Goal: Task Accomplishment & Management: Manage account settings

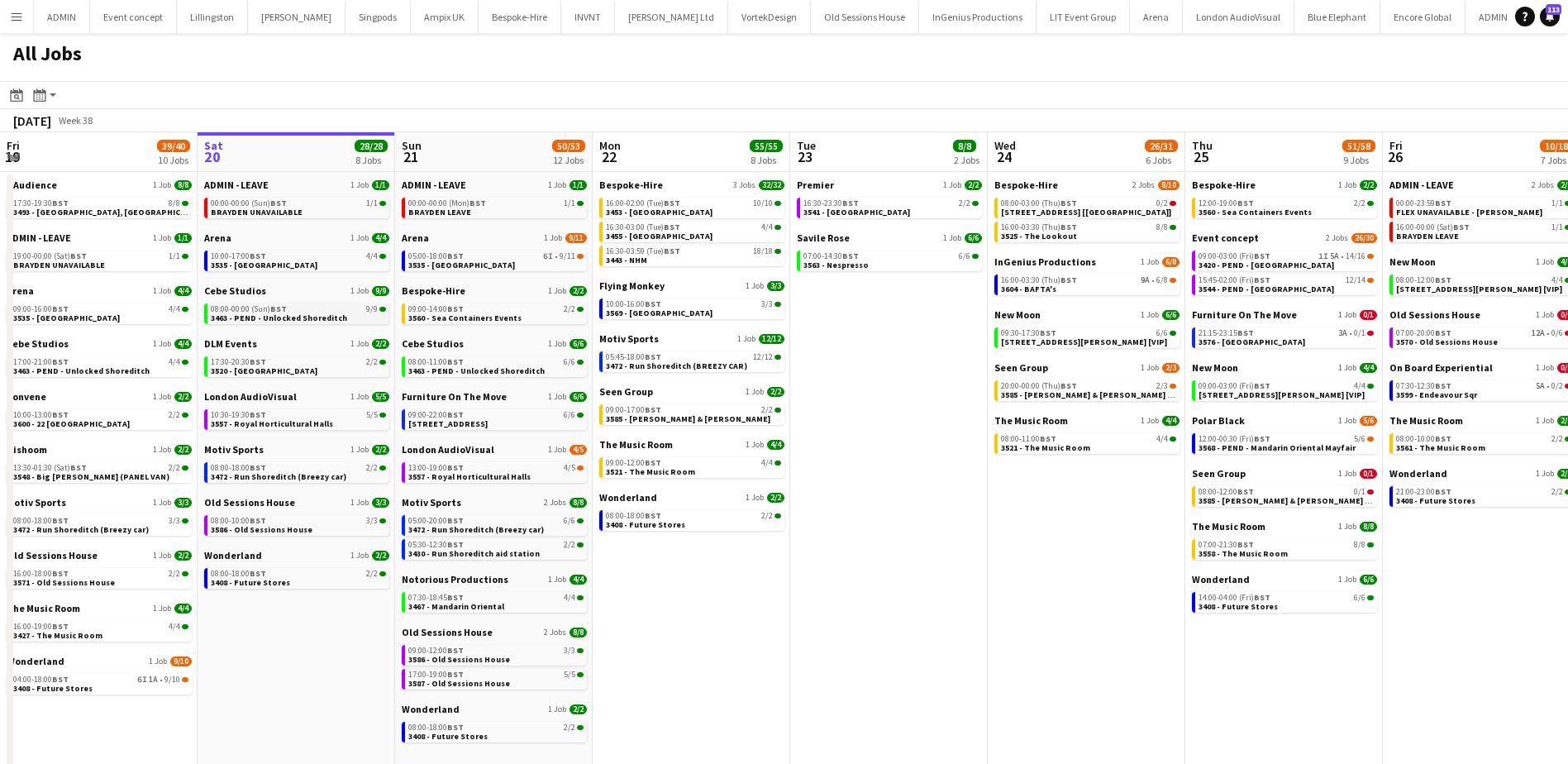
click at [324, 318] on span "3463 - PEND - Unlocked Shoreditch" at bounding box center [279, 317] width 136 height 11
click at [301, 315] on span "3463 - PEND - Unlocked Shoreditch" at bounding box center [279, 317] width 136 height 11
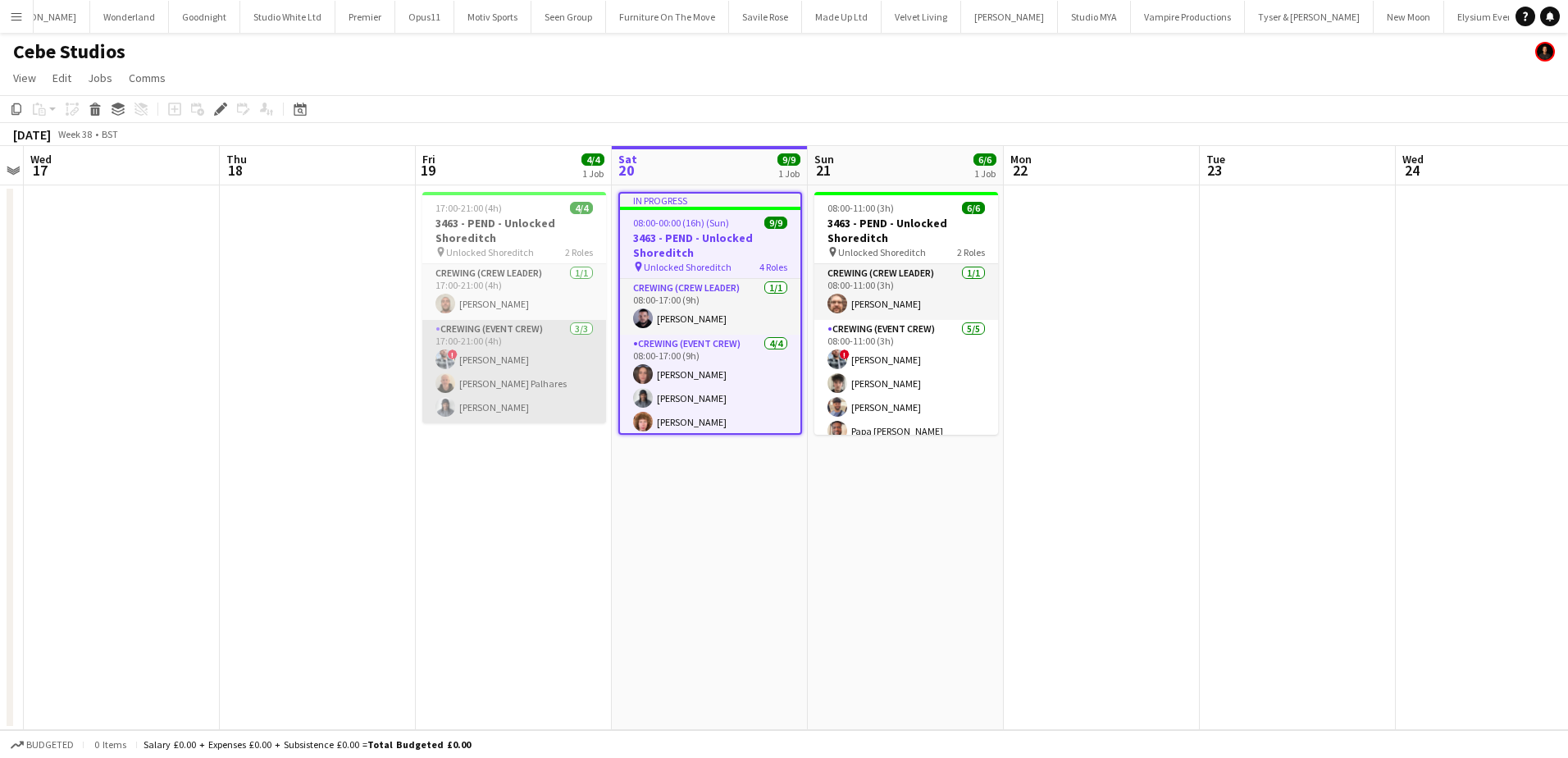
scroll to position [0, 3842]
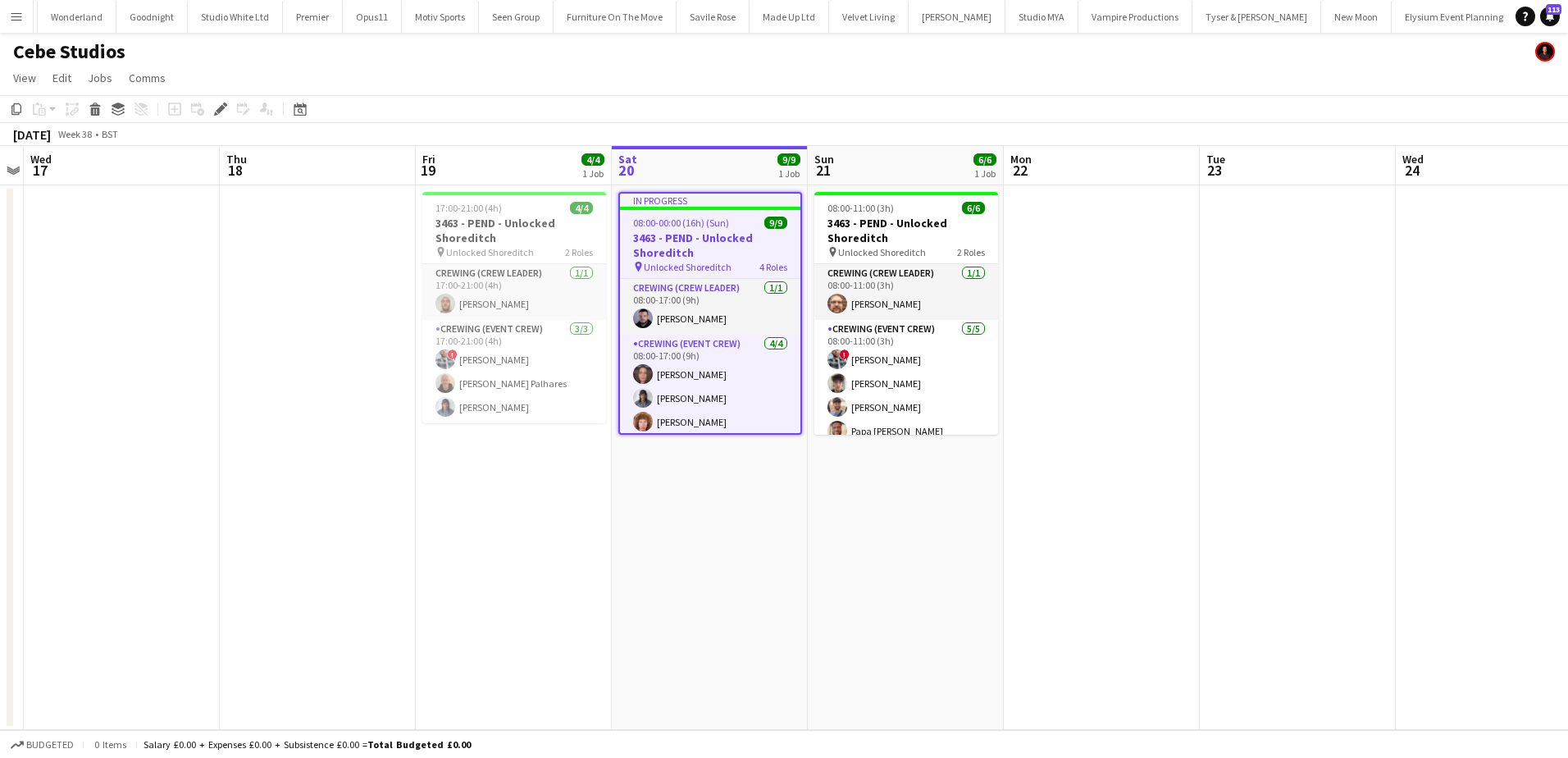
click at [15, 17] on app-icon "Menu" at bounding box center [17, 17] width 13 height 13
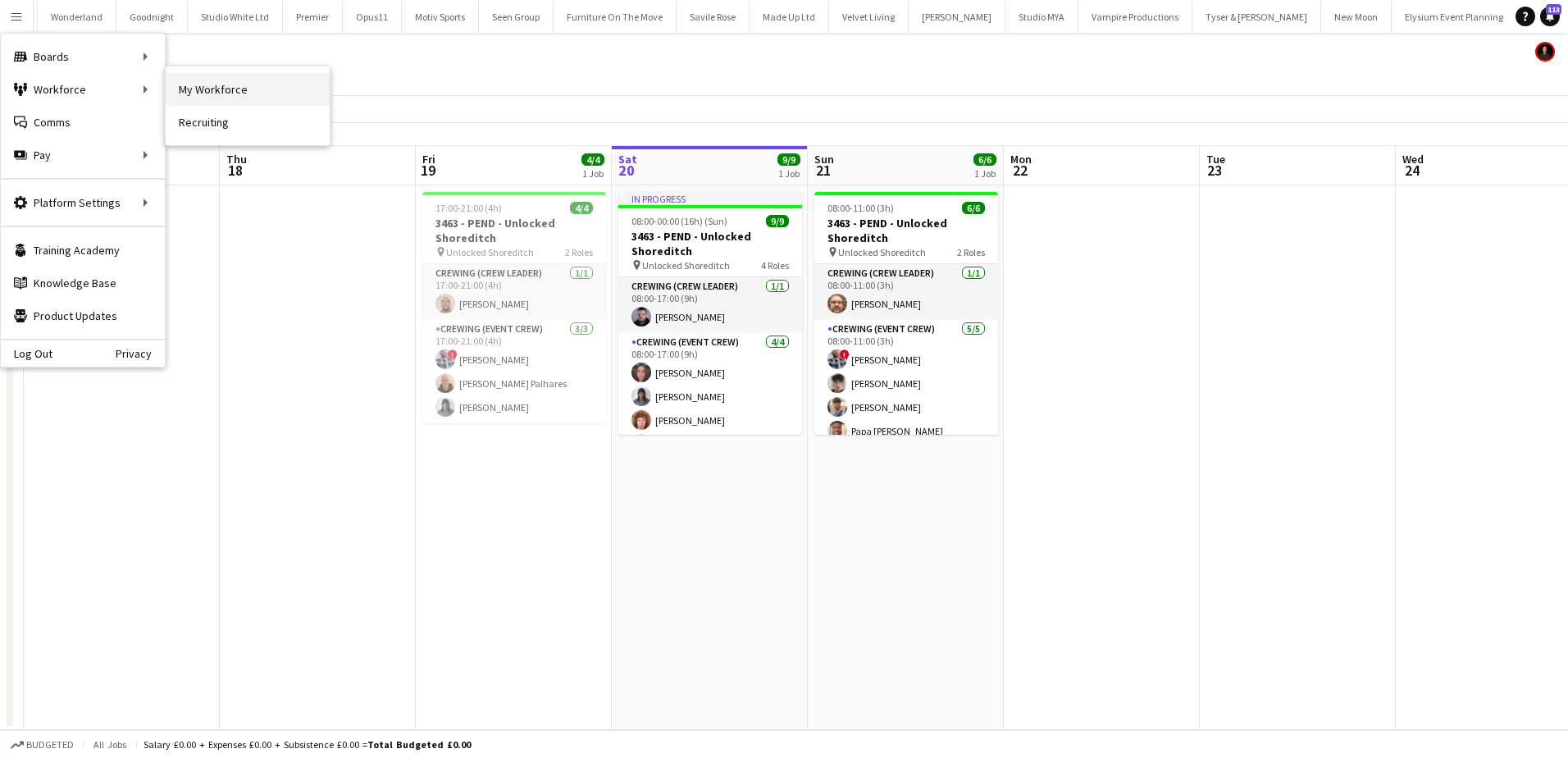
click at [222, 89] on link "My Workforce" at bounding box center [248, 89] width 164 height 33
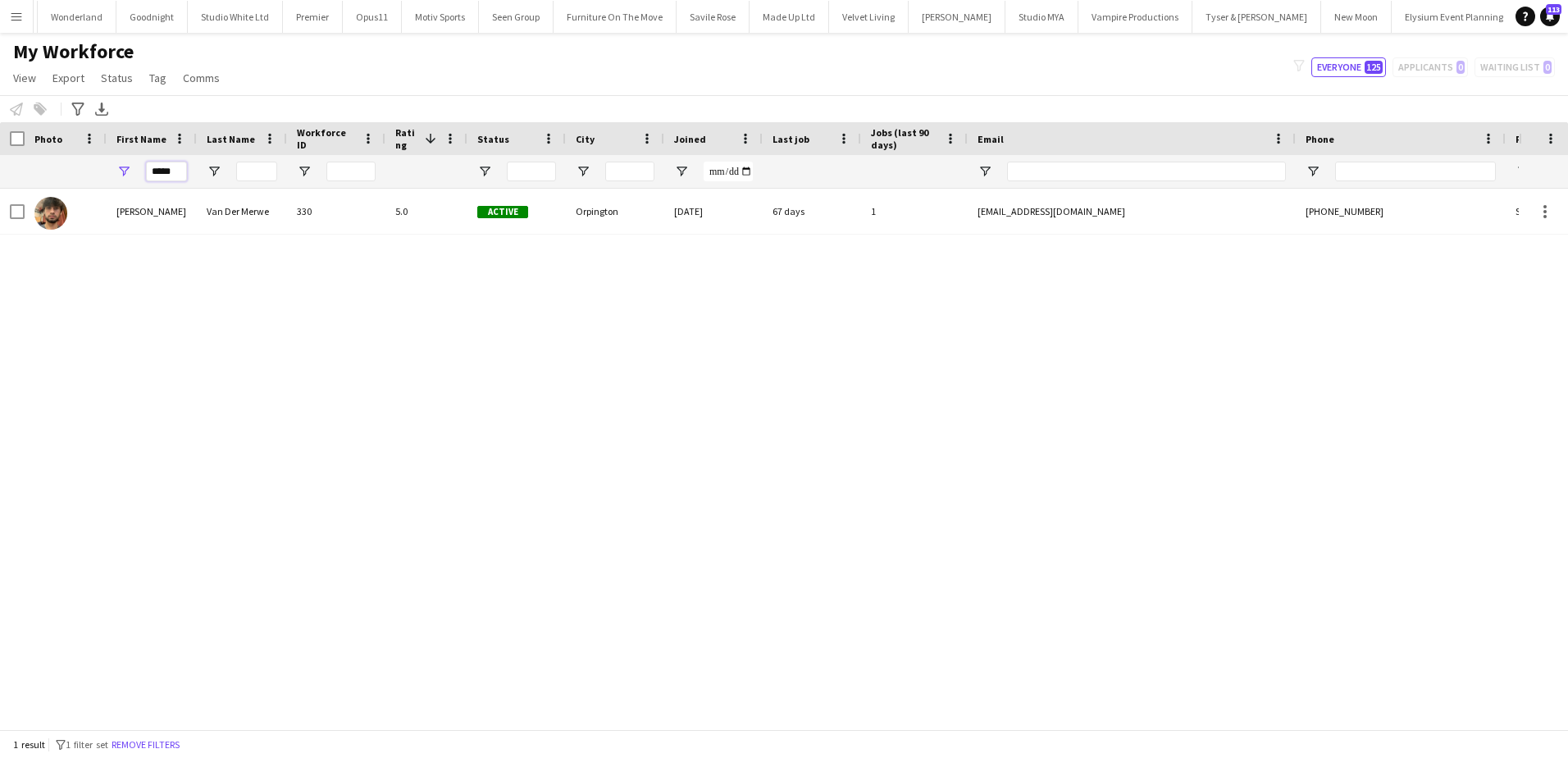
click at [152, 169] on input "*****" at bounding box center [166, 171] width 41 height 20
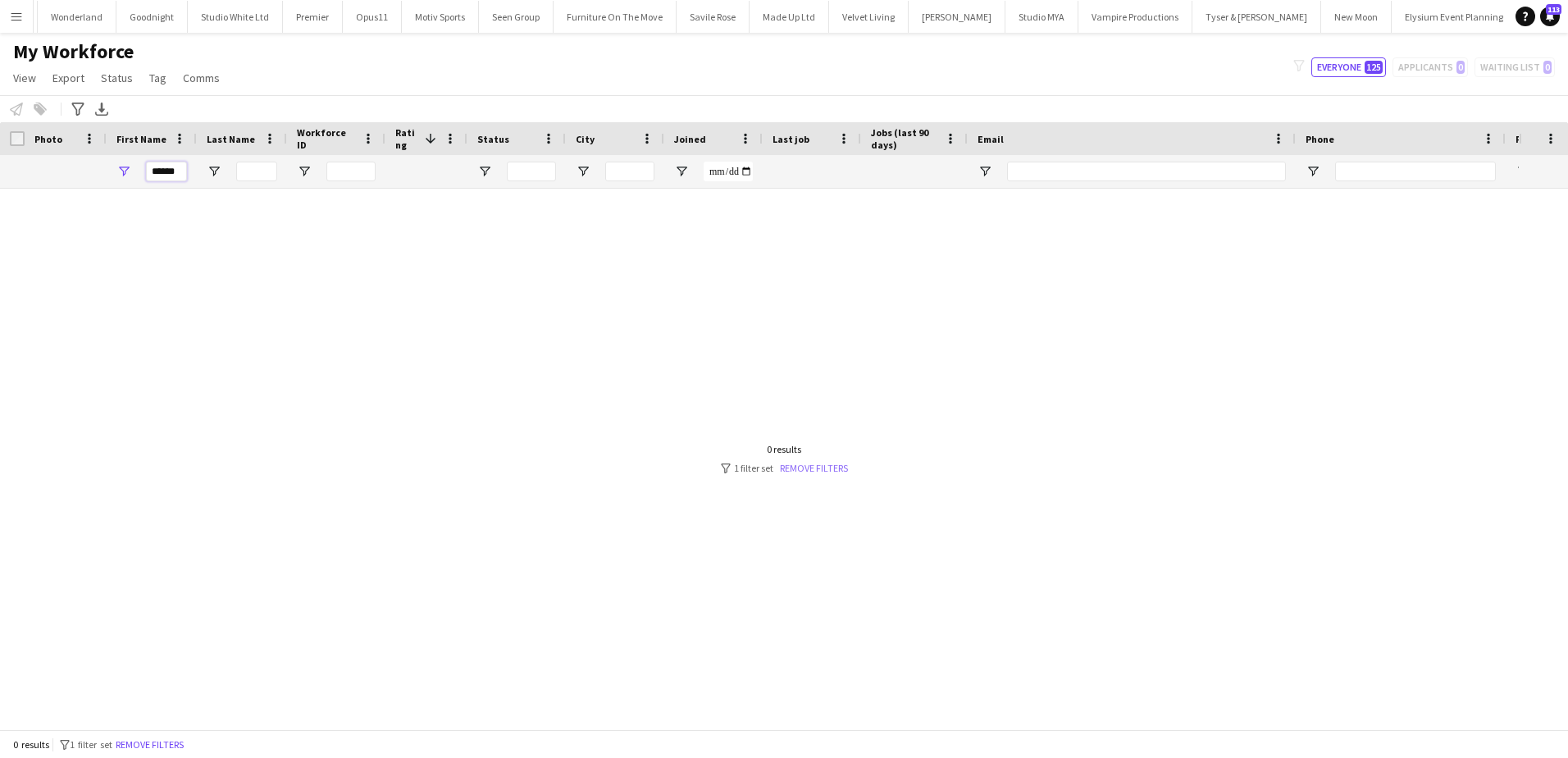
type input "******"
click at [793, 471] on link "Remove filters" at bounding box center [814, 468] width 68 height 12
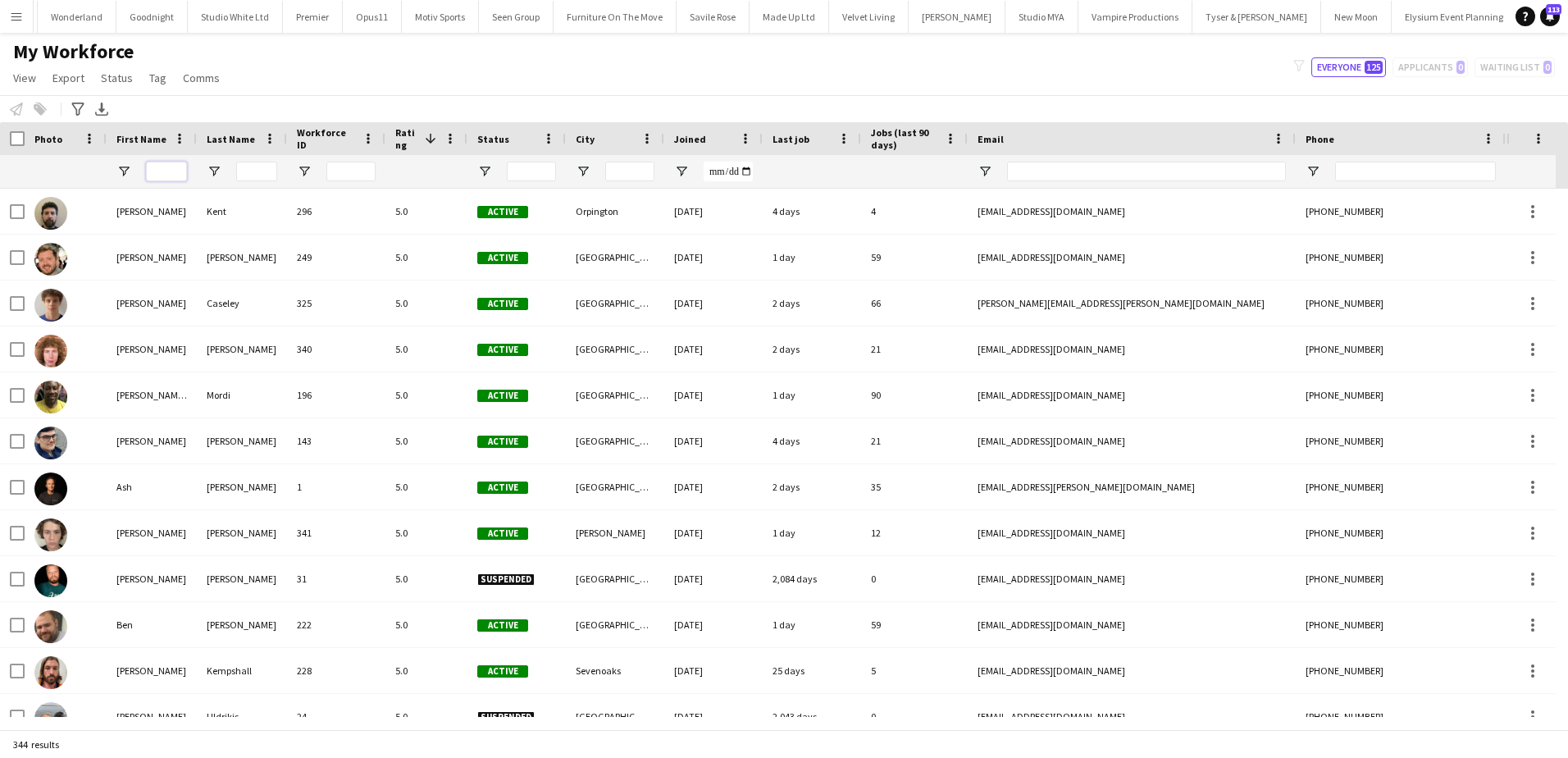
click at [164, 172] on input "First Name Filter Input" at bounding box center [166, 171] width 41 height 20
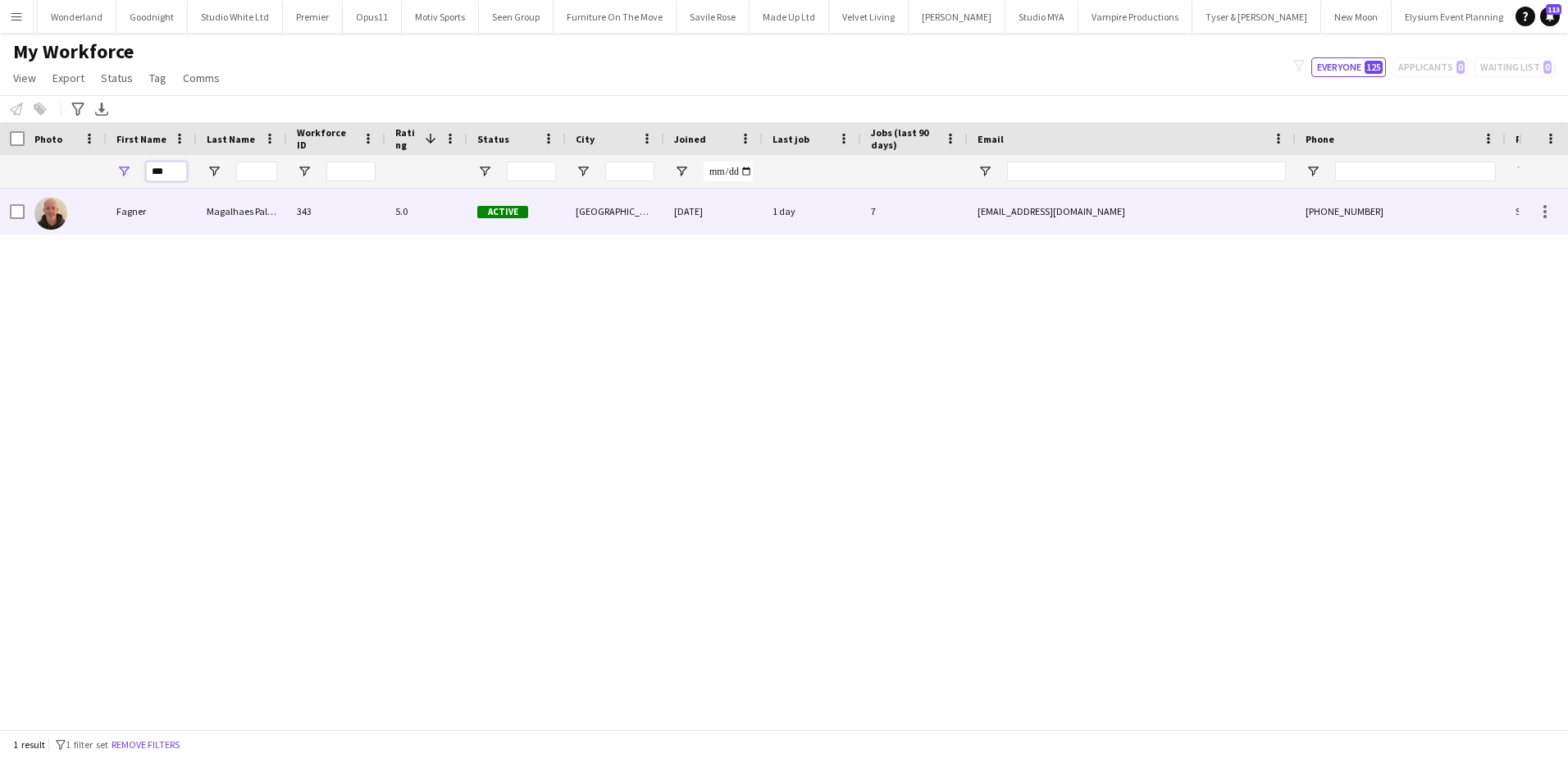
type input "***"
click at [160, 209] on div "Fagner" at bounding box center [152, 211] width 90 height 45
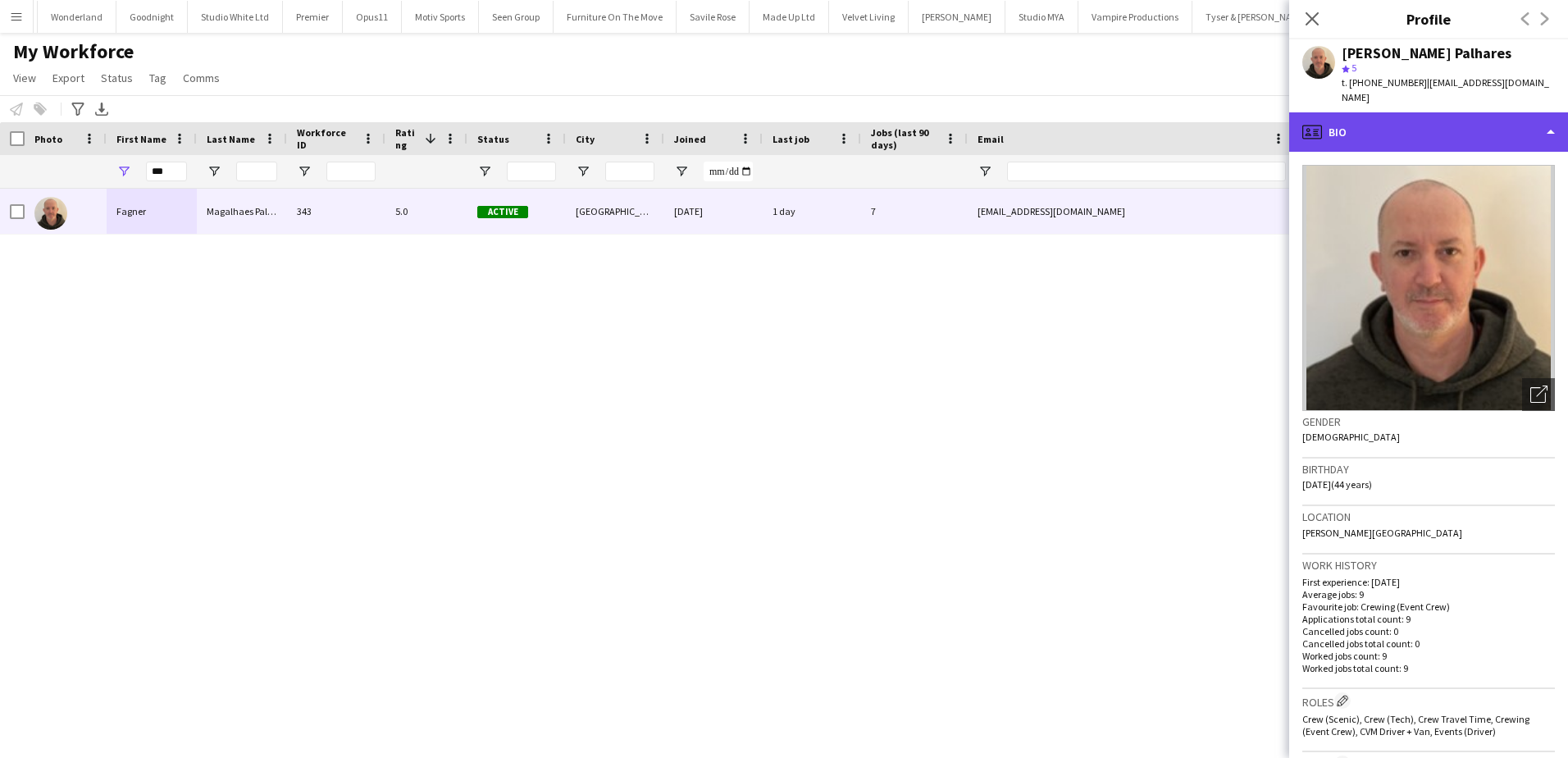
click at [1422, 128] on div "profile Bio" at bounding box center [1428, 133] width 279 height 40
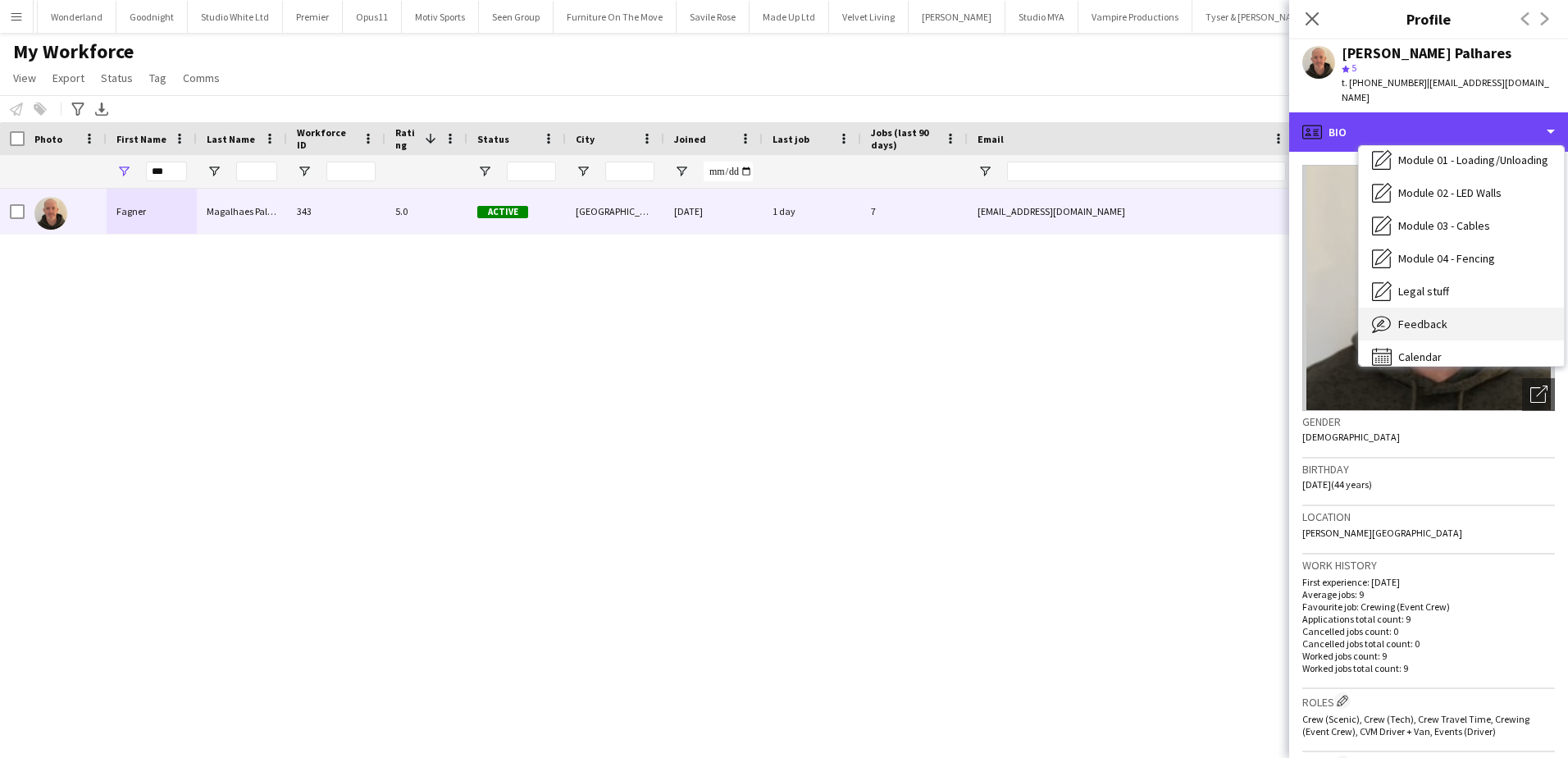
scroll to position [351, 0]
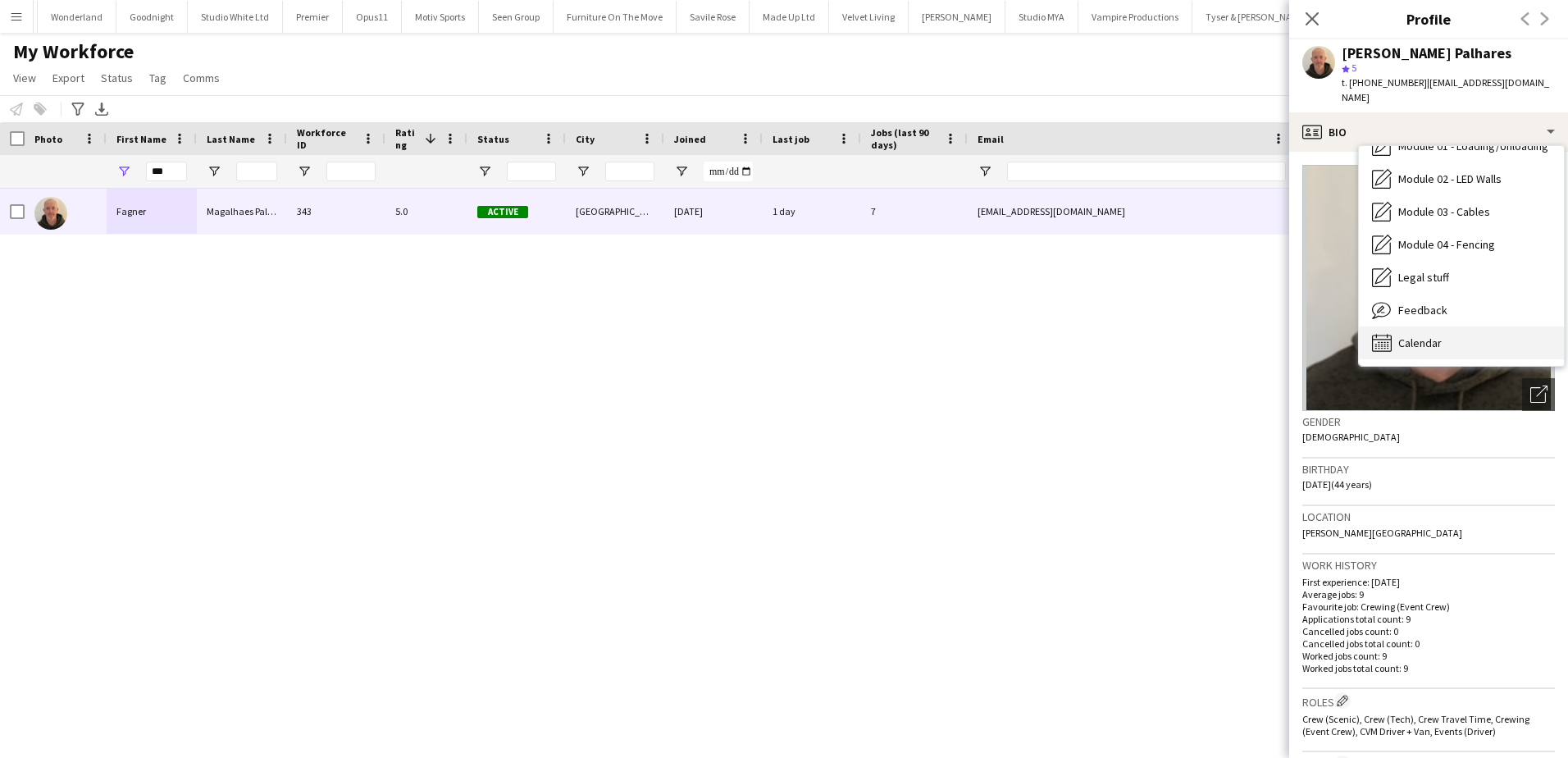
click at [1434, 336] on span "Calendar" at bounding box center [1420, 343] width 44 height 15
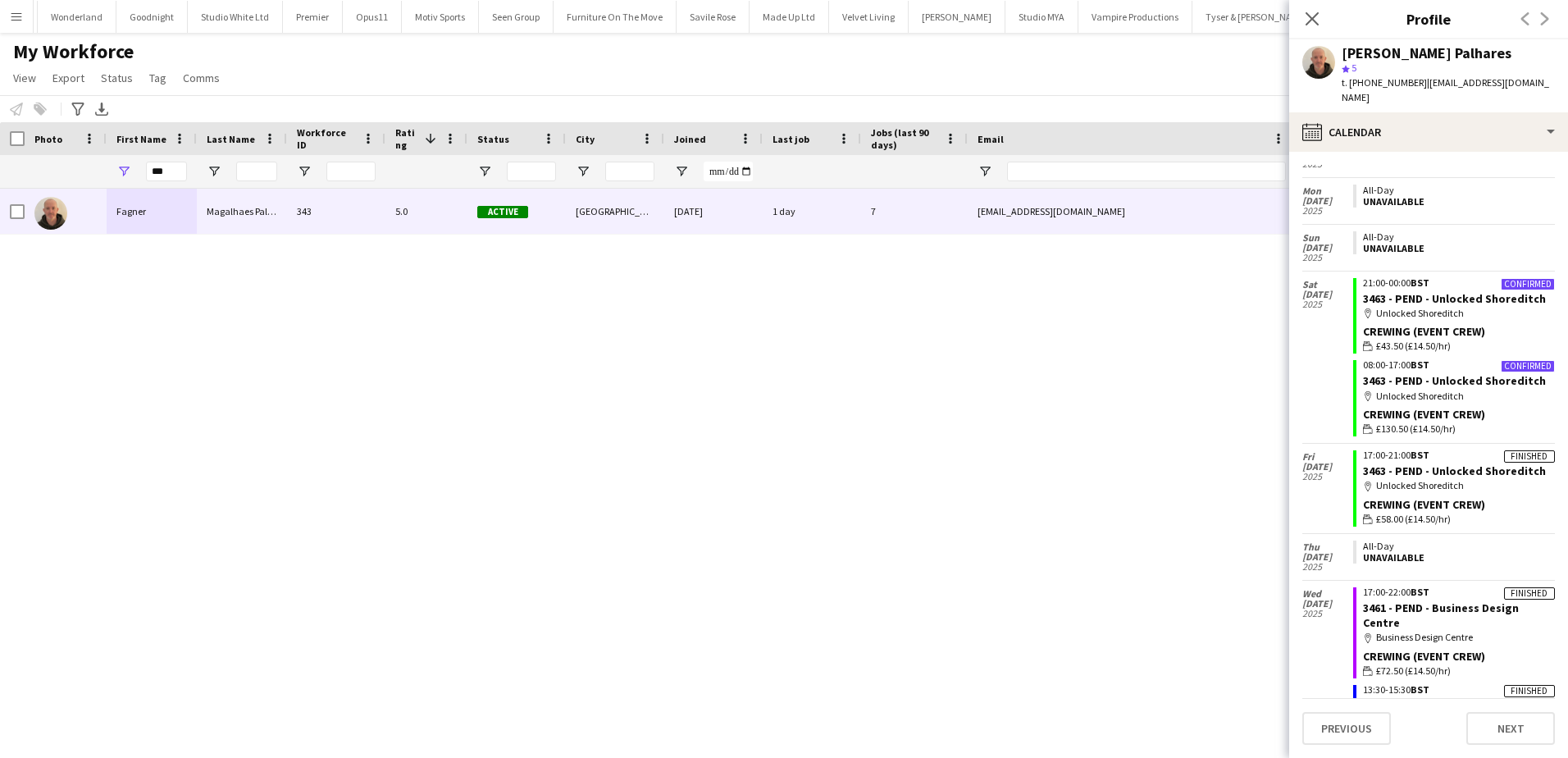
scroll to position [82, 0]
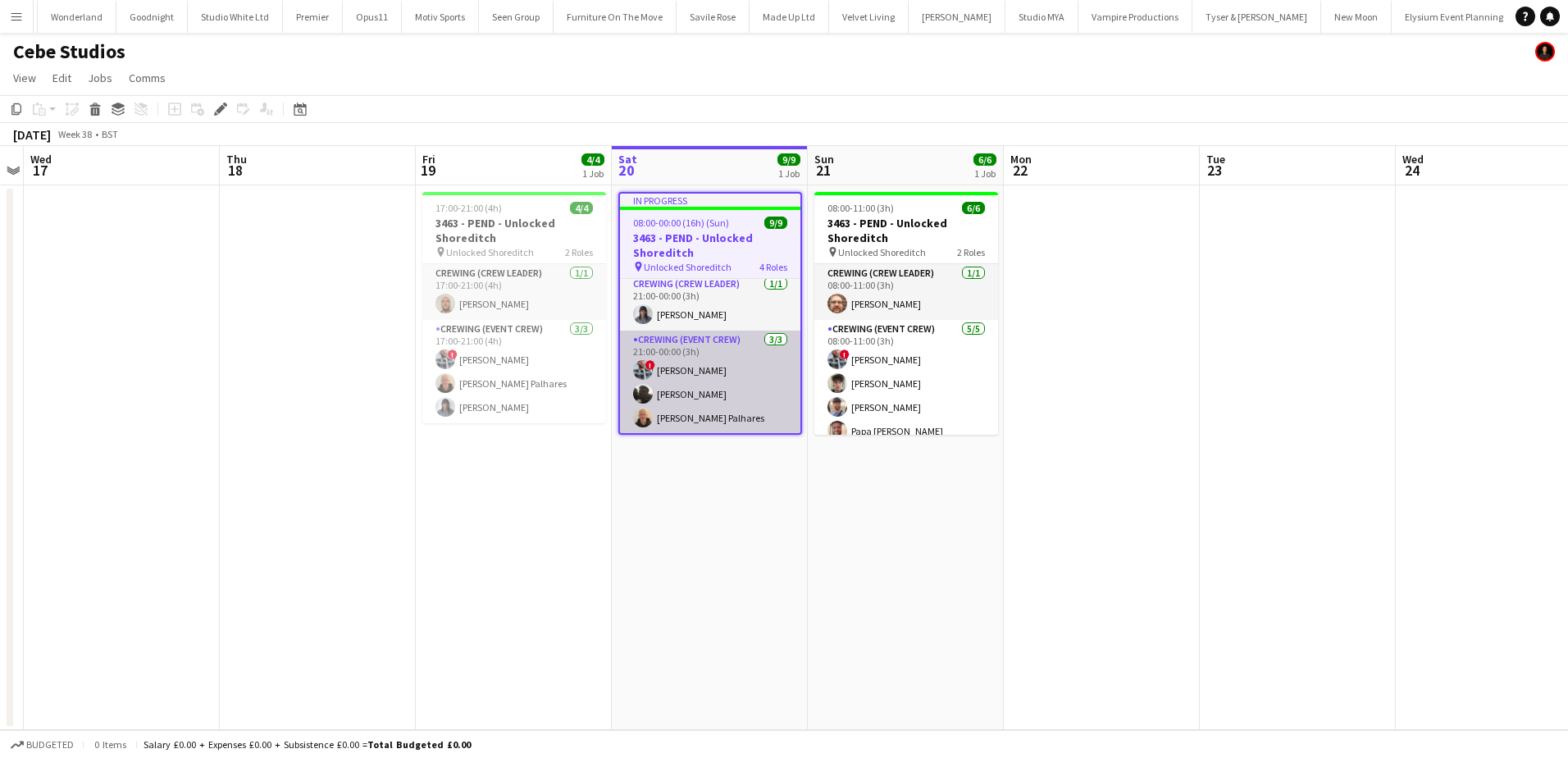
scroll to position [188, 0]
click at [727, 385] on app-card-role "Crewing (Event Crew) [DATE] 21:00-00:00 (3h) ! [PERSON_NAME] [PERSON_NAME] [PER…" at bounding box center [710, 381] width 180 height 104
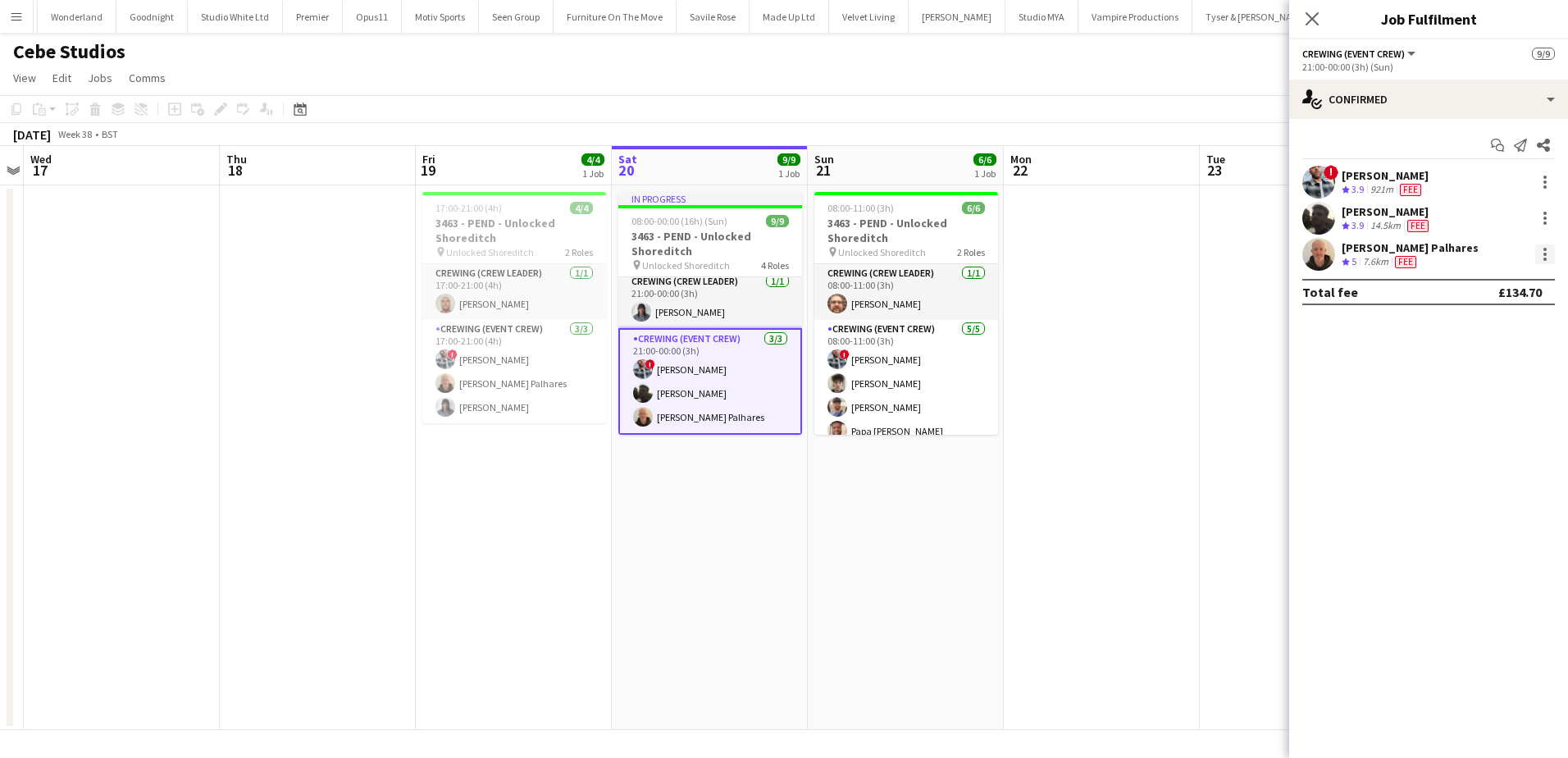
click at [1546, 258] on div at bounding box center [1546, 254] width 20 height 20
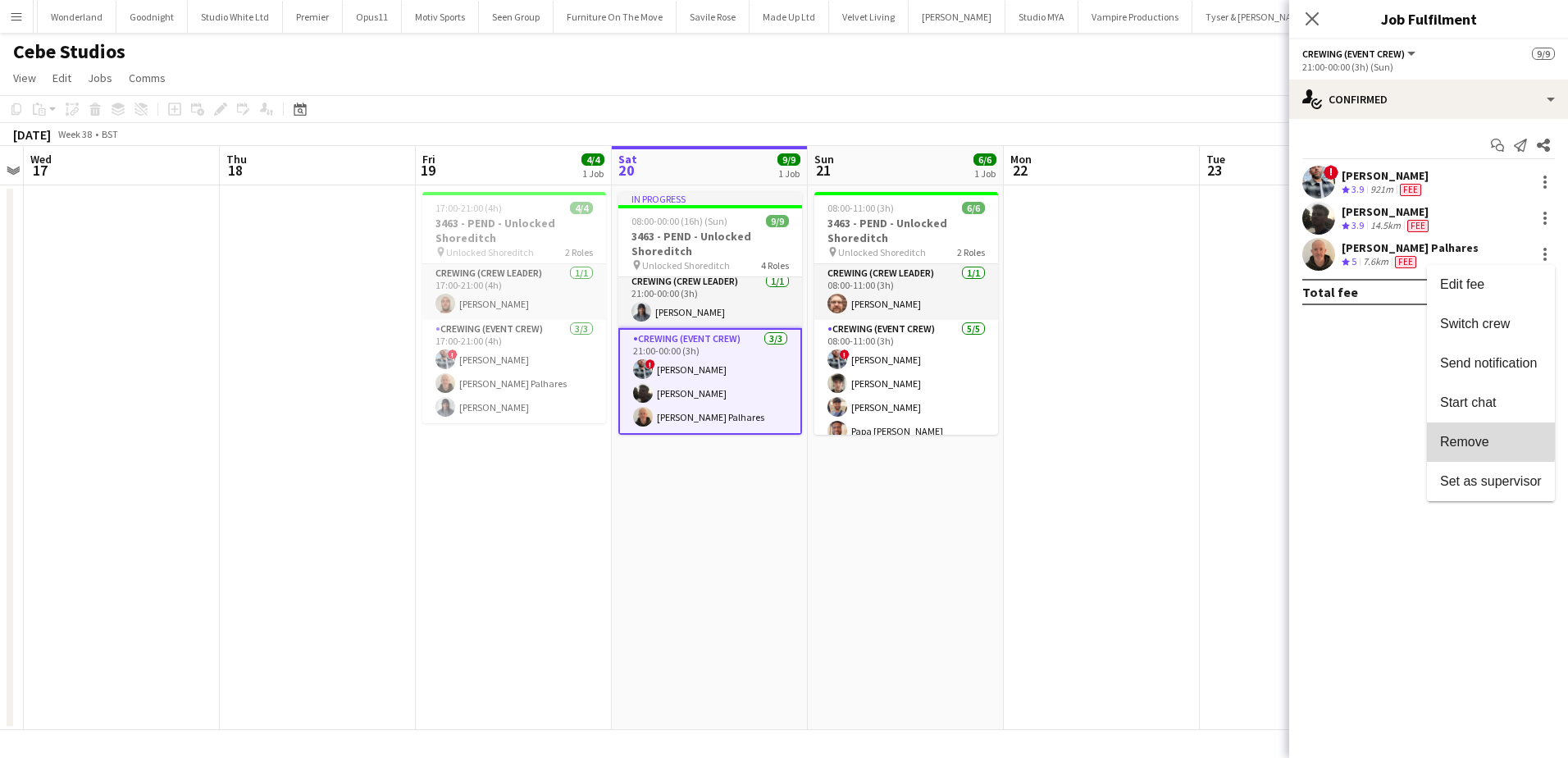
click at [1467, 439] on span "Remove" at bounding box center [1465, 442] width 49 height 14
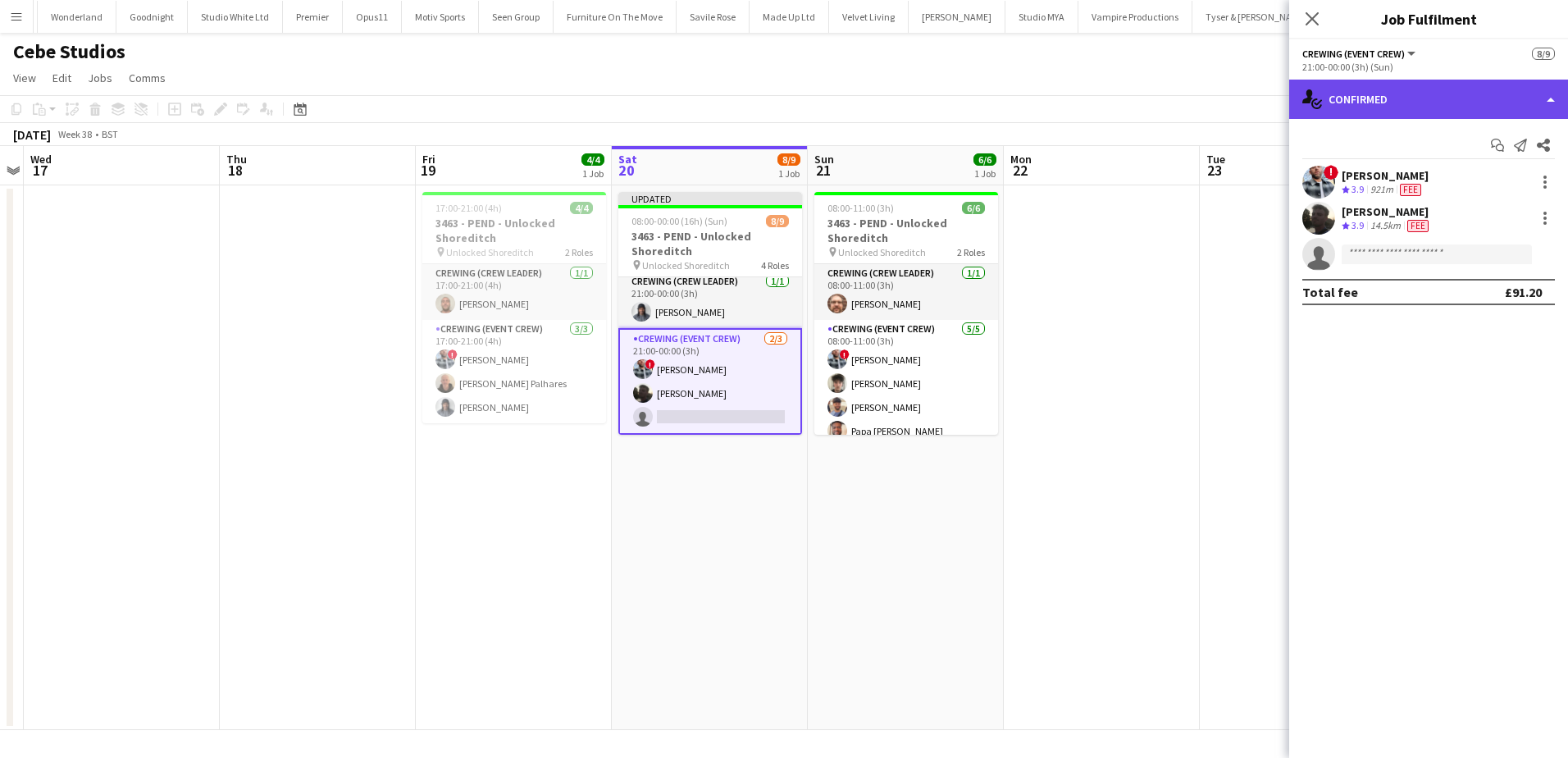
click at [1416, 109] on div "single-neutral-actions-check-2 Confirmed" at bounding box center [1428, 99] width 279 height 40
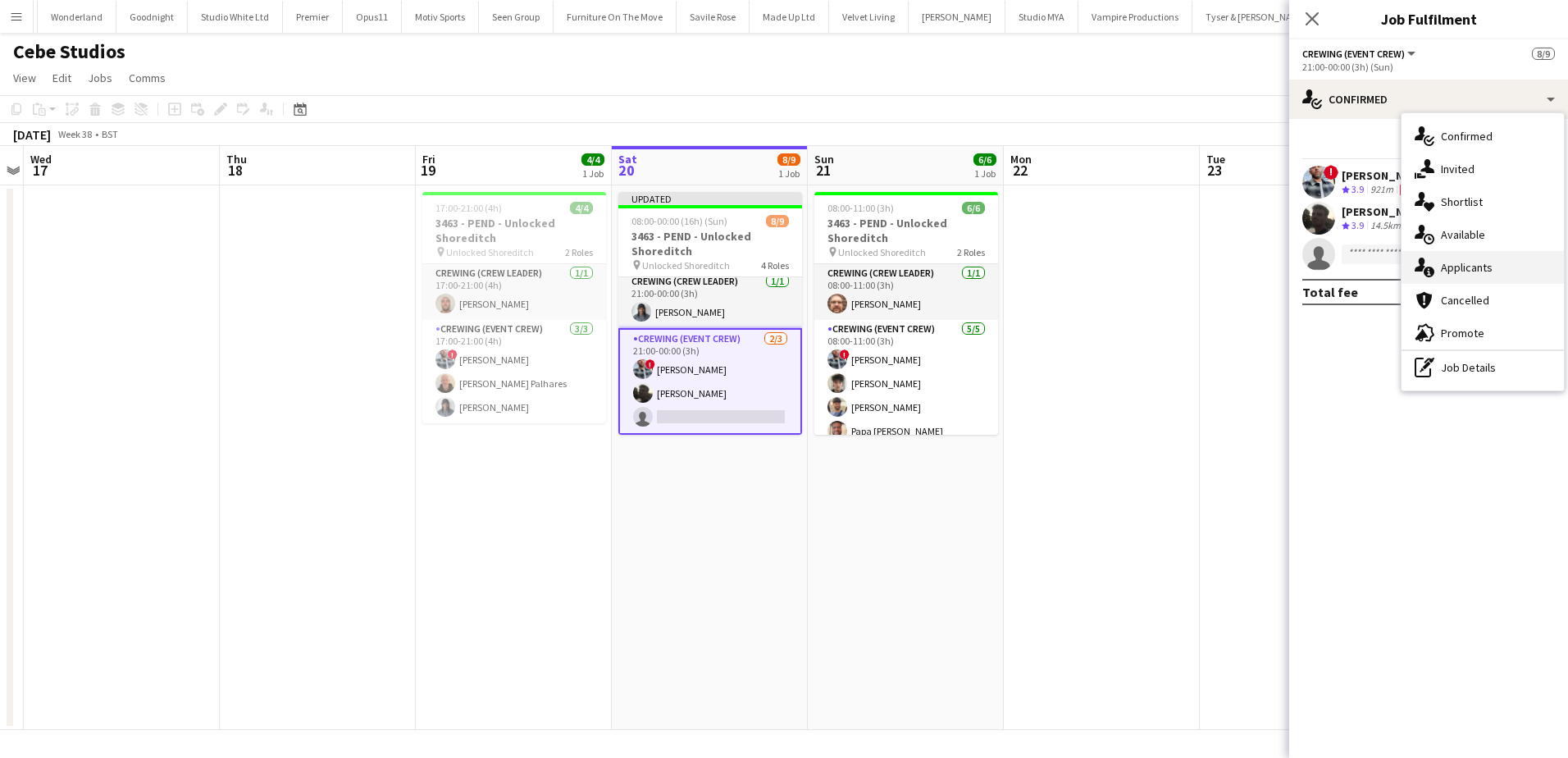
click at [1493, 268] on div "single-neutral-actions-information Applicants" at bounding box center [1483, 268] width 162 height 33
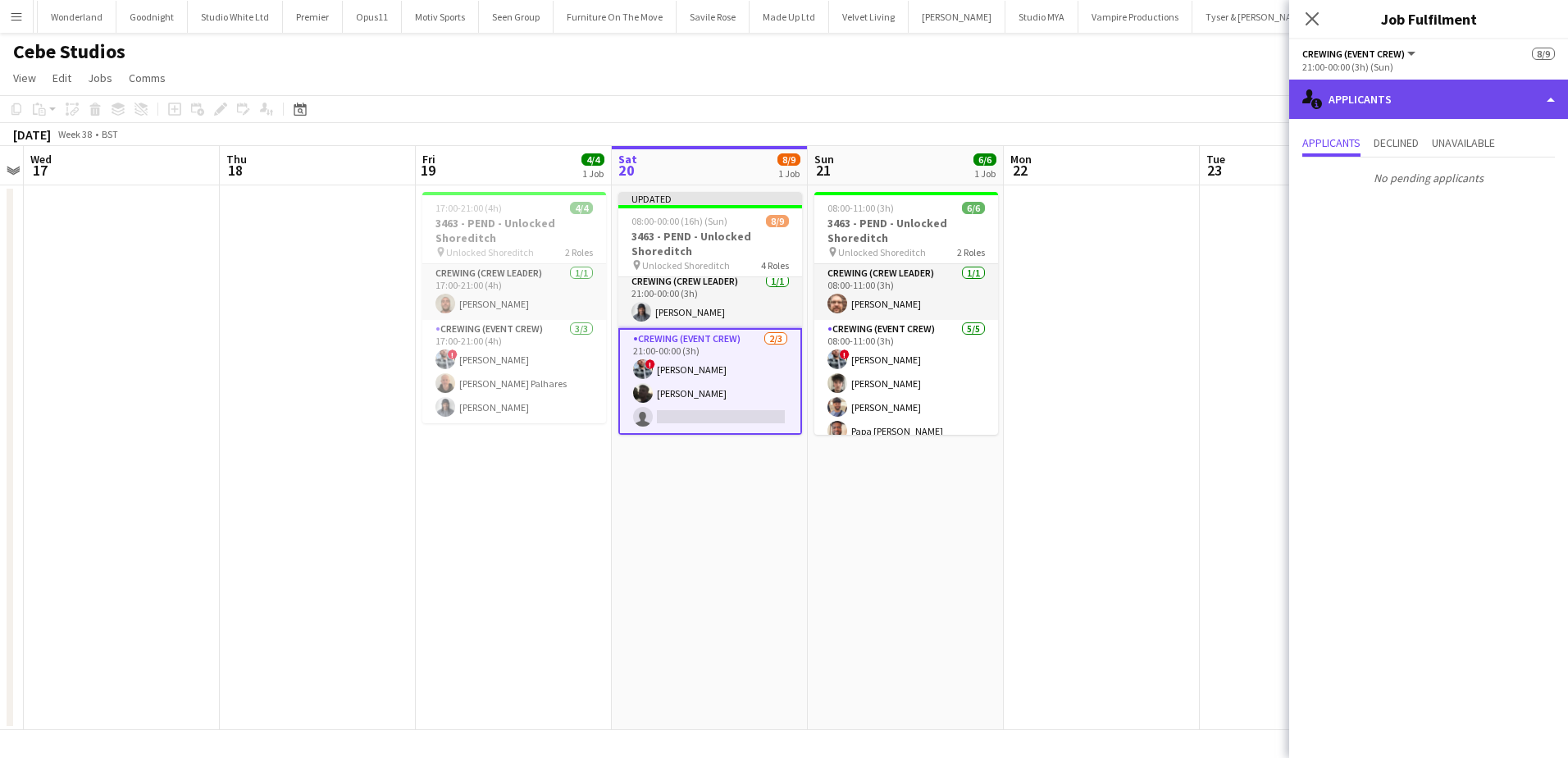
click at [1448, 99] on div "single-neutral-actions-information Applicants" at bounding box center [1428, 99] width 279 height 40
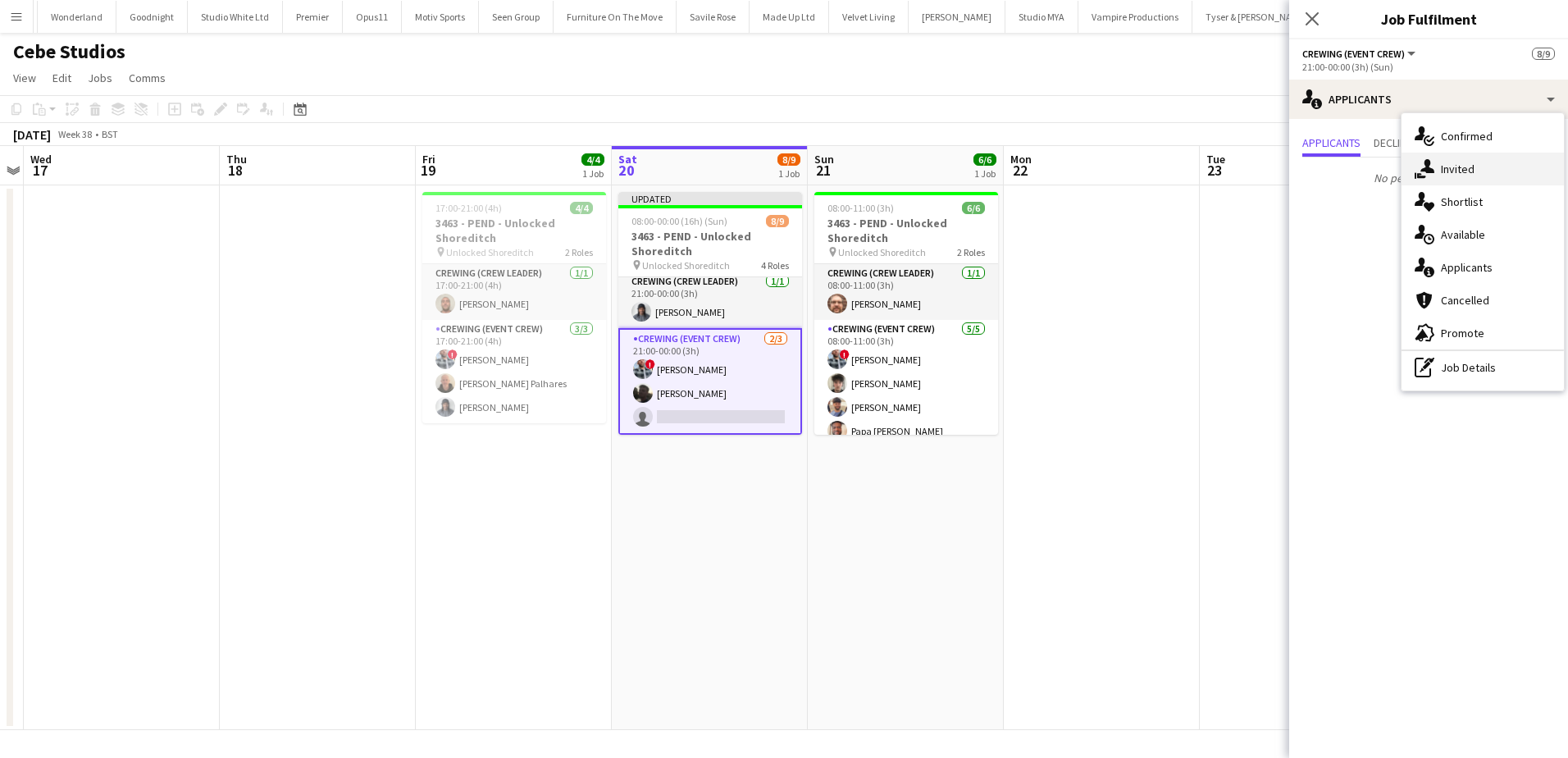
click at [1489, 171] on div "single-neutral-actions-share-1 Invited" at bounding box center [1483, 169] width 162 height 33
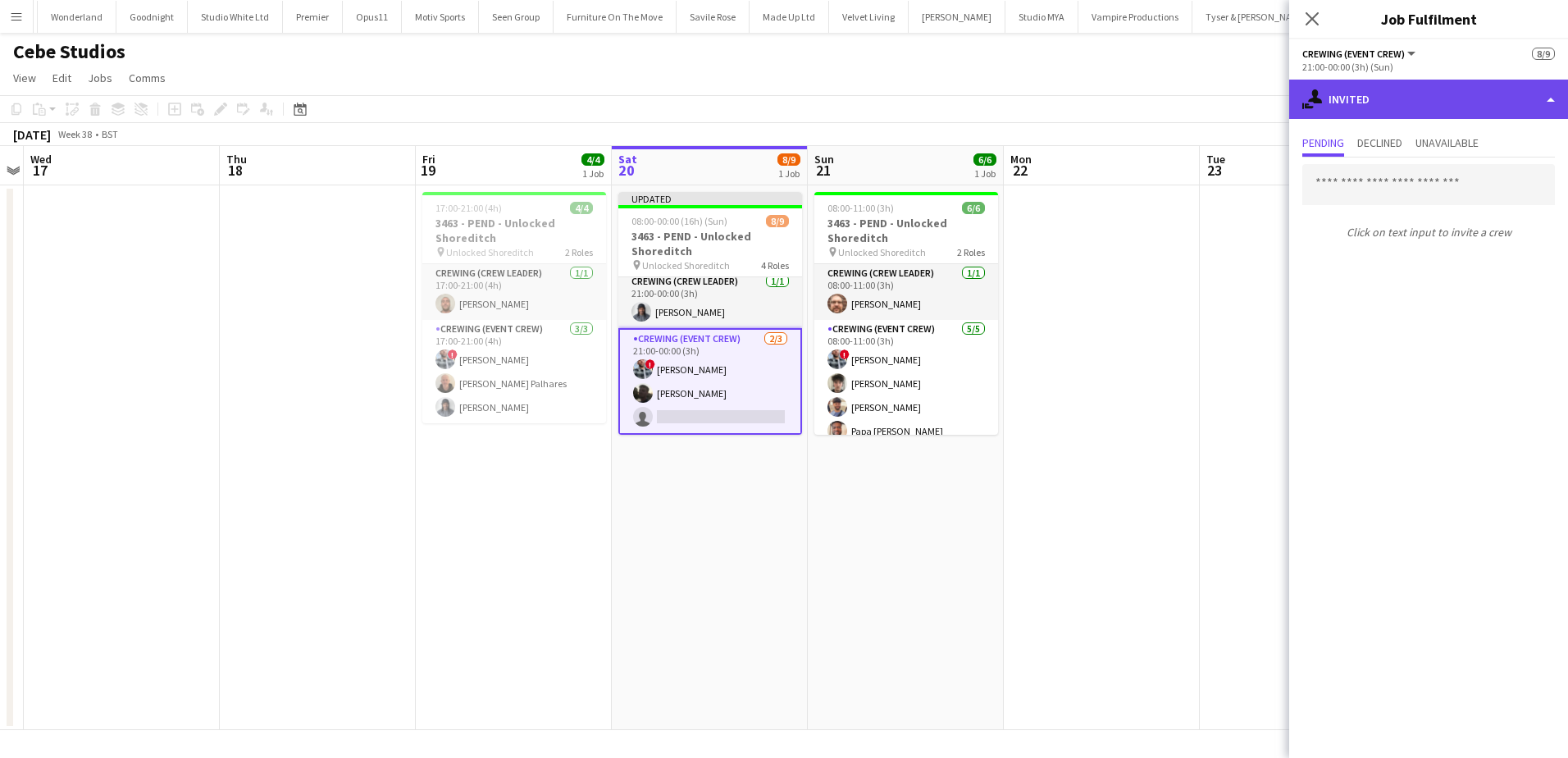
click at [1446, 106] on div "single-neutral-actions-share-1 Invited" at bounding box center [1428, 99] width 279 height 40
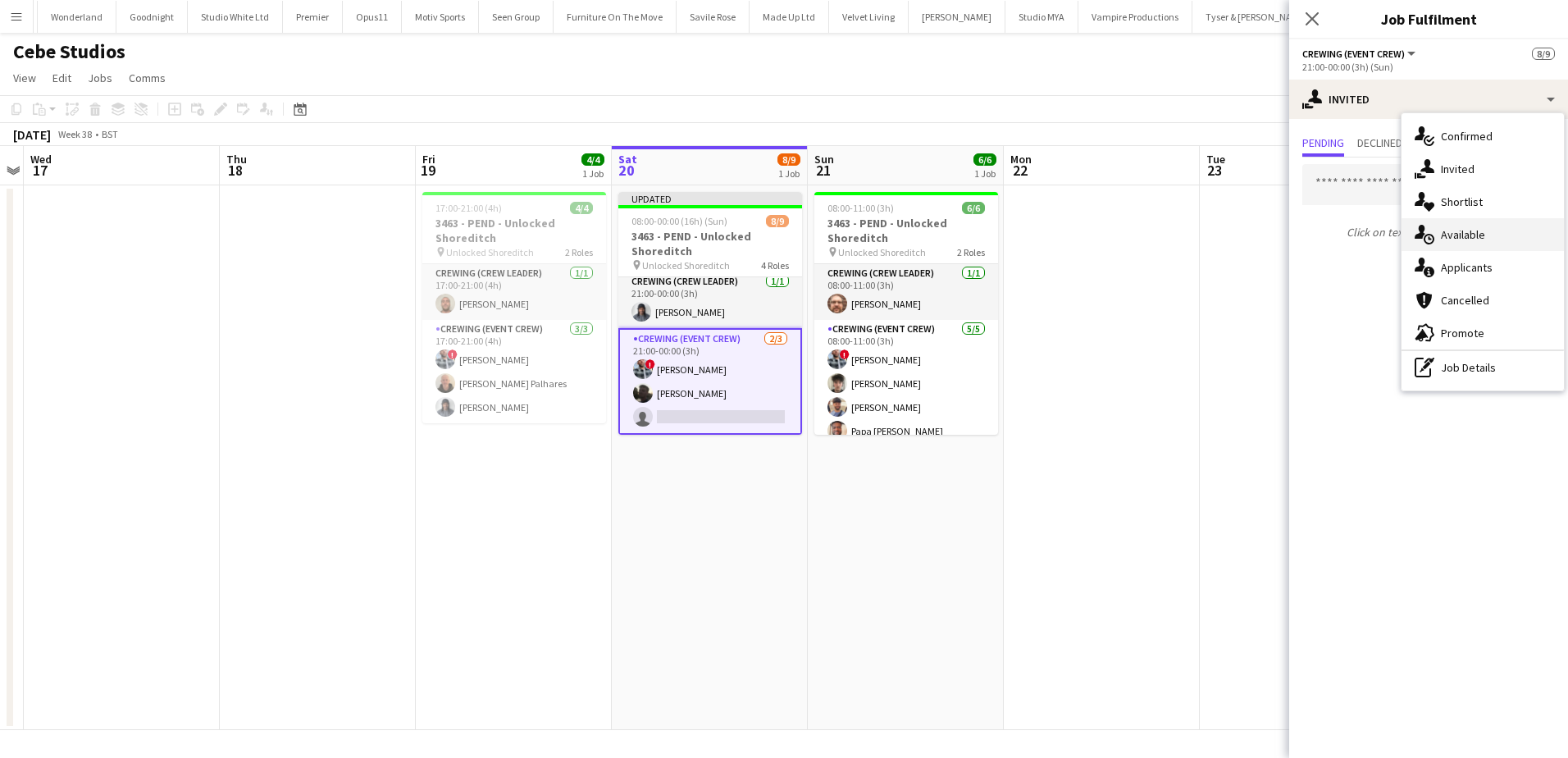
click at [1469, 234] on span "Available" at bounding box center [1463, 234] width 44 height 15
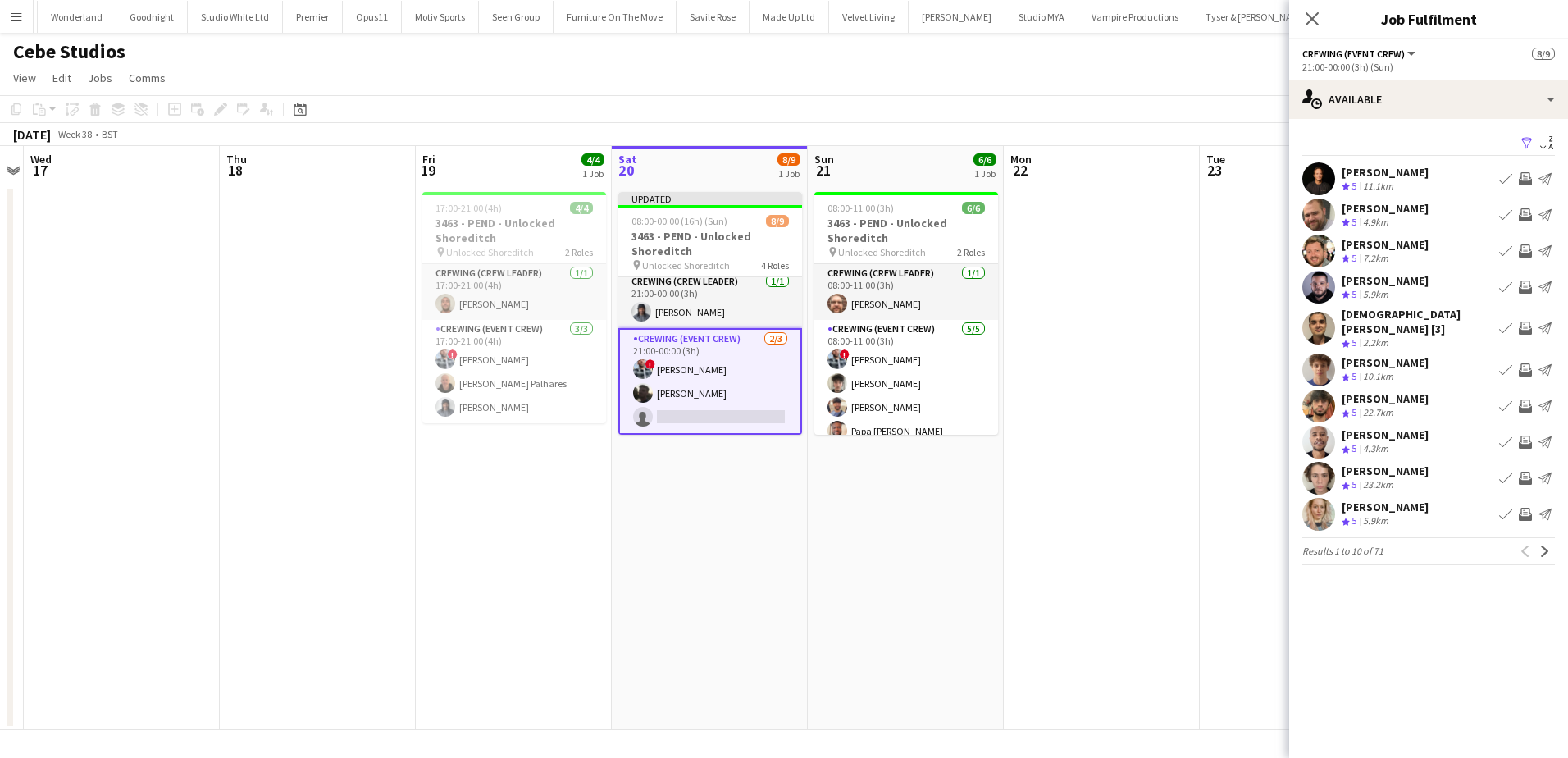
click at [1522, 253] on app-icon "Invite crew" at bounding box center [1526, 251] width 13 height 13
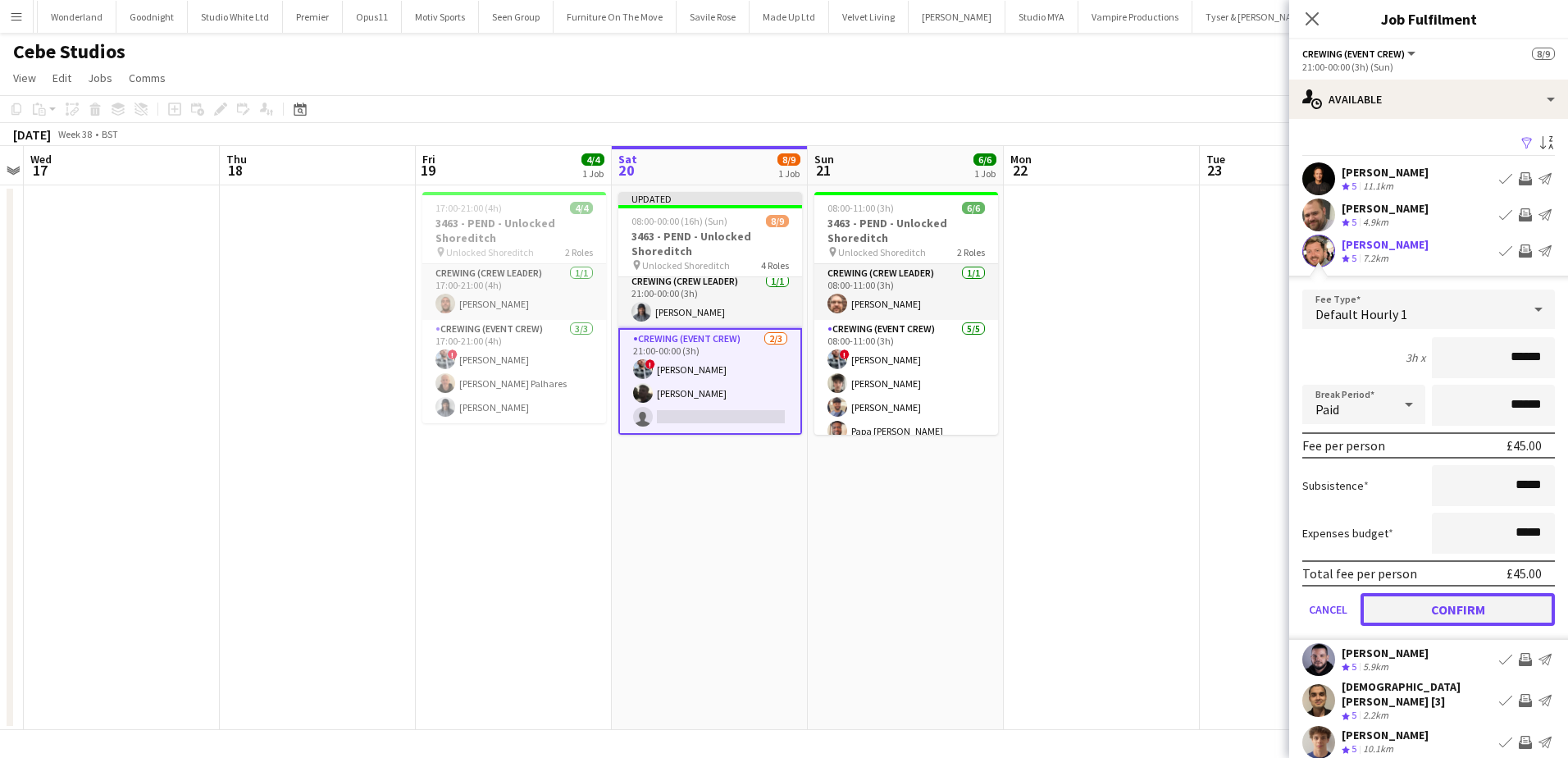
click at [1484, 611] on button "Confirm" at bounding box center [1458, 610] width 195 height 33
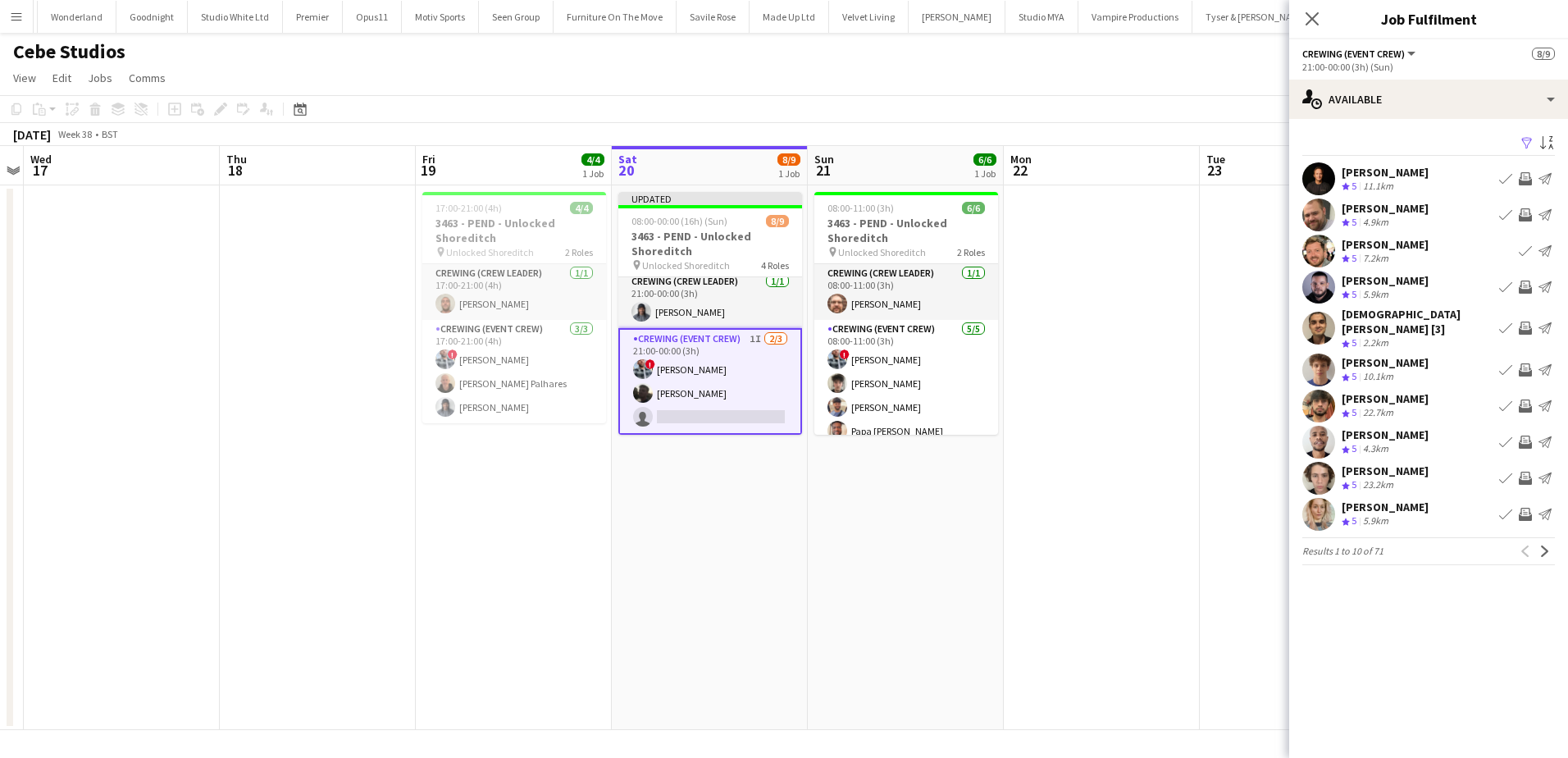
click at [1529, 287] on app-icon "Invite crew" at bounding box center [1526, 287] width 13 height 13
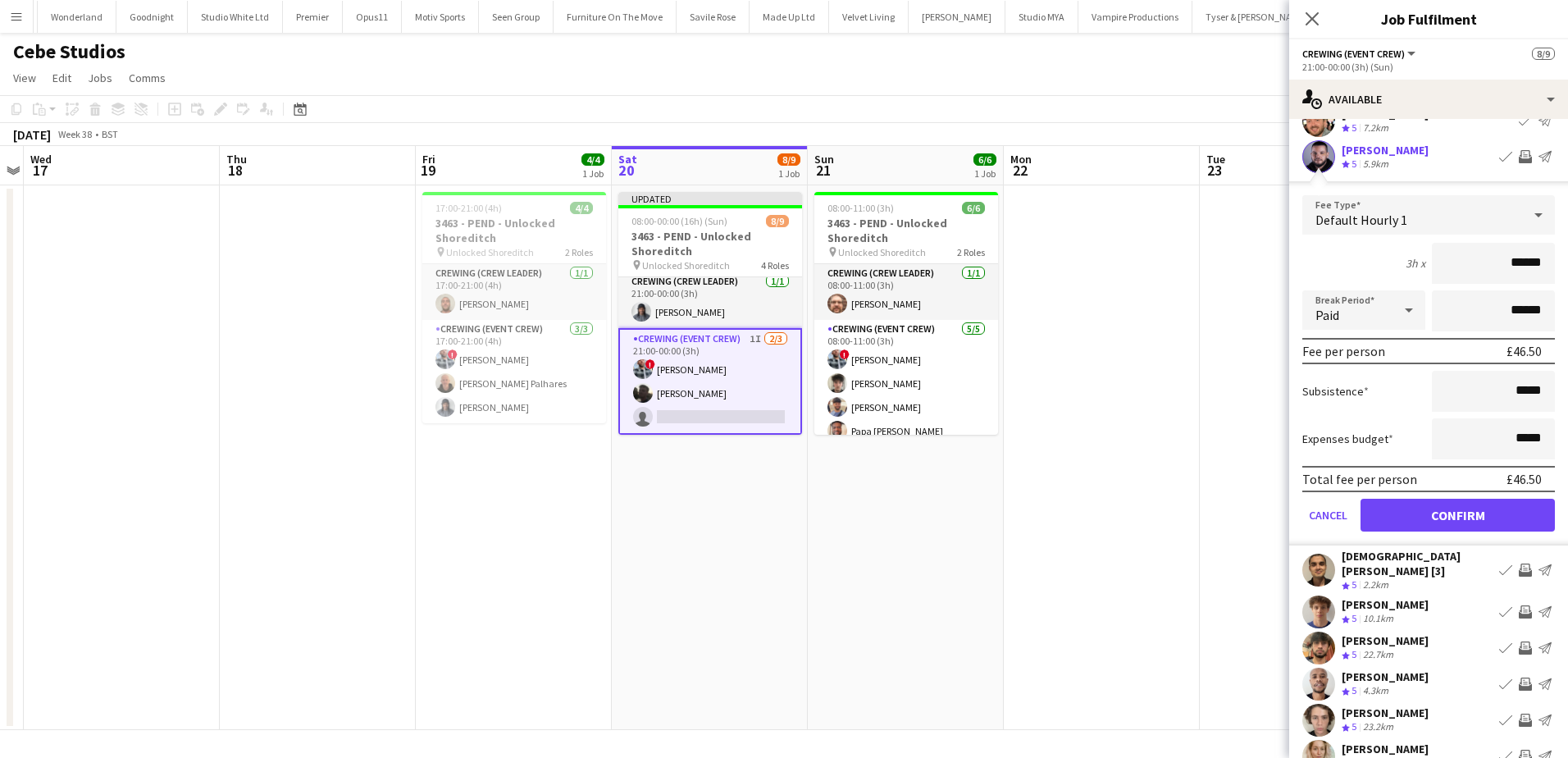
scroll to position [164, 0]
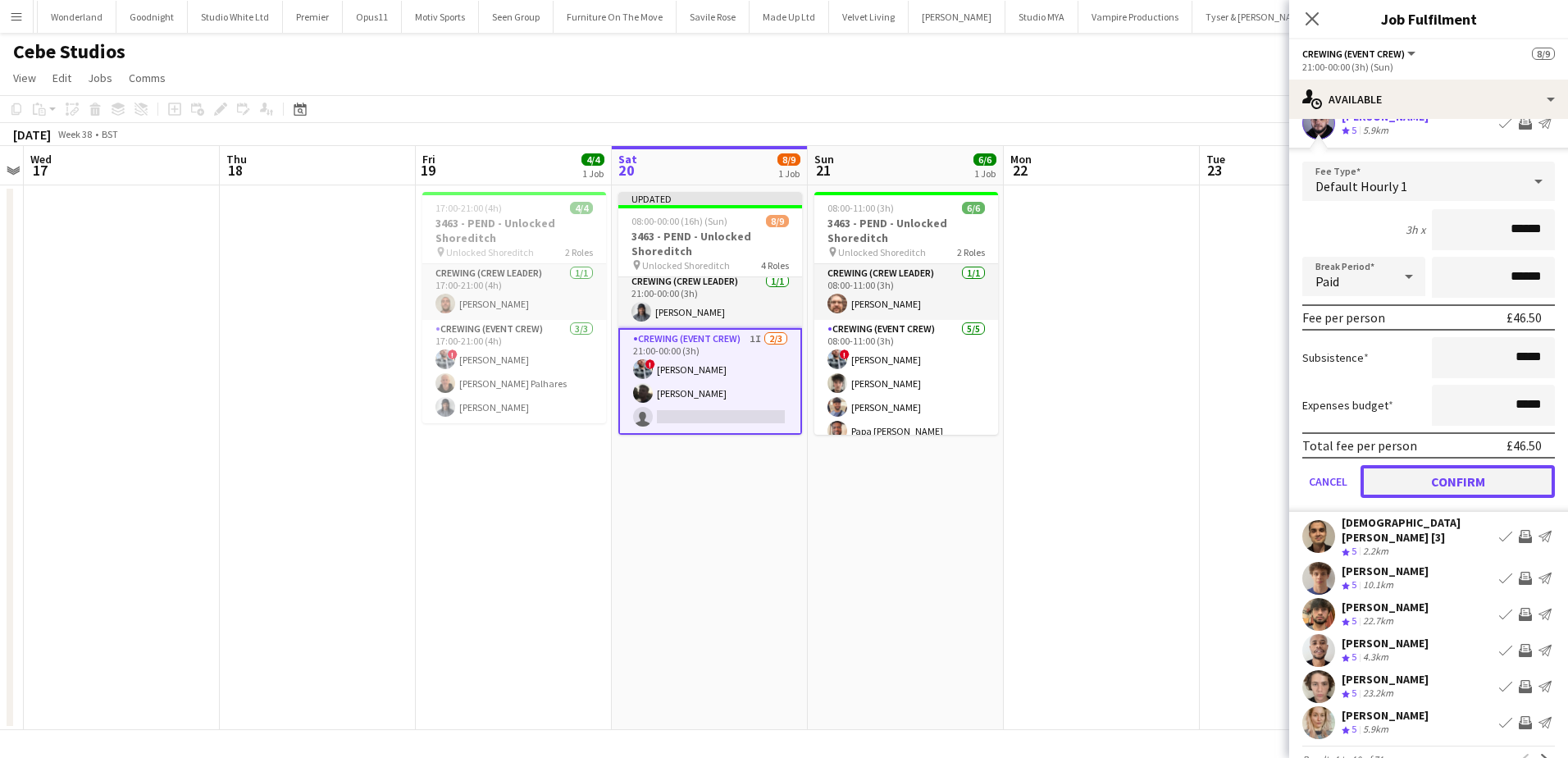
click at [1509, 485] on button "Confirm" at bounding box center [1458, 482] width 195 height 33
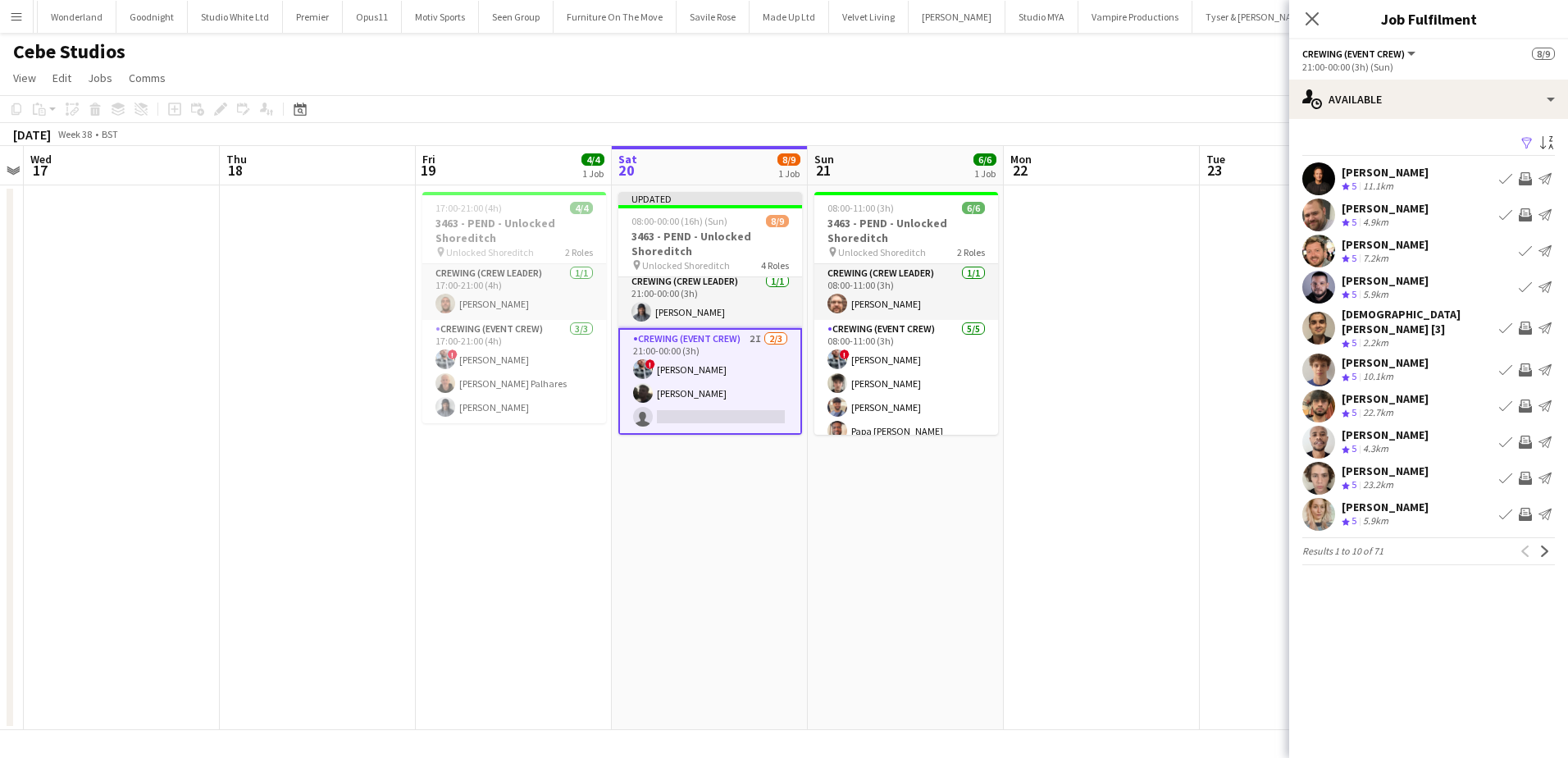
click at [1530, 364] on app-icon "Invite crew" at bounding box center [1526, 370] width 13 height 13
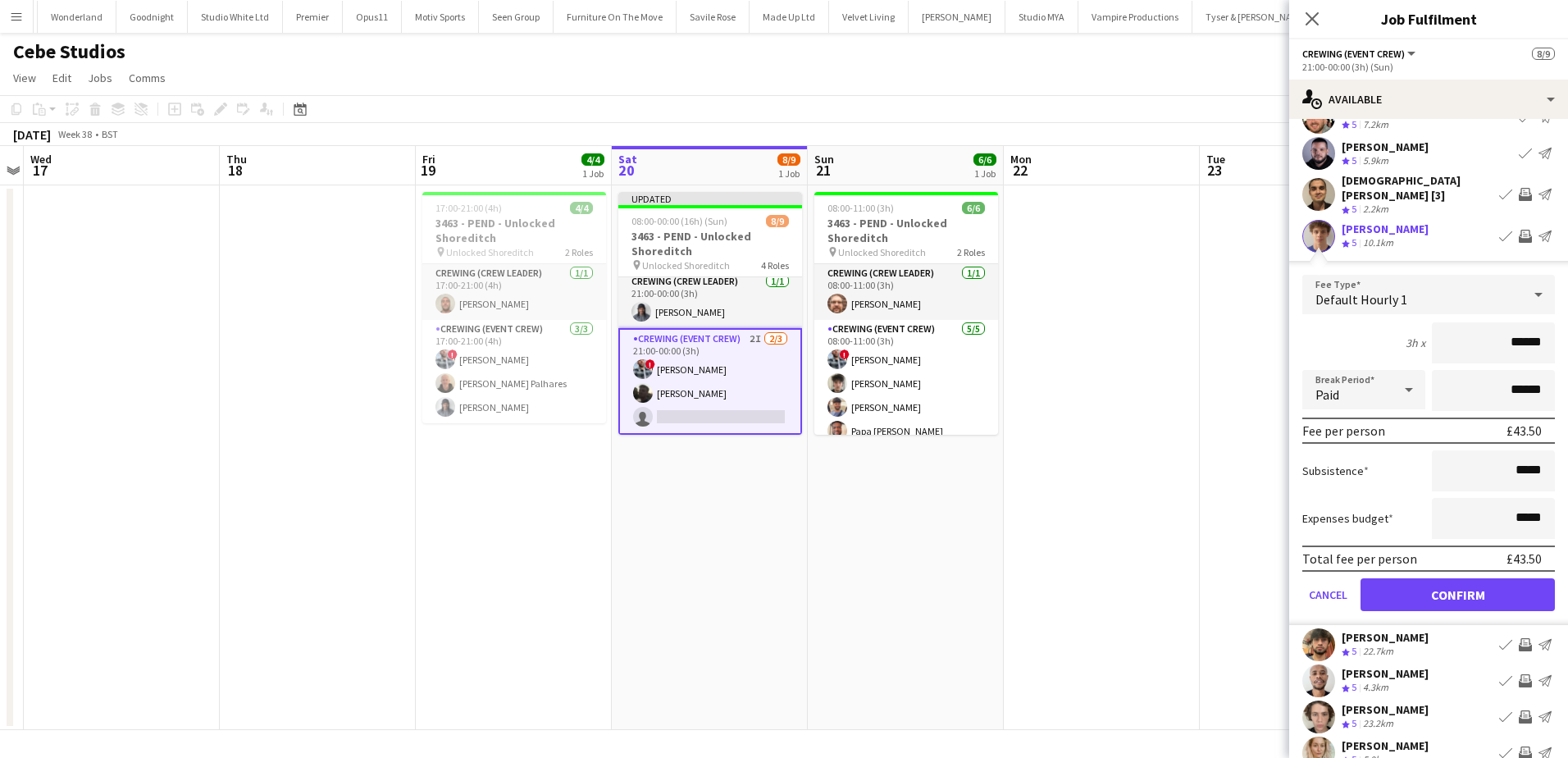
scroll to position [164, 0]
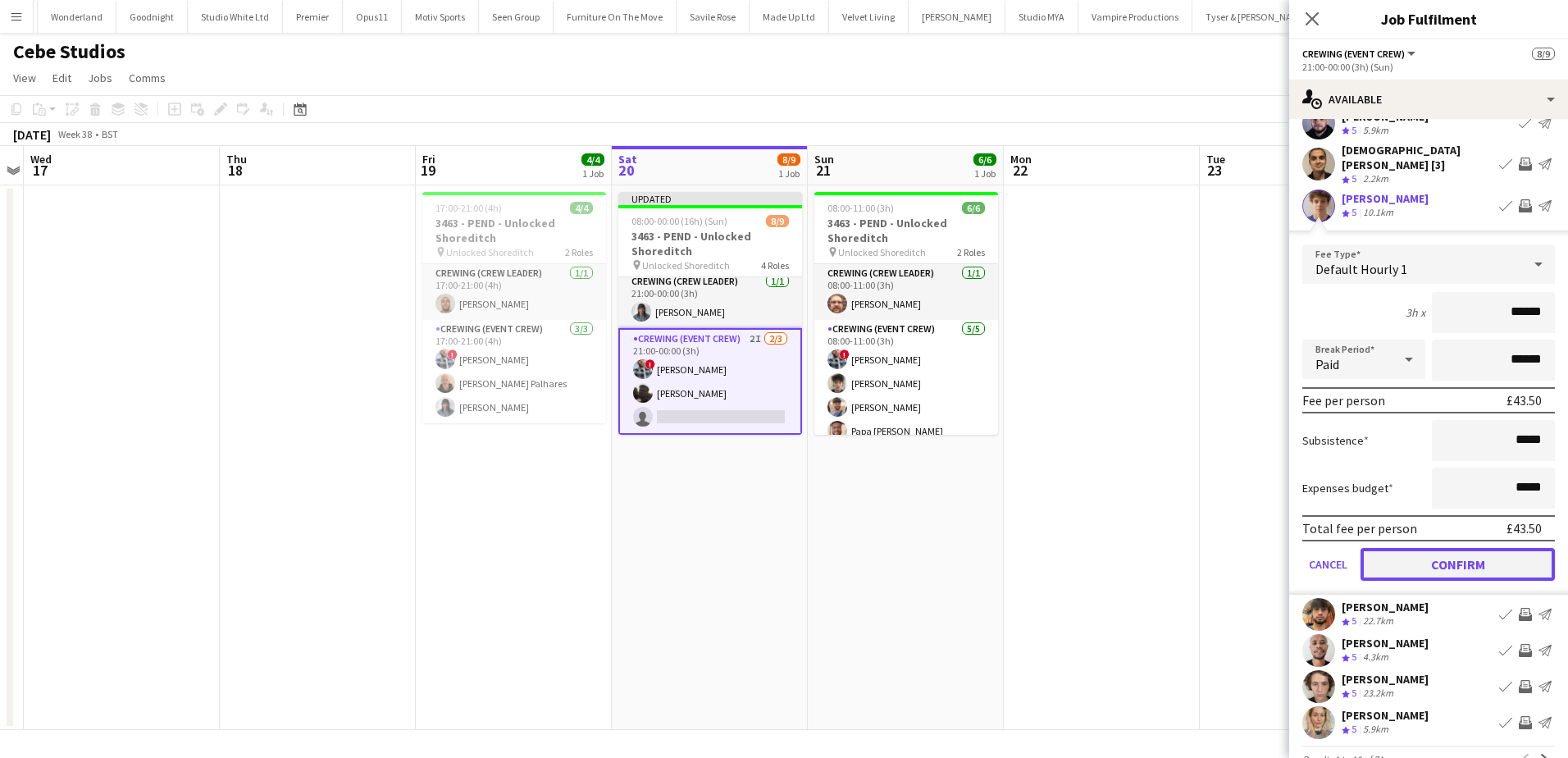
click at [1490, 551] on button "Confirm" at bounding box center [1458, 565] width 195 height 33
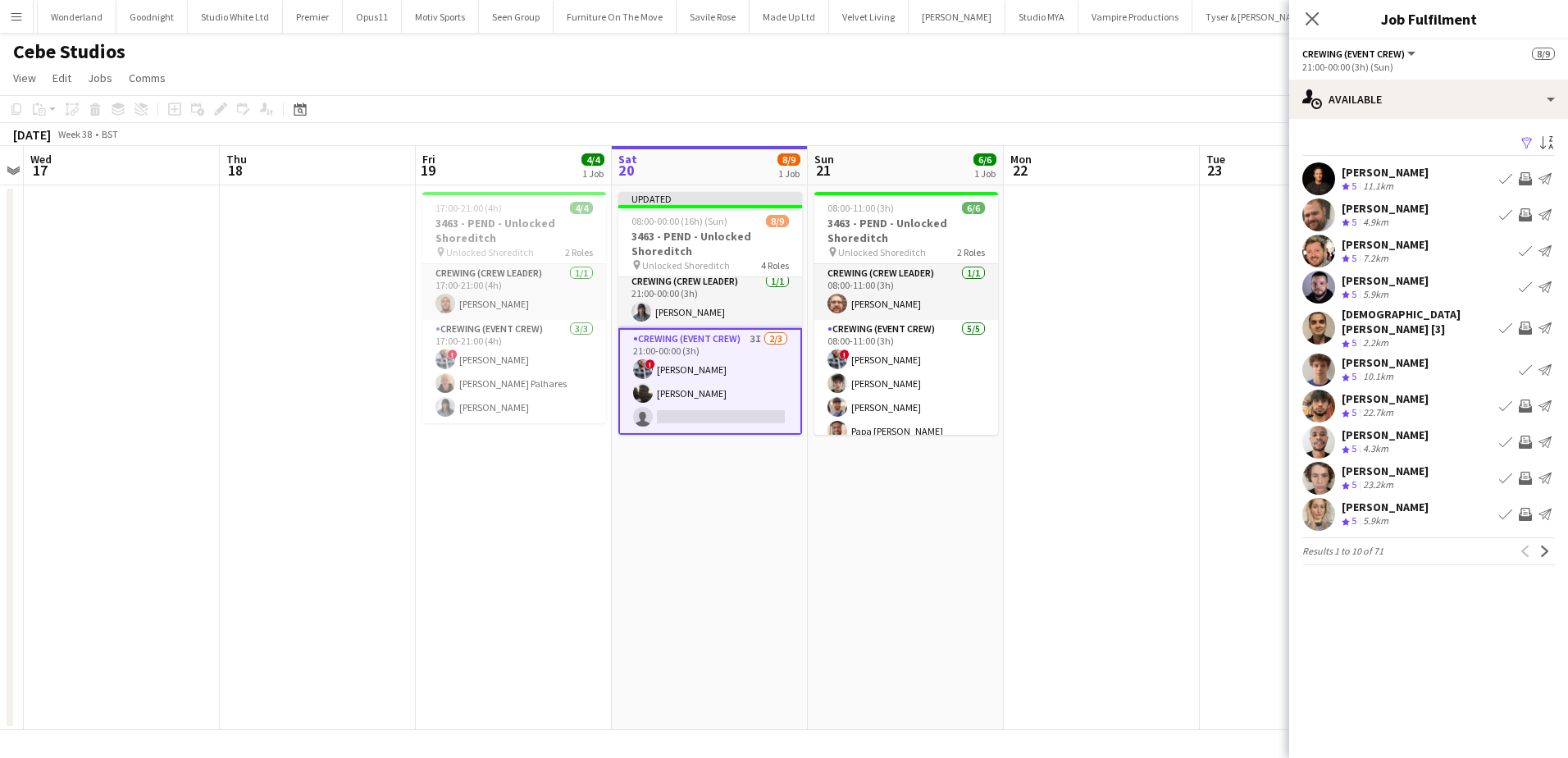
click at [1522, 472] on app-icon "Invite crew" at bounding box center [1526, 479] width 13 height 13
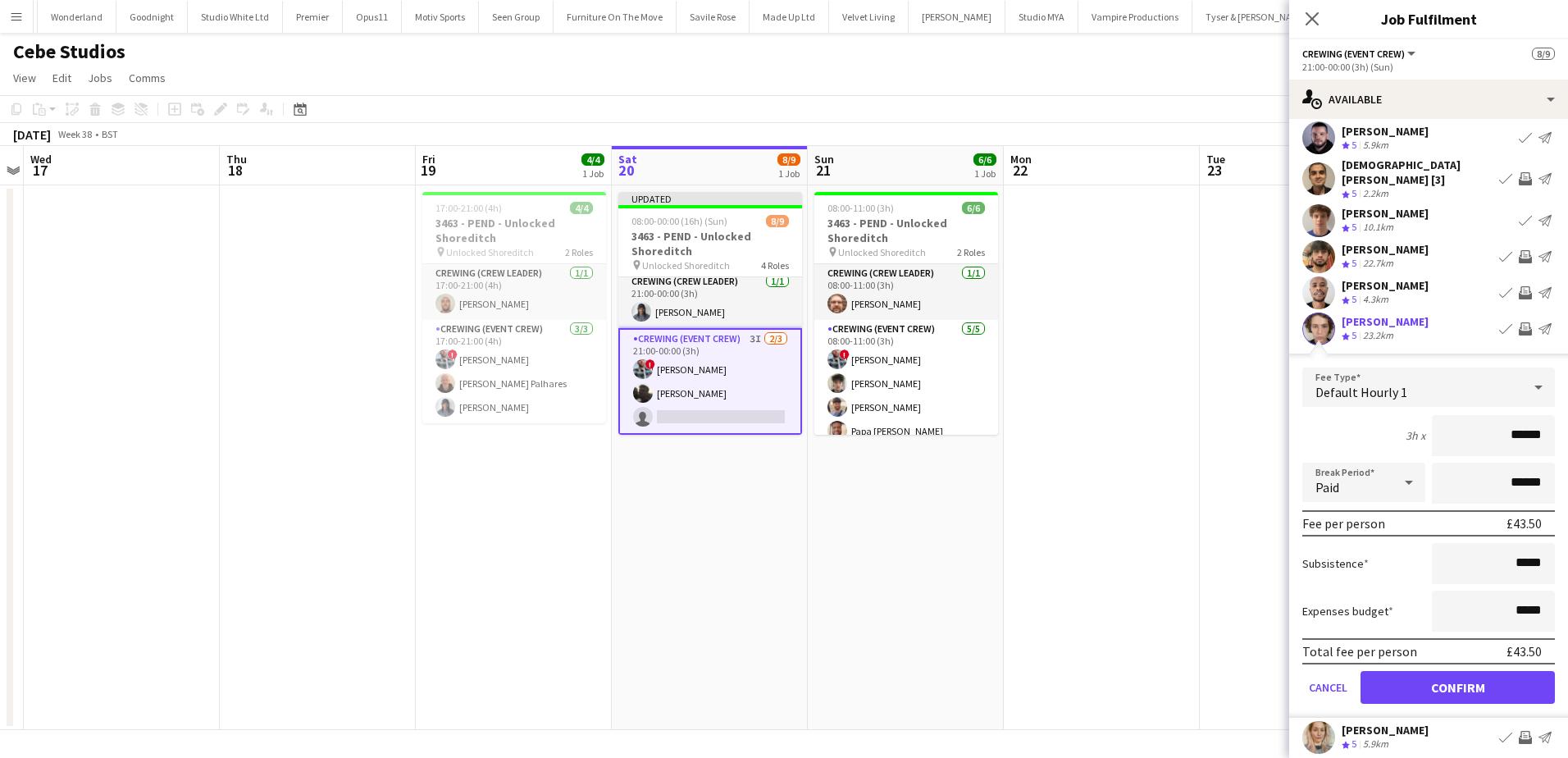
scroll to position [189, 0]
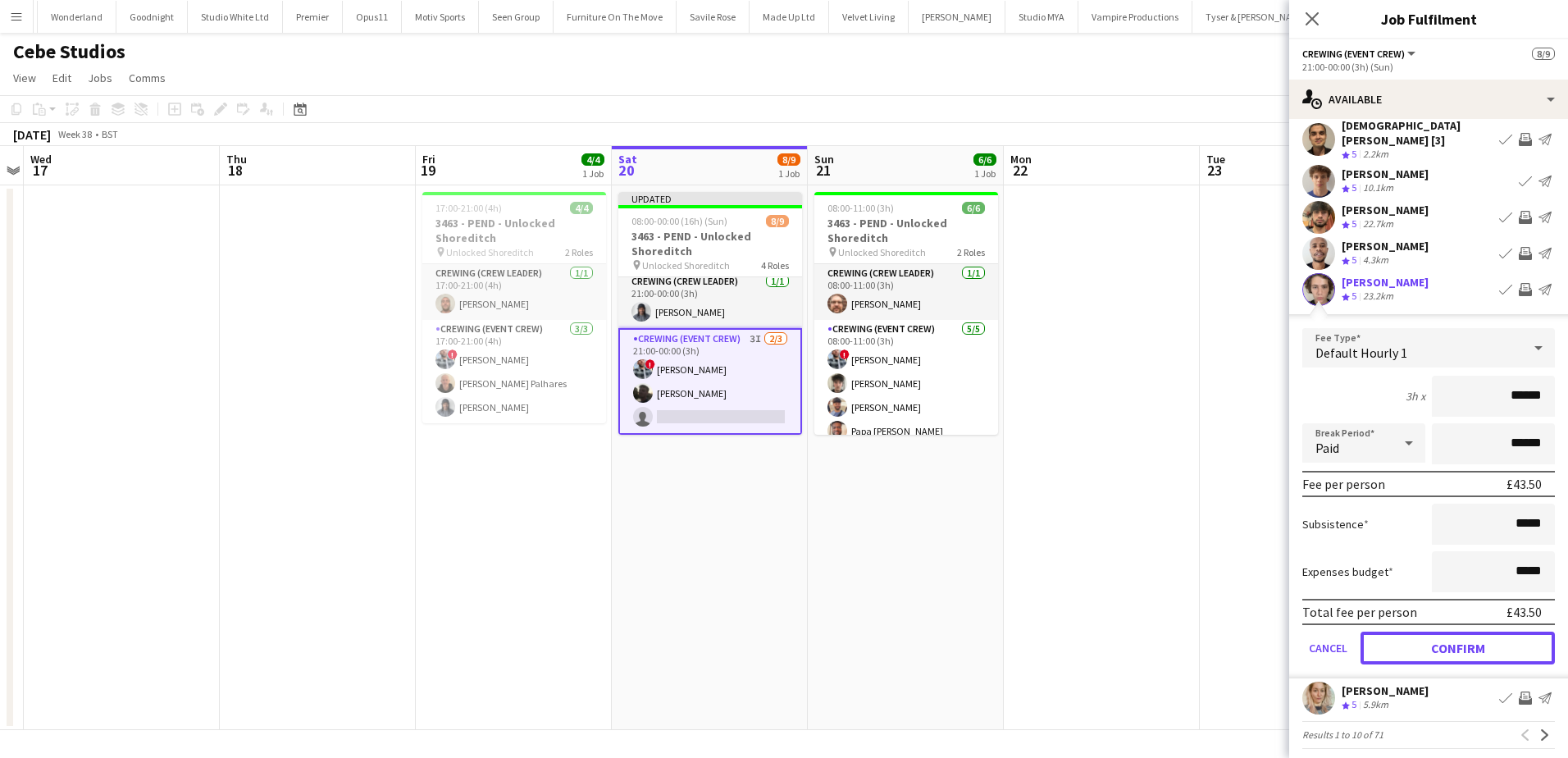
click at [1507, 633] on button "Confirm" at bounding box center [1458, 649] width 195 height 33
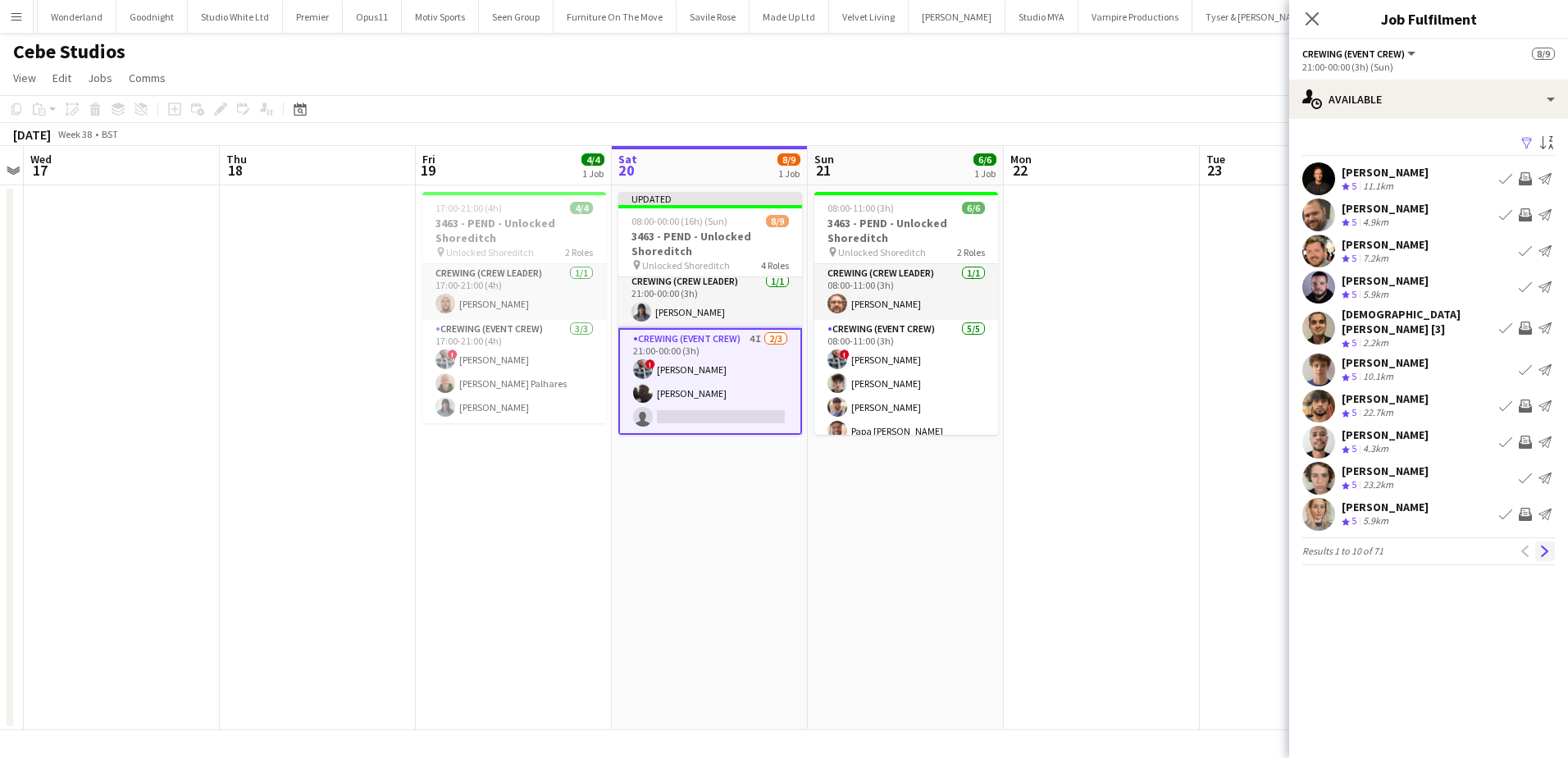
click at [1549, 546] on app-icon "Next" at bounding box center [1546, 552] width 12 height 12
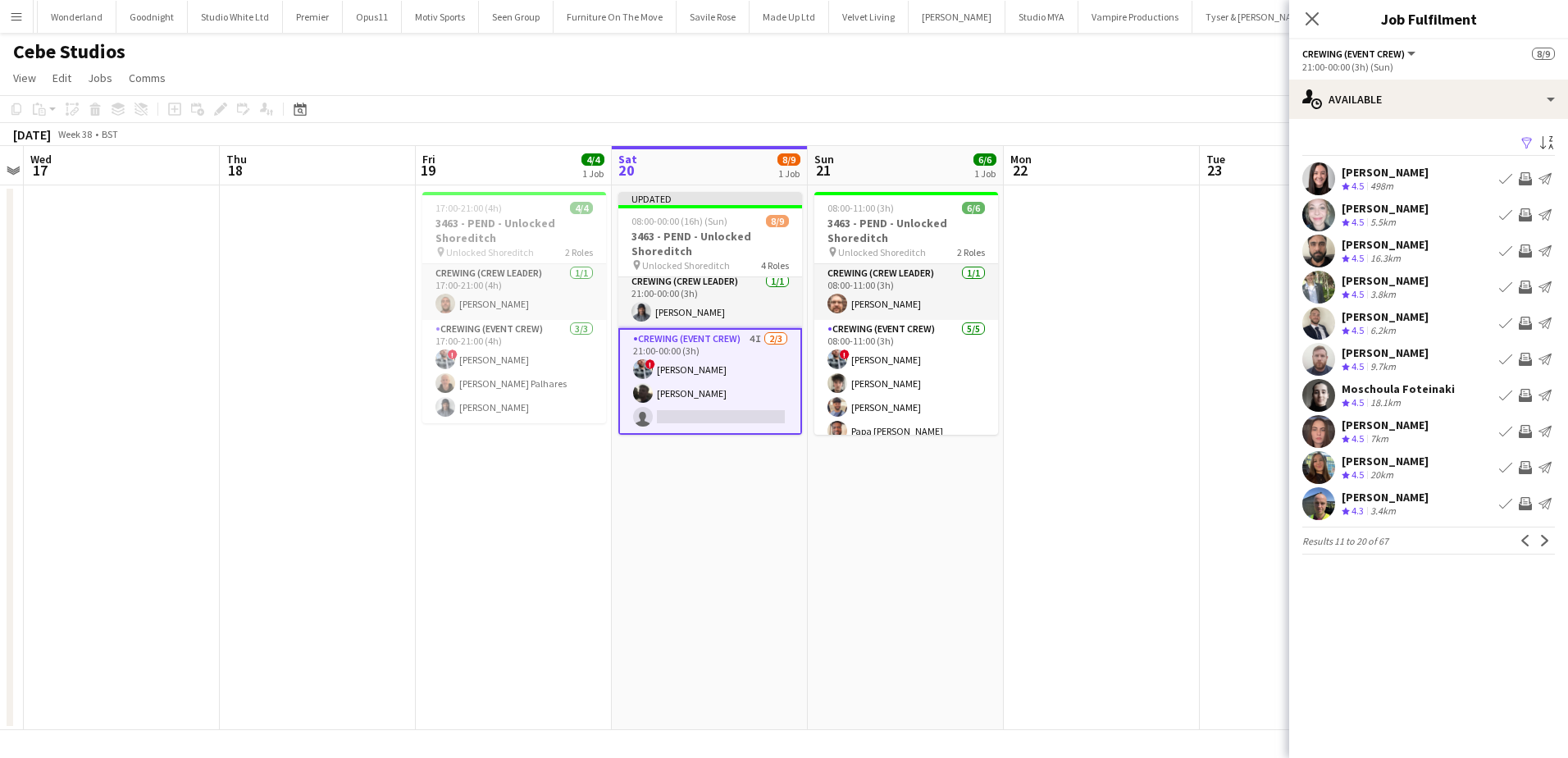
click at [1525, 216] on app-icon "Invite crew" at bounding box center [1526, 215] width 13 height 13
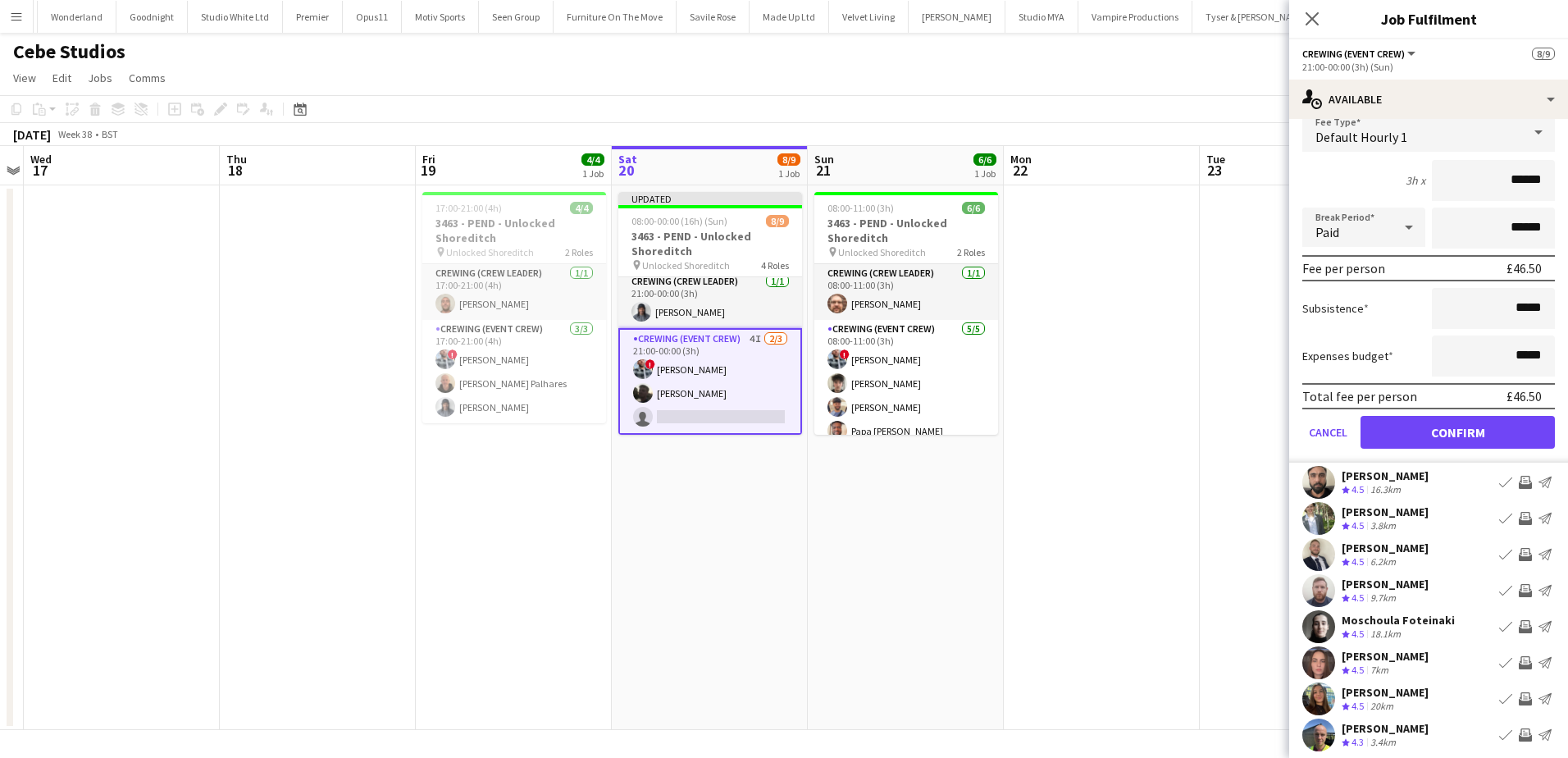
scroll to position [164, 0]
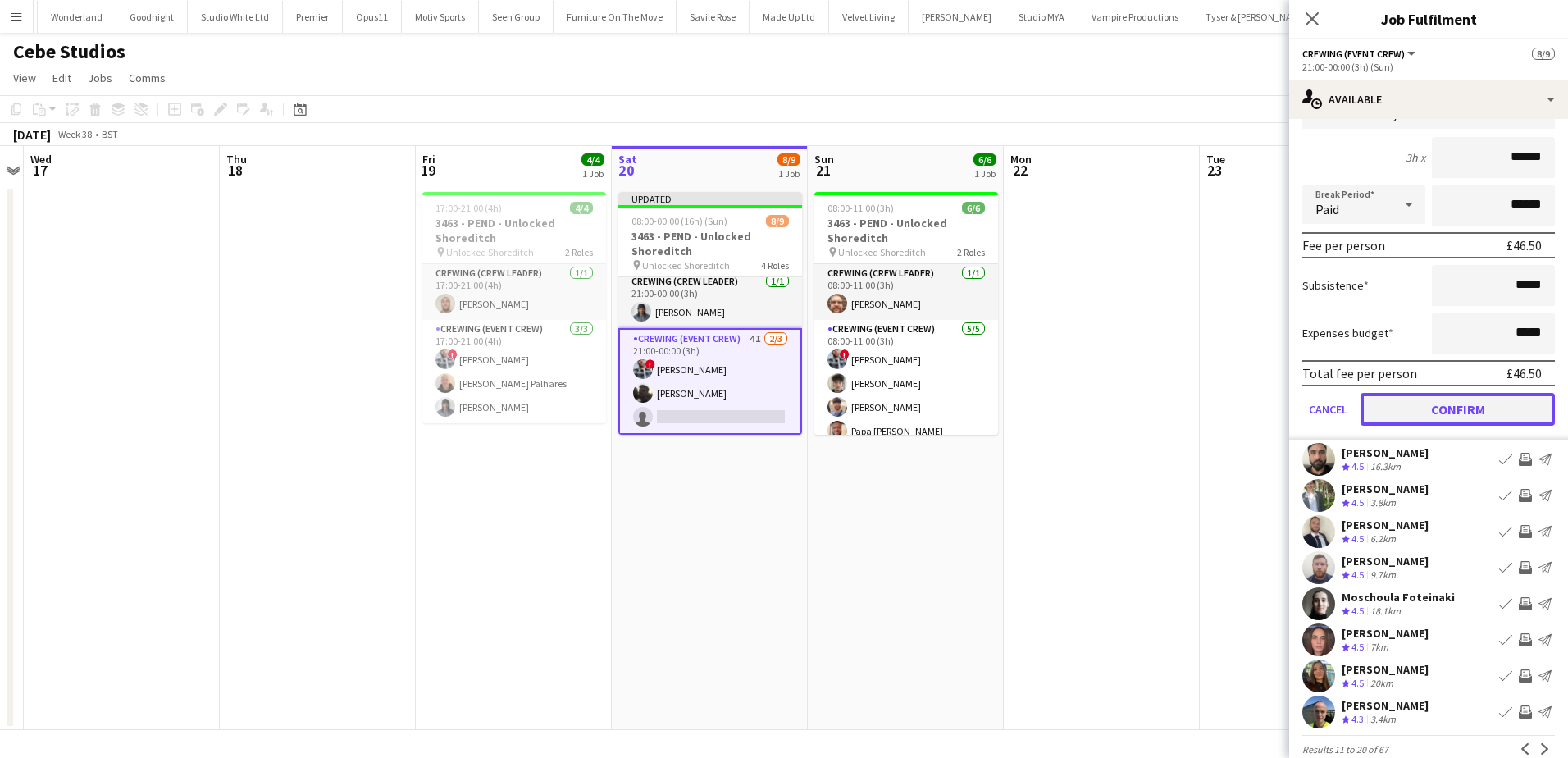
click at [1500, 405] on button "Confirm" at bounding box center [1458, 410] width 195 height 33
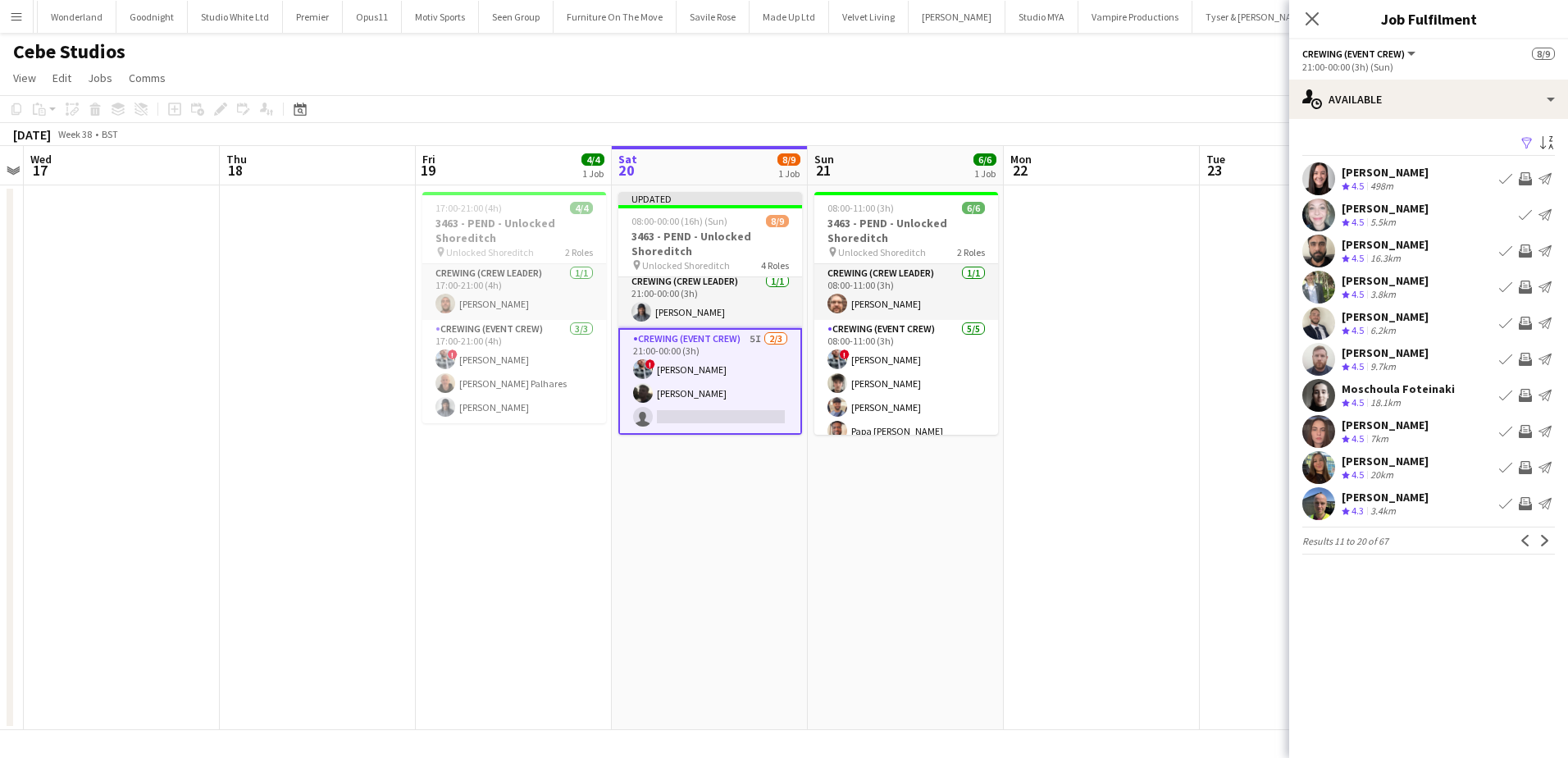
scroll to position [0, 0]
click at [1522, 429] on app-icon "Invite crew" at bounding box center [1526, 432] width 13 height 13
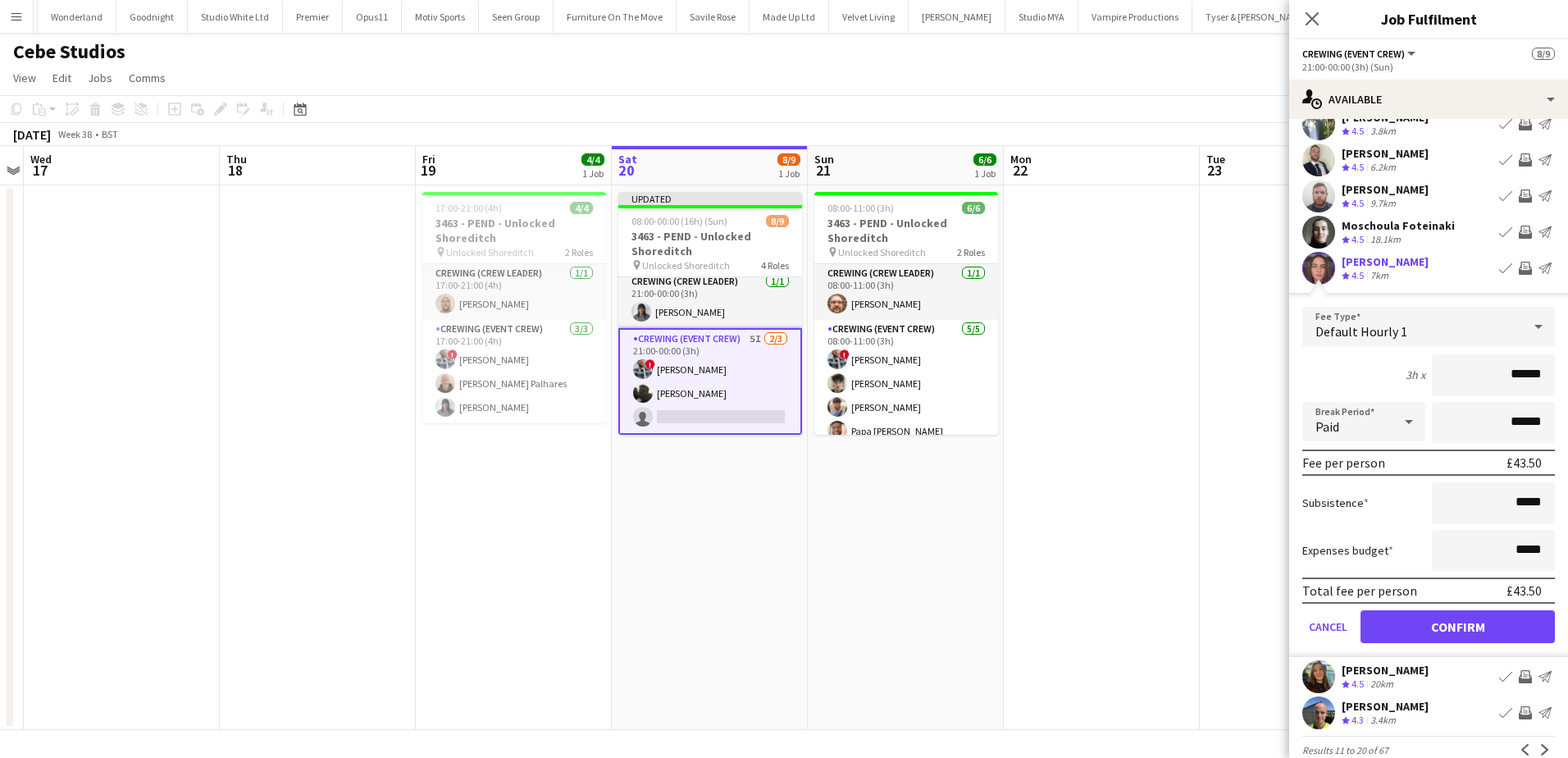
scroll to position [164, 0]
click at [1515, 614] on button "Confirm" at bounding box center [1458, 626] width 195 height 33
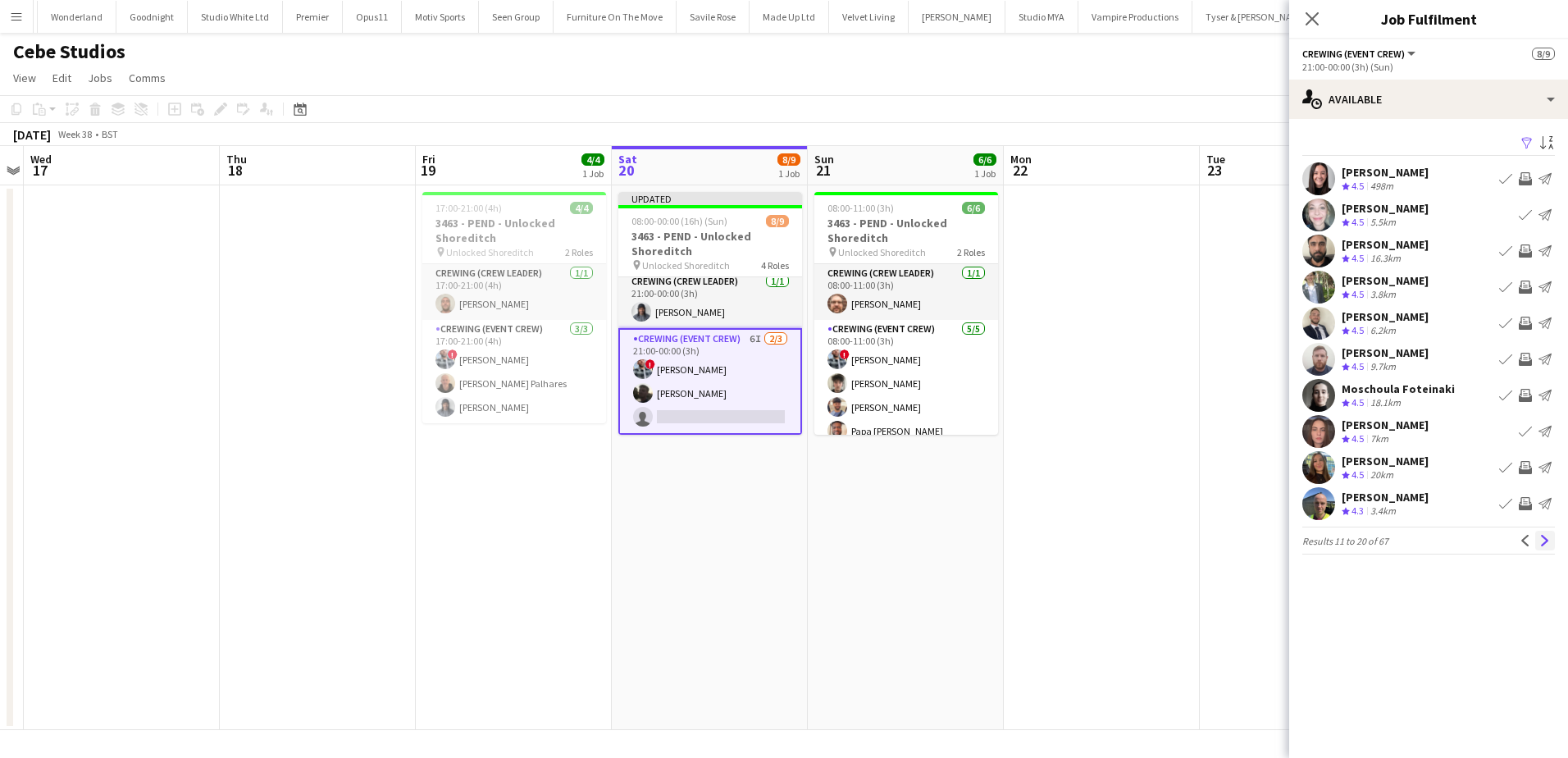
click at [1542, 540] on app-icon "Next" at bounding box center [1546, 541] width 12 height 12
click at [1527, 218] on app-icon "Invite crew" at bounding box center [1526, 215] width 13 height 13
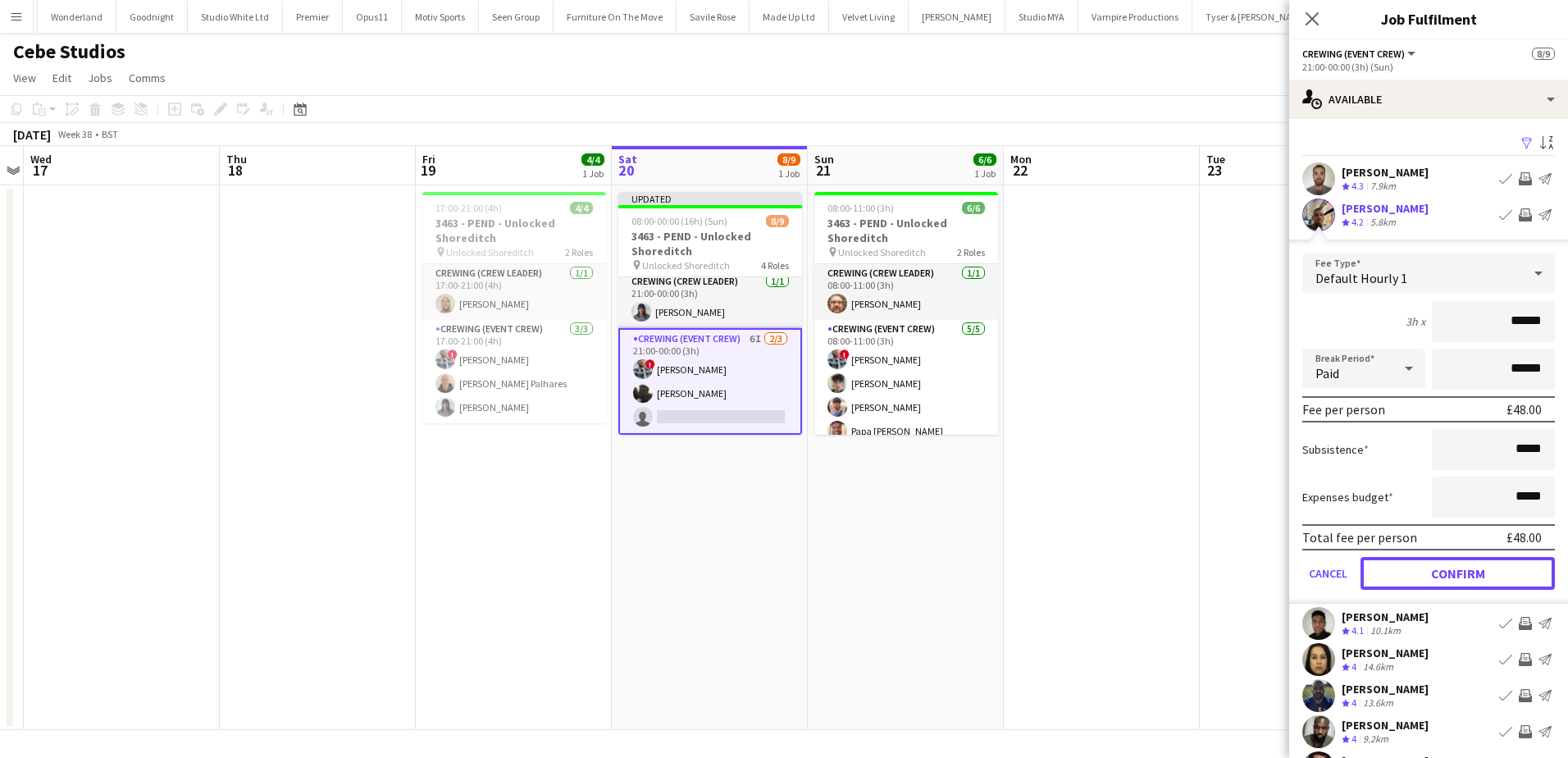
click at [1502, 572] on button "Confirm" at bounding box center [1458, 574] width 195 height 33
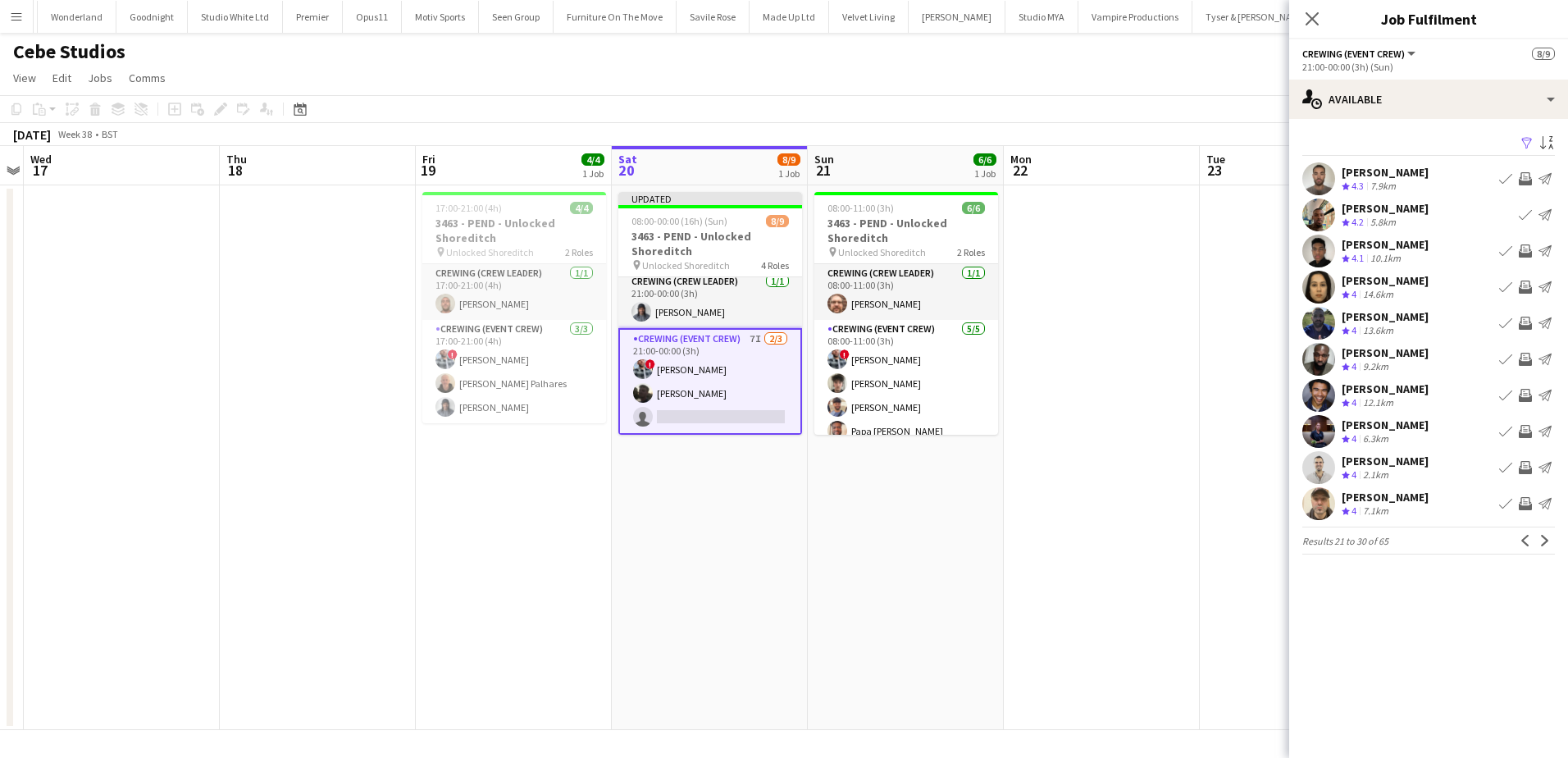
click at [1527, 174] on app-icon "Invite crew" at bounding box center [1526, 179] width 13 height 13
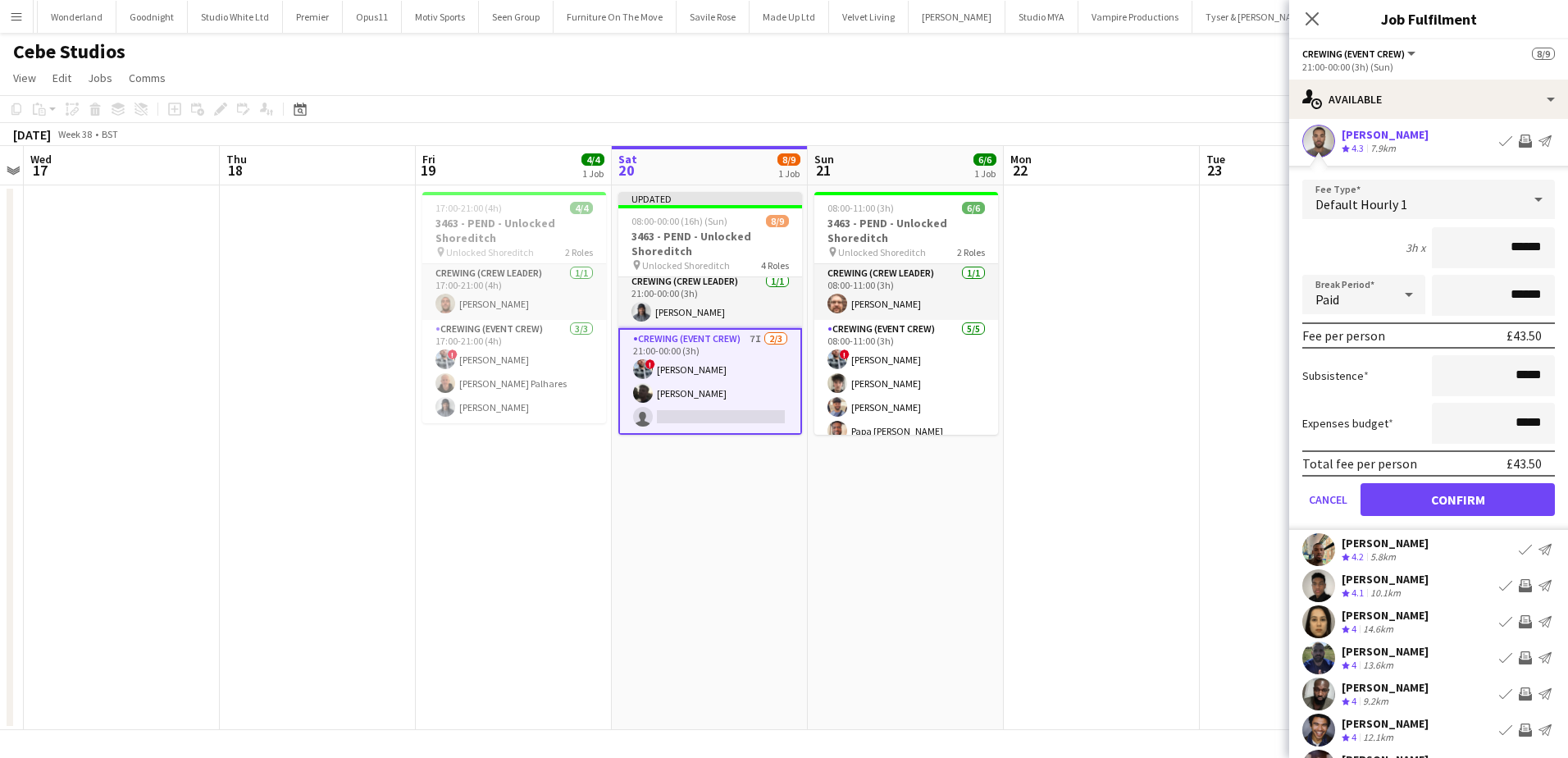
scroll to position [164, 0]
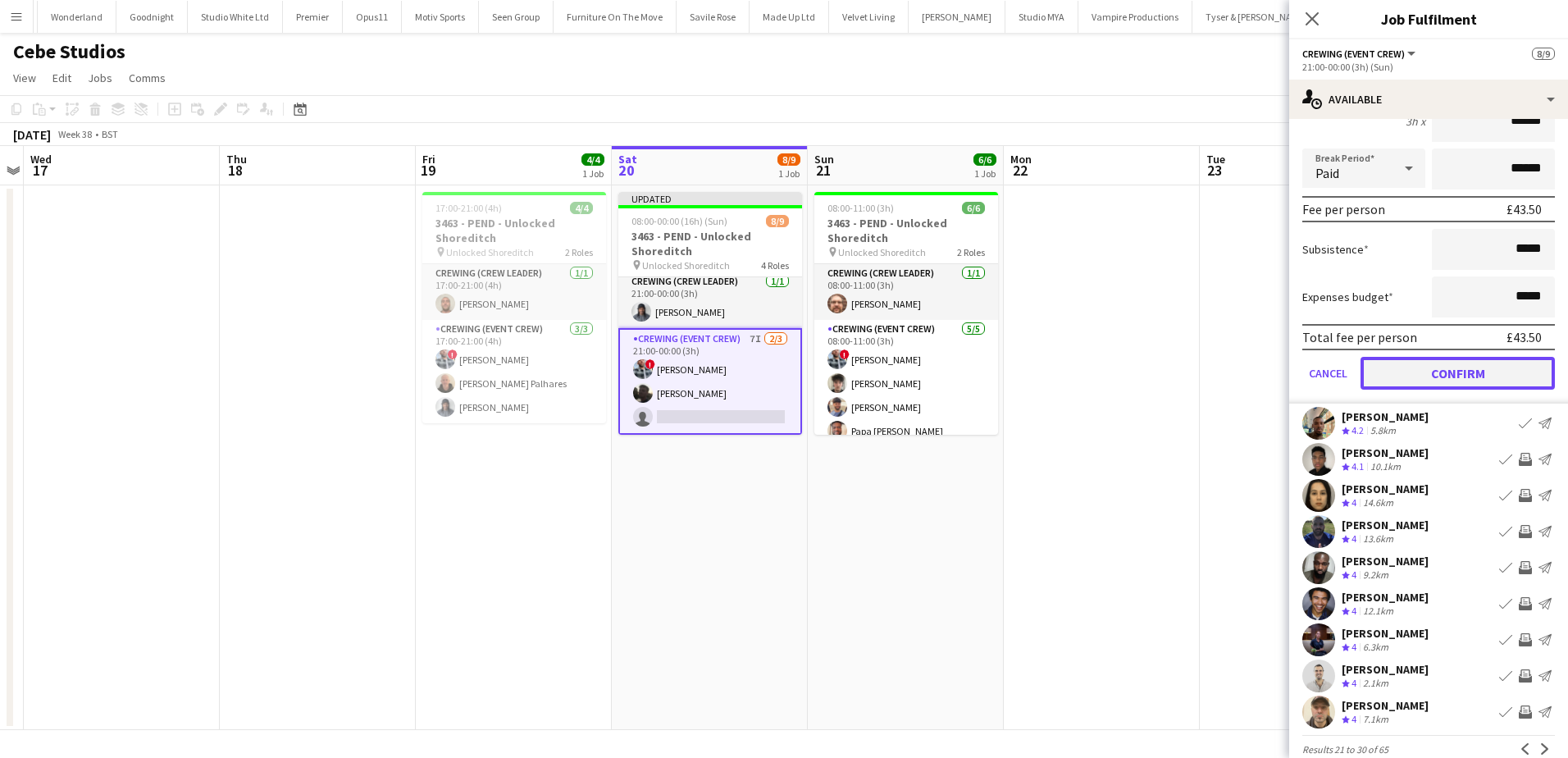
click at [1527, 374] on button "Confirm" at bounding box center [1458, 374] width 195 height 33
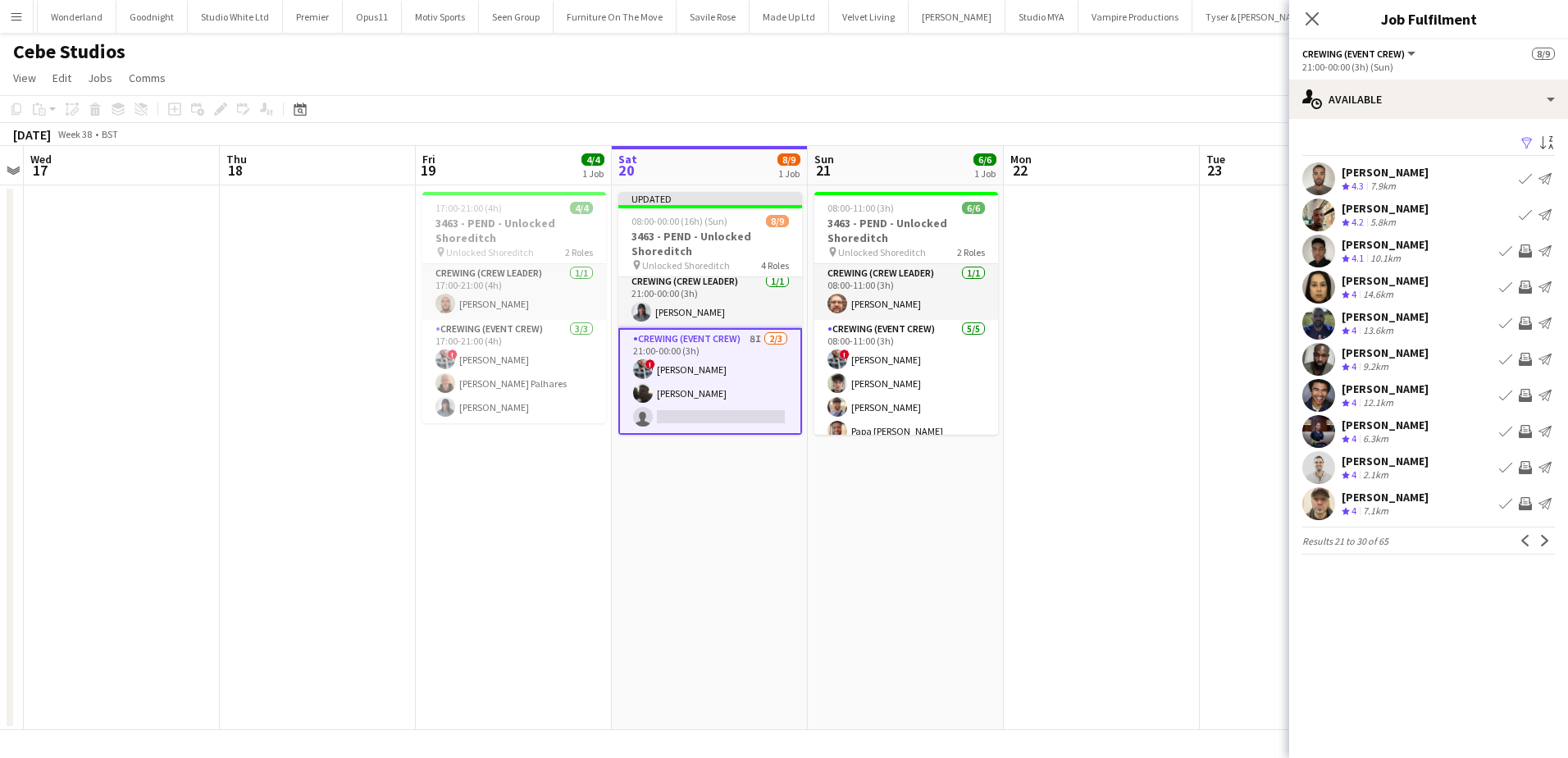
click at [1530, 396] on app-icon "Invite crew" at bounding box center [1526, 396] width 13 height 13
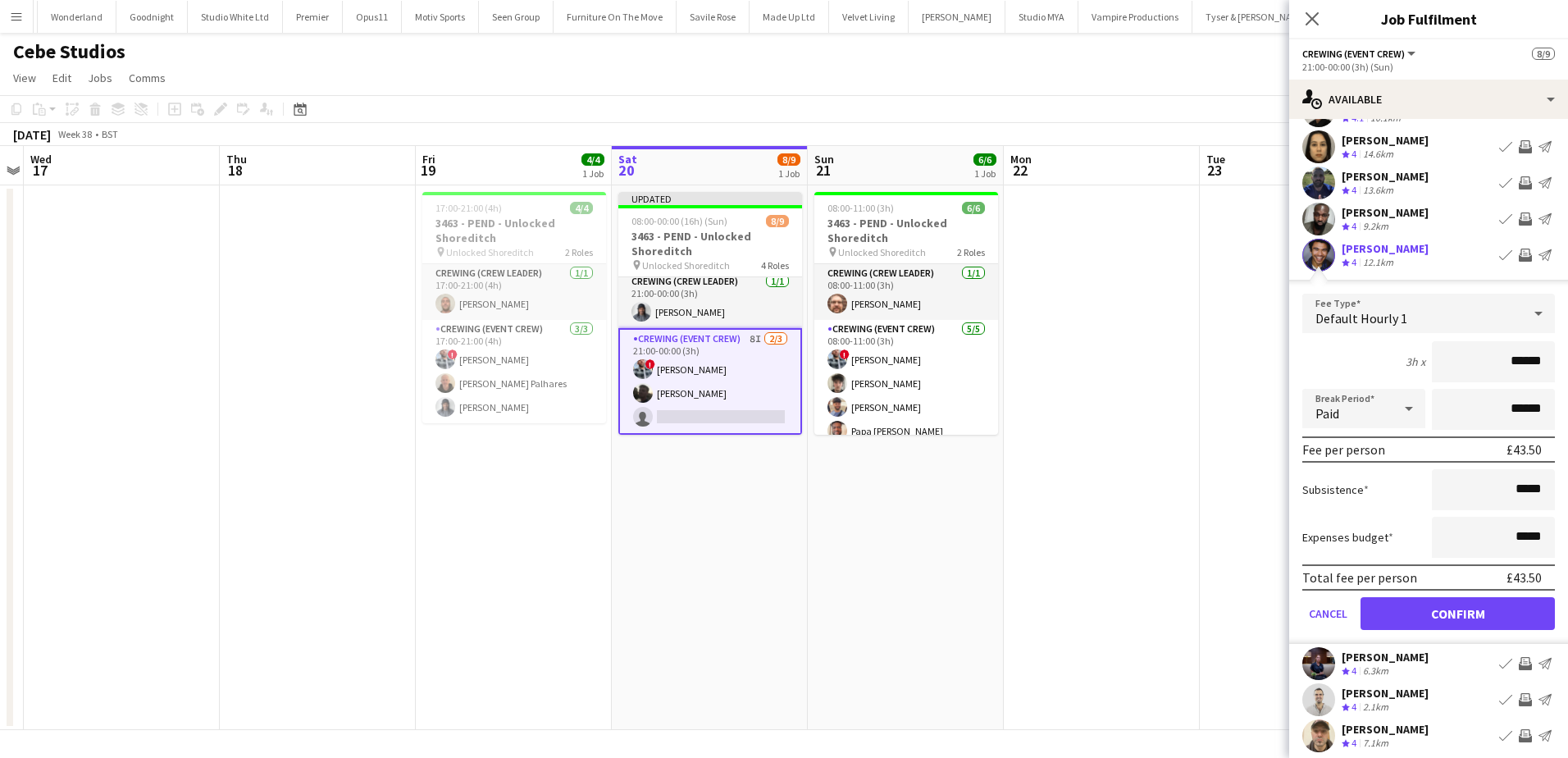
scroll to position [189, 0]
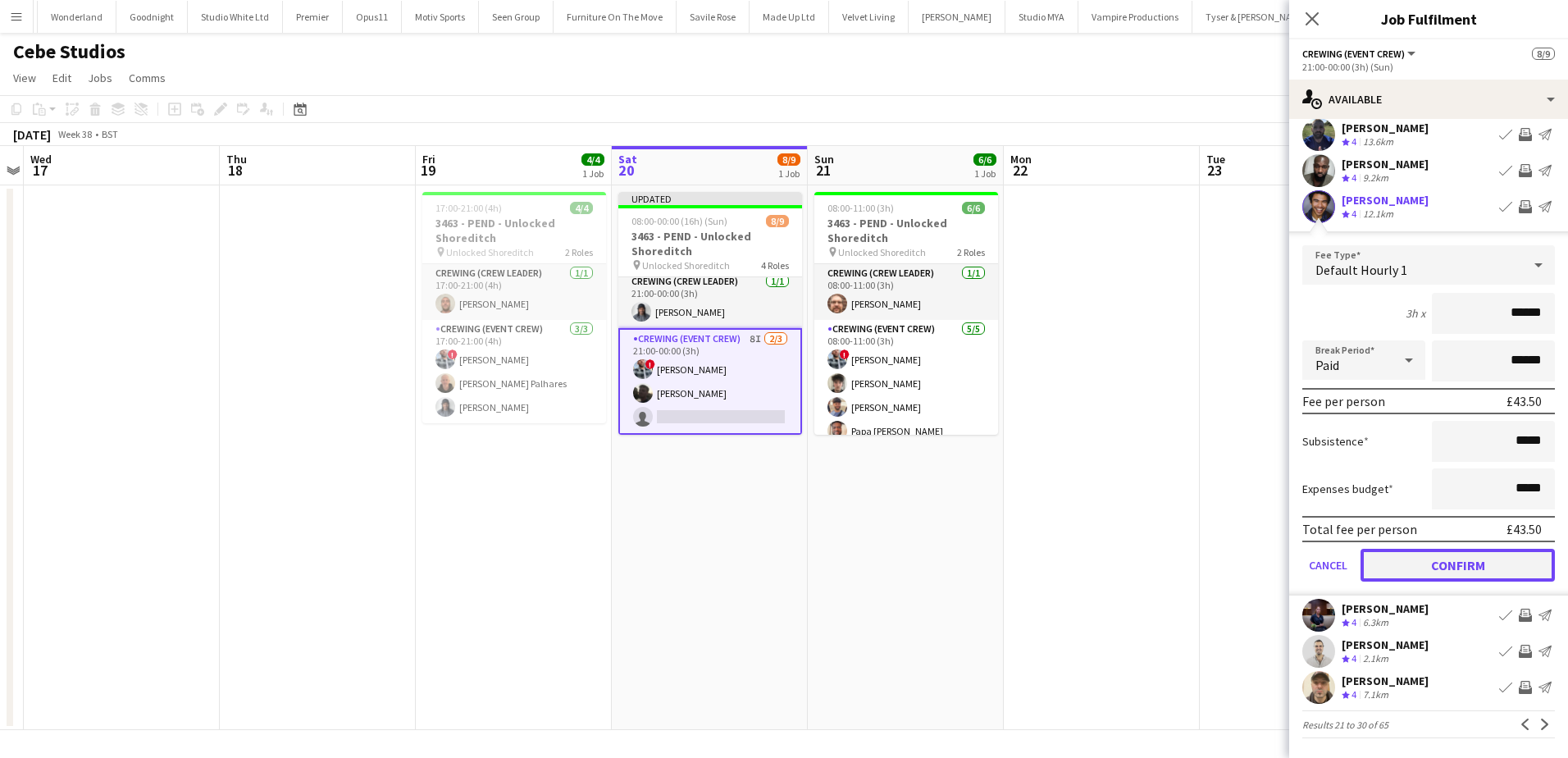
click at [1517, 568] on button "Confirm" at bounding box center [1458, 566] width 195 height 33
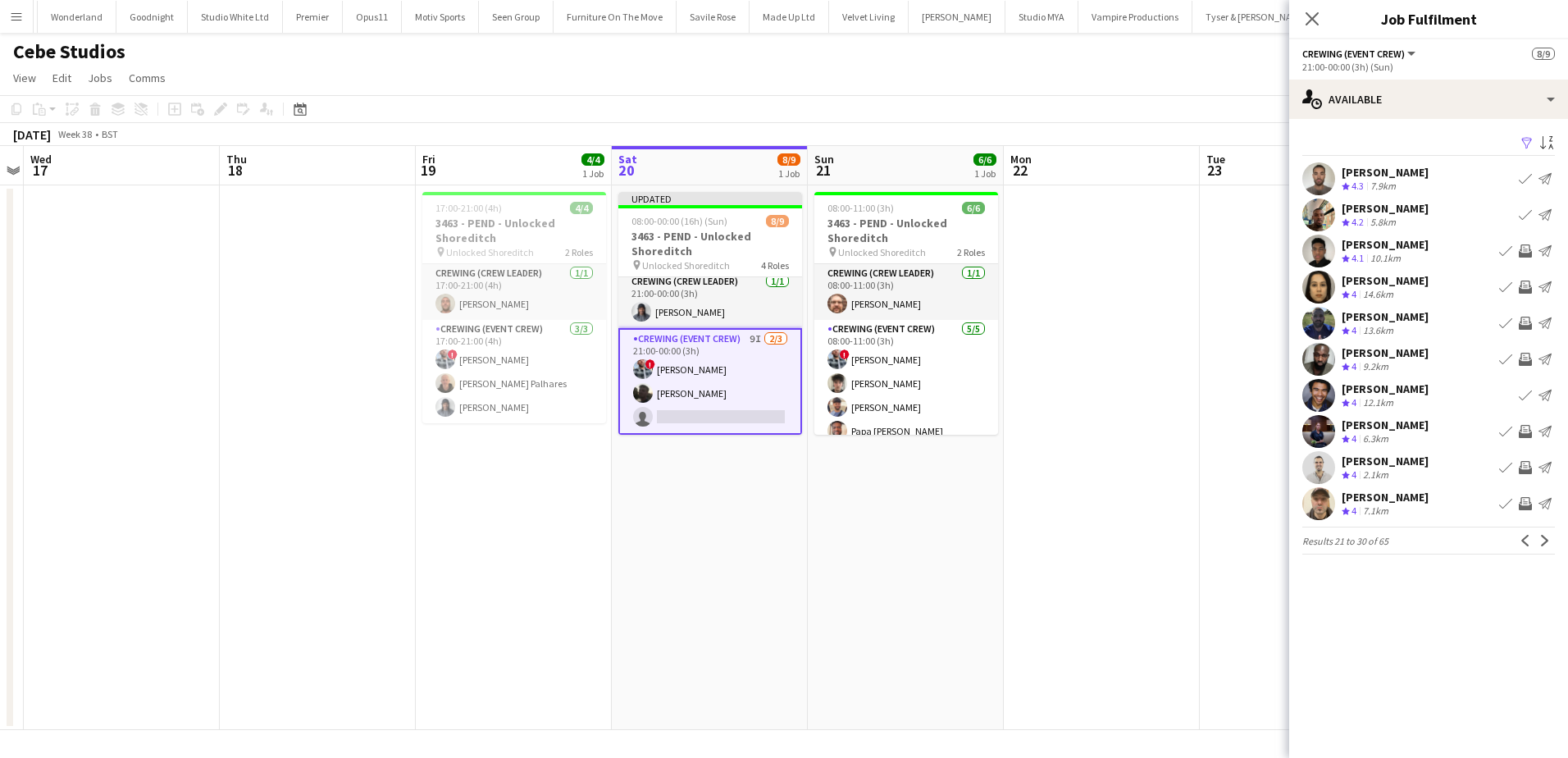
click at [1527, 500] on app-icon "Invite crew" at bounding box center [1526, 504] width 13 height 13
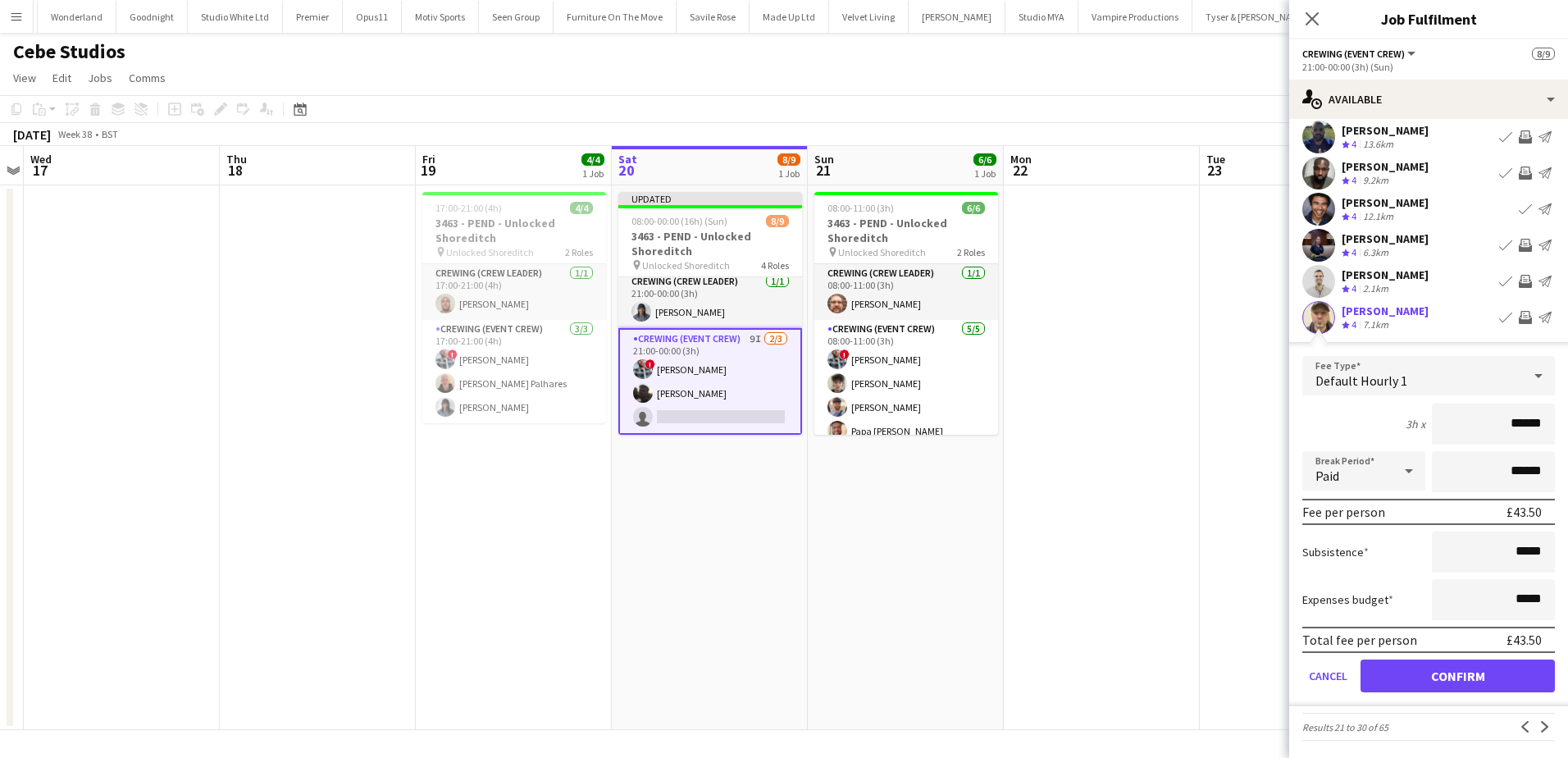
scroll to position [189, 0]
click at [1486, 668] on button "Confirm" at bounding box center [1458, 674] width 195 height 33
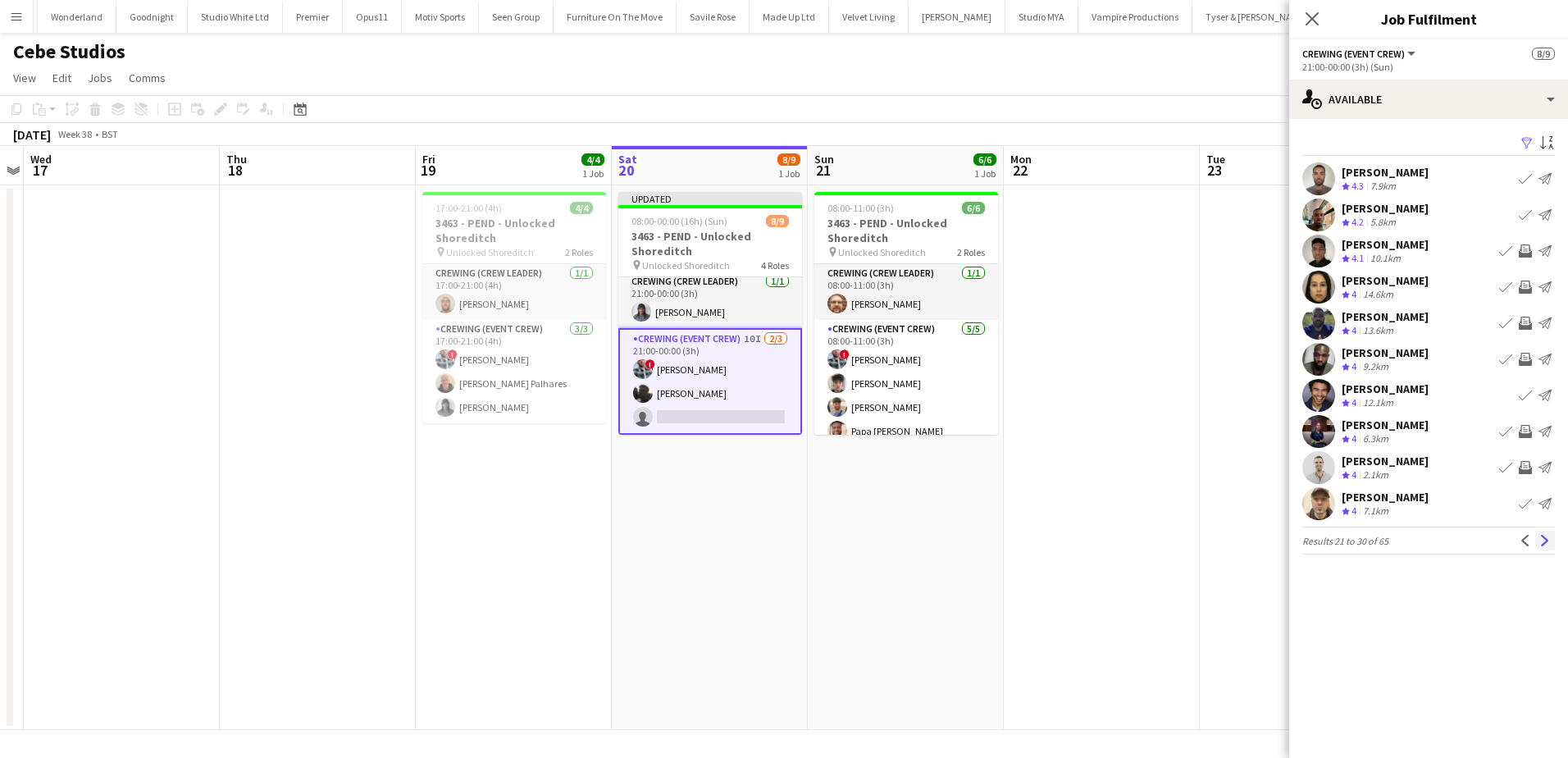
click at [1543, 533] on button "Next" at bounding box center [1546, 541] width 20 height 20
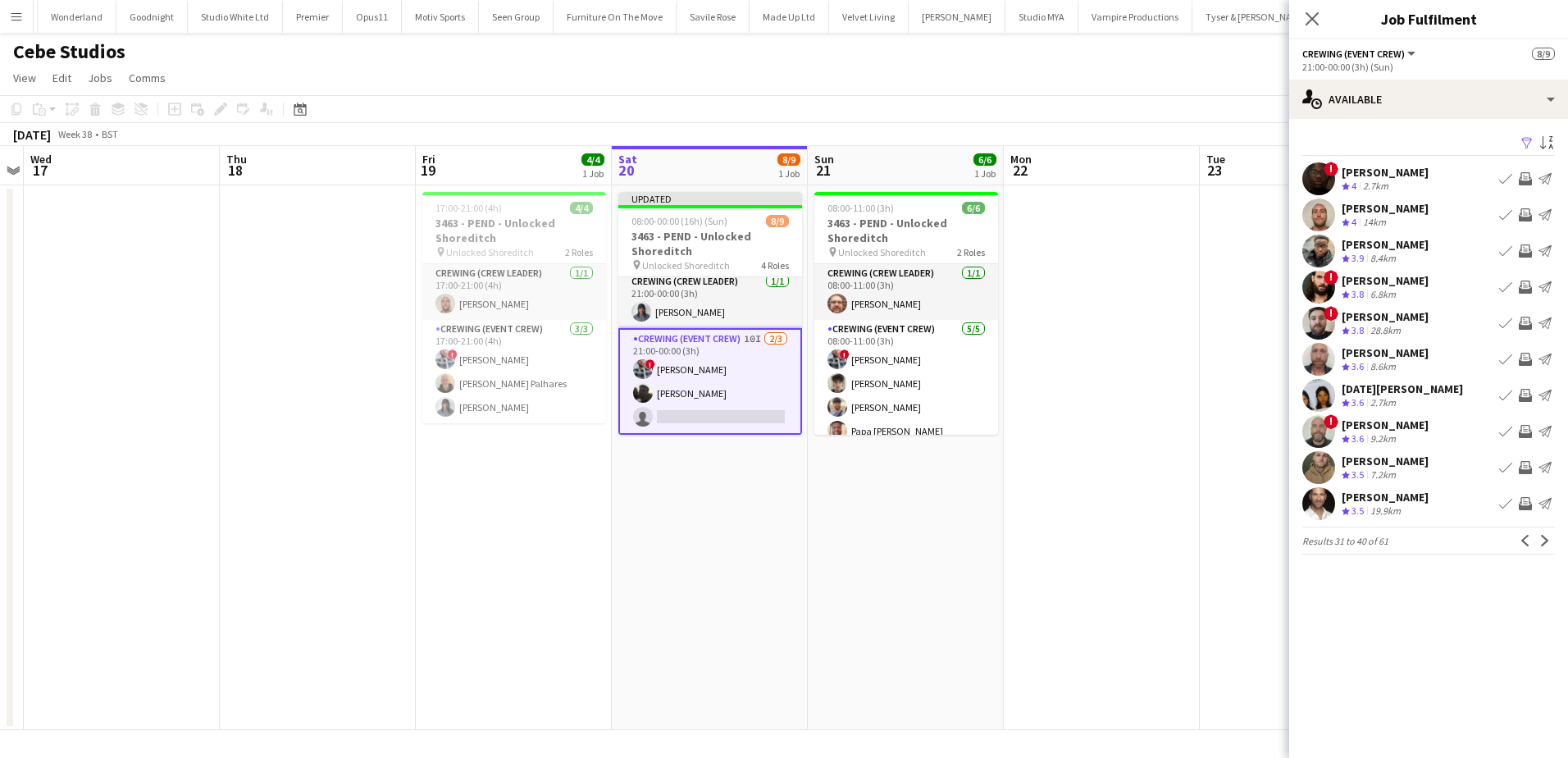
click at [1522, 217] on app-icon "Invite crew" at bounding box center [1526, 215] width 13 height 13
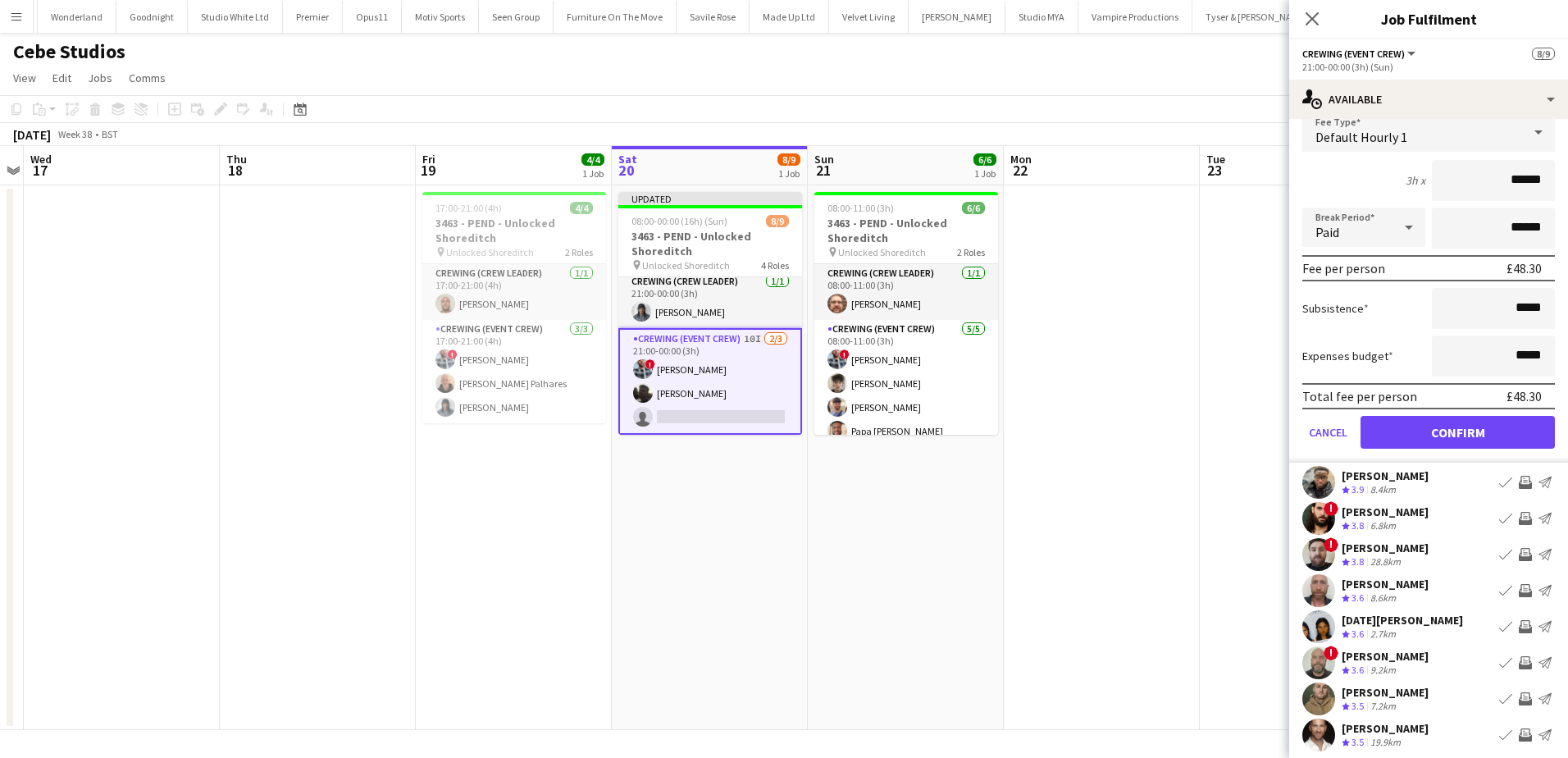
scroll to position [164, 0]
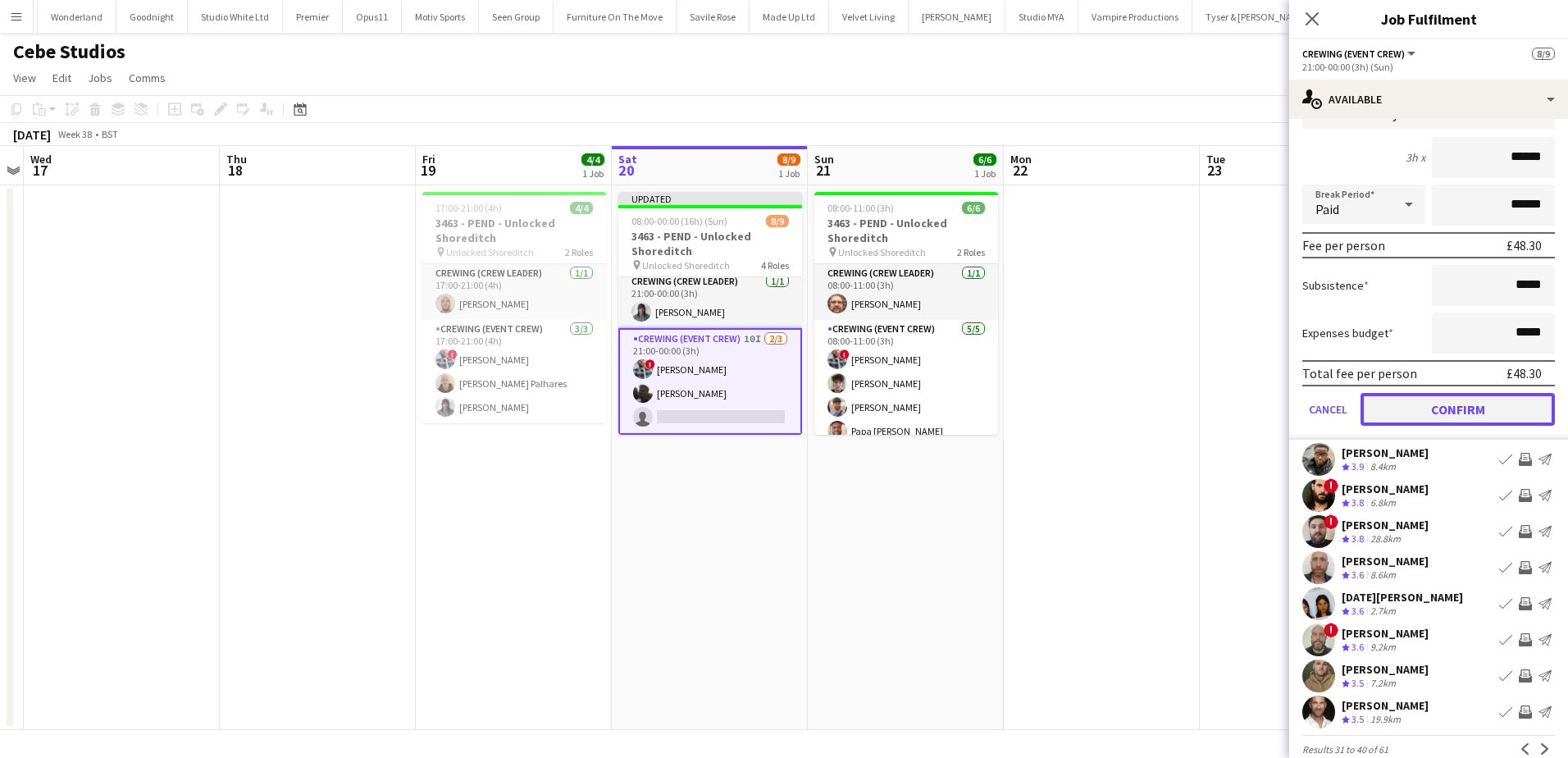
click at [1499, 413] on button "Confirm" at bounding box center [1458, 410] width 195 height 33
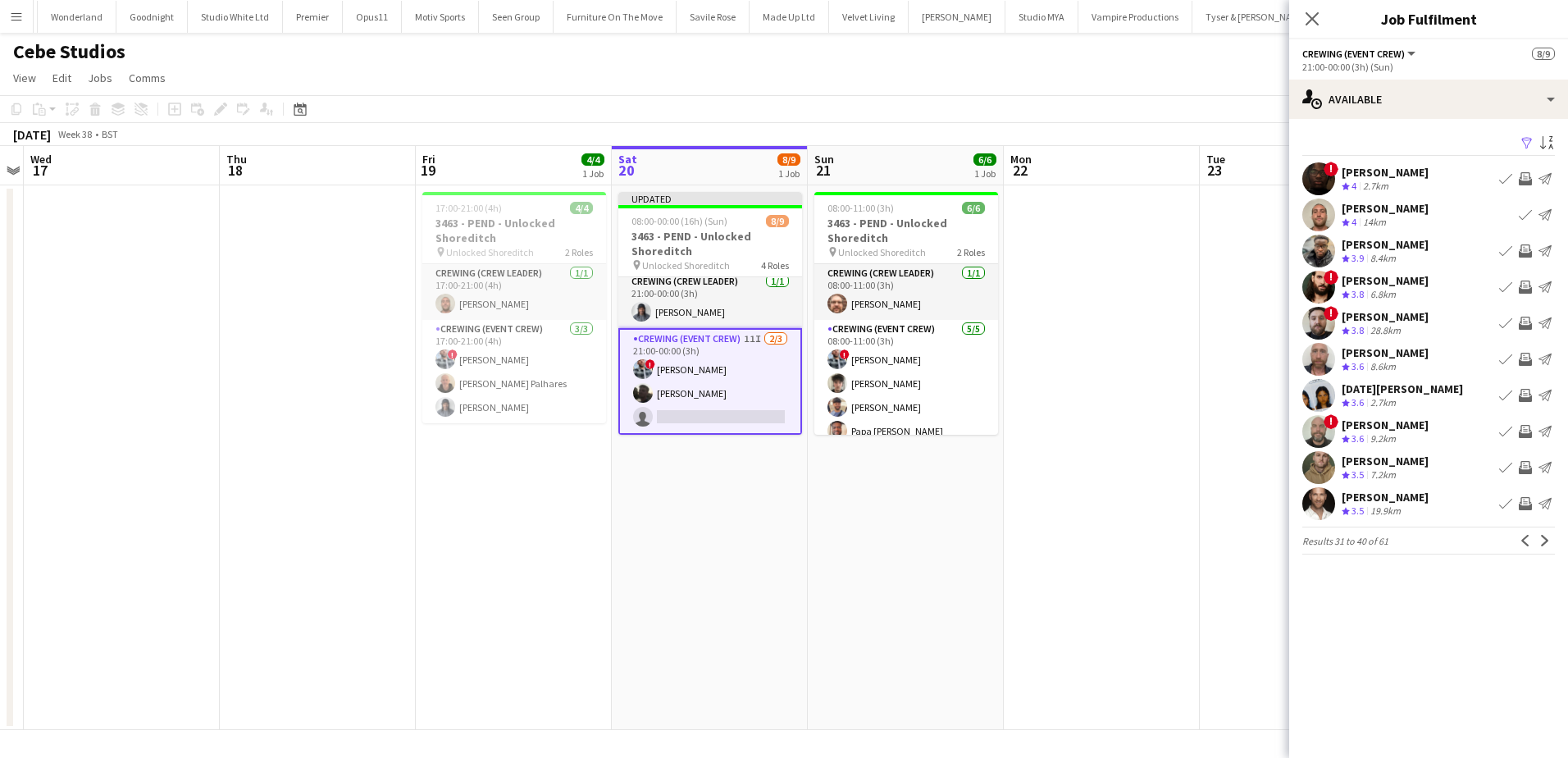
click at [1526, 252] on app-icon "Invite crew" at bounding box center [1526, 251] width 13 height 13
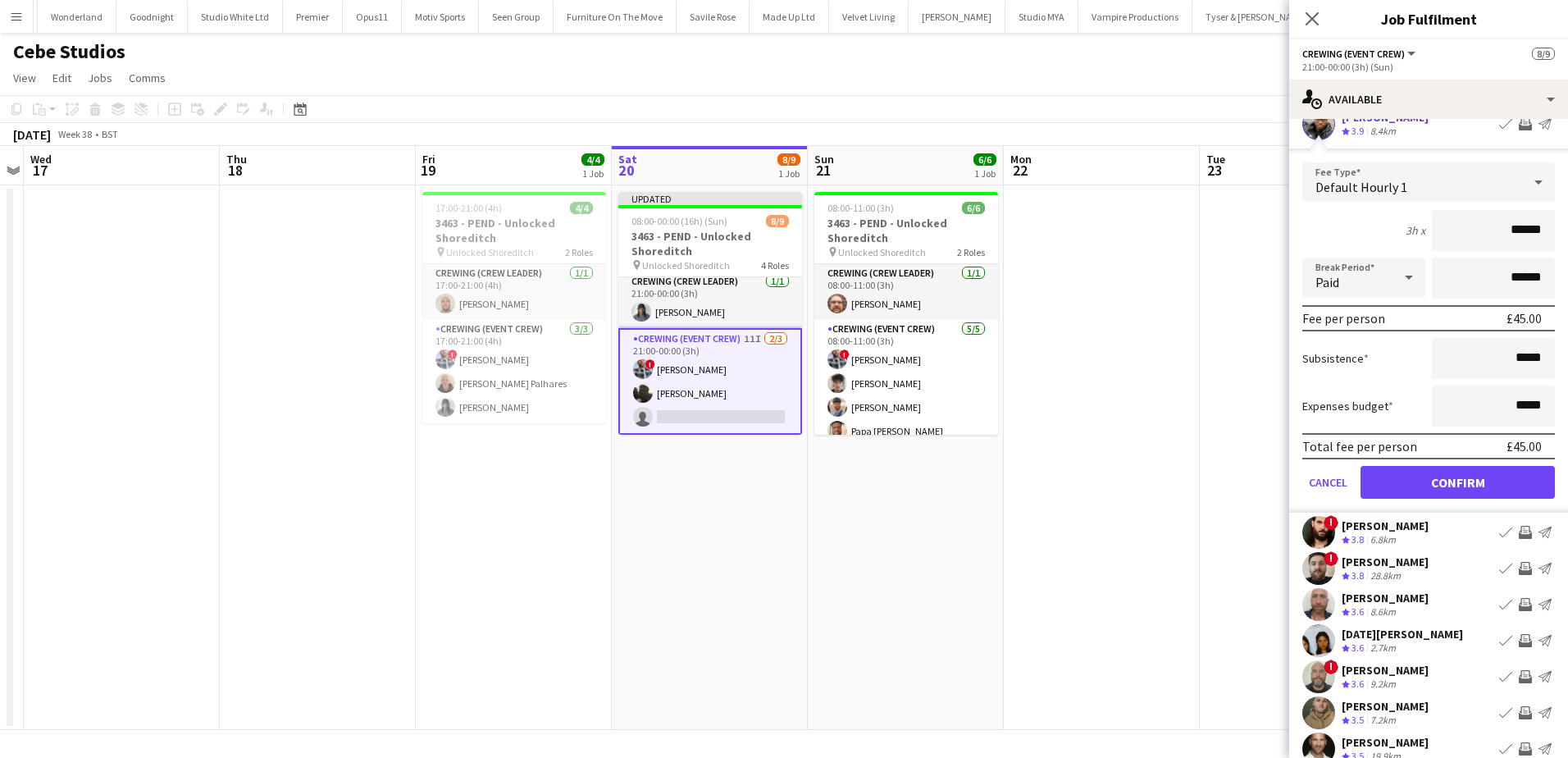
scroll to position [189, 0]
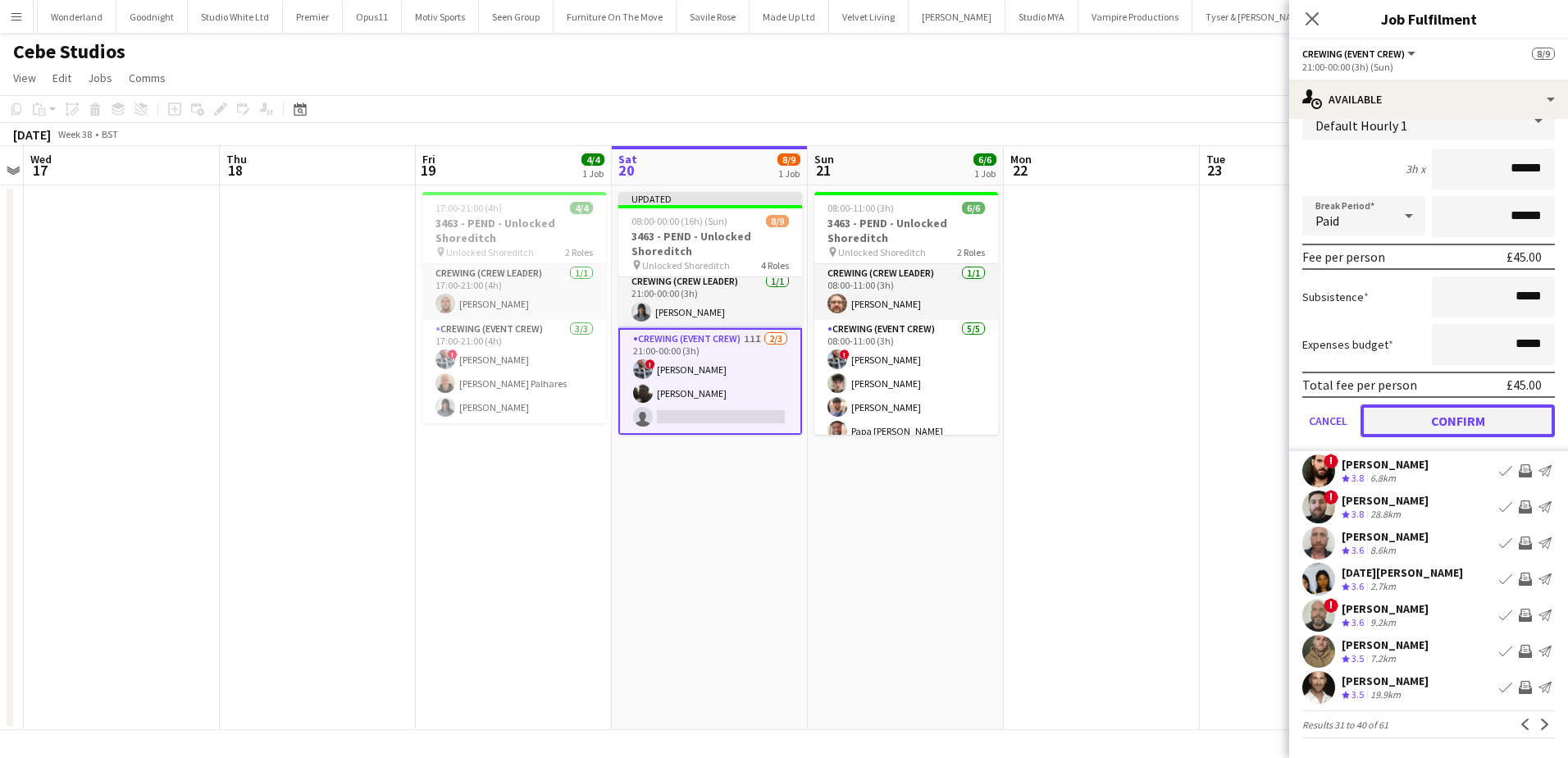
click at [1498, 436] on button "Confirm" at bounding box center [1458, 421] width 195 height 33
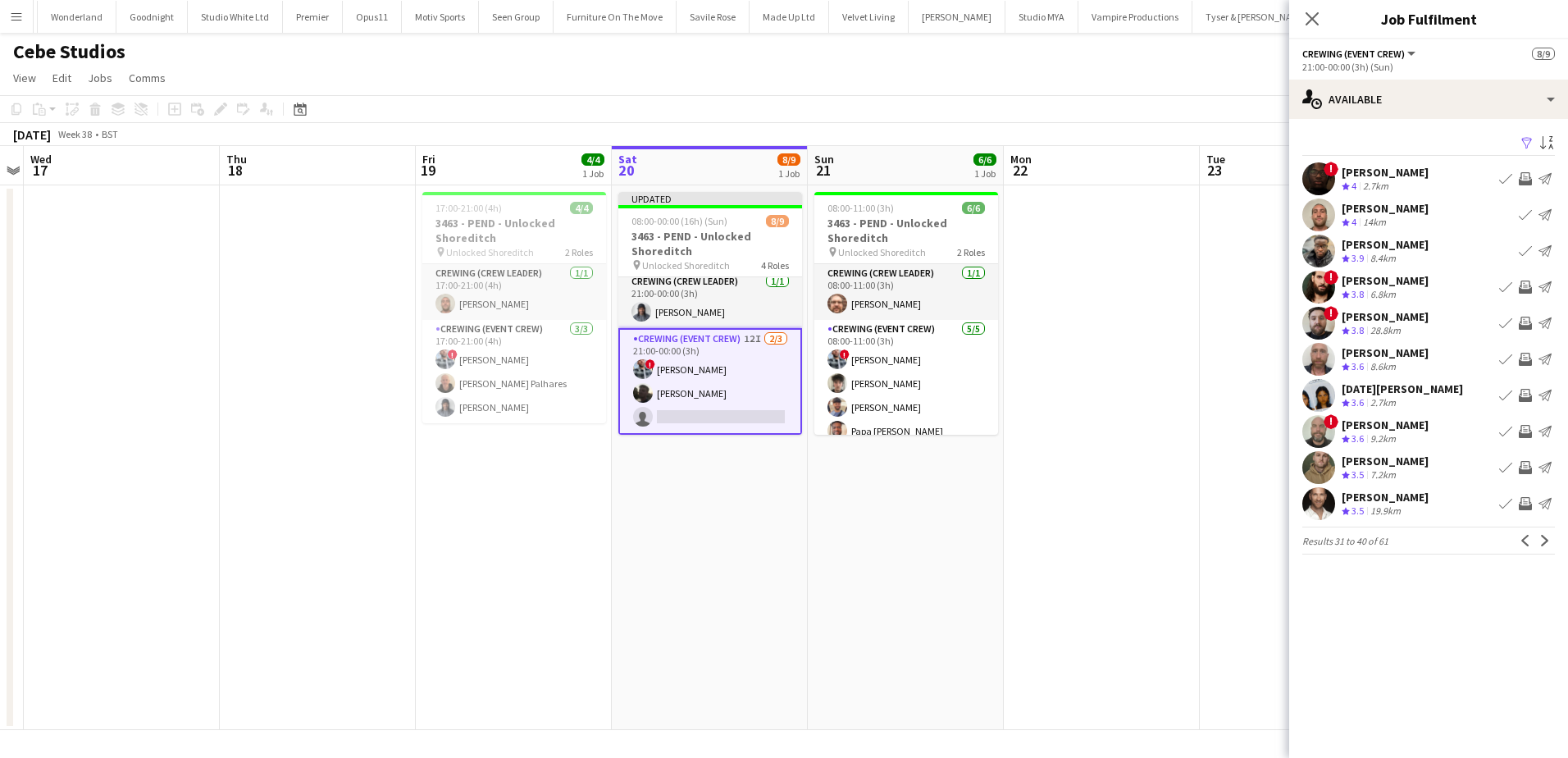
scroll to position [0, 0]
click at [1526, 326] on app-icon "Invite crew" at bounding box center [1526, 323] width 13 height 13
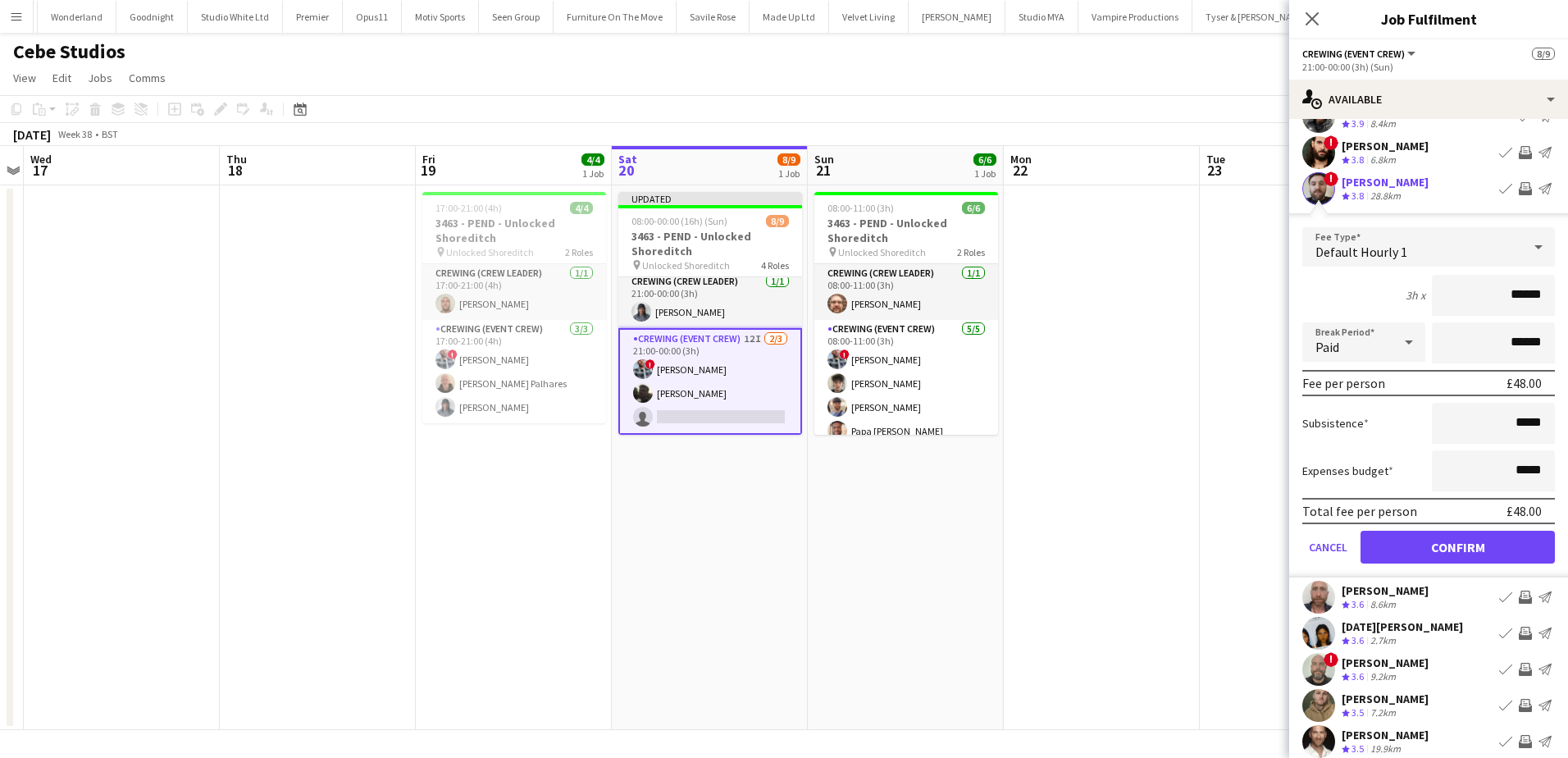
scroll to position [164, 0]
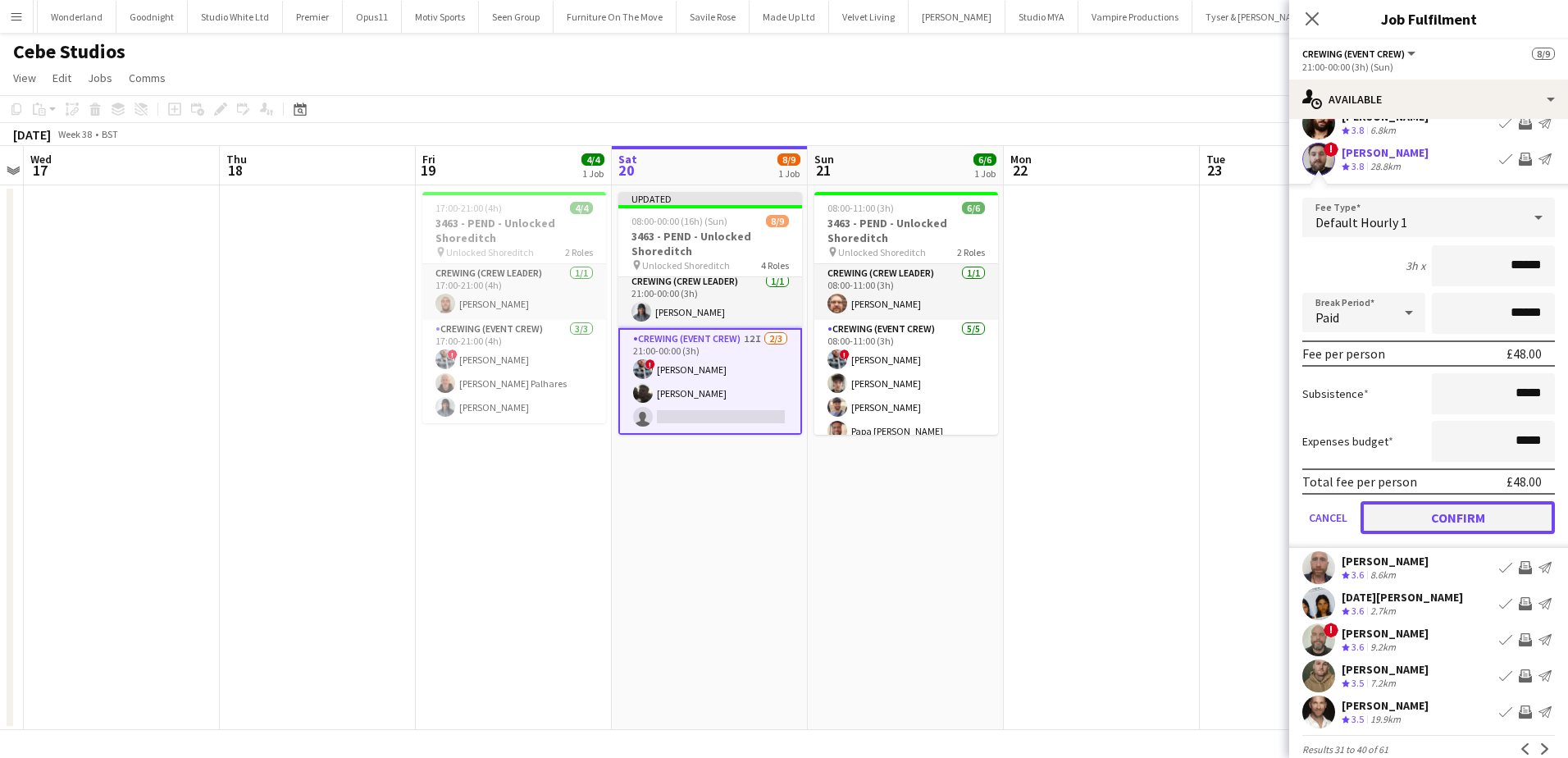
click at [1498, 515] on button "Confirm" at bounding box center [1458, 518] width 195 height 33
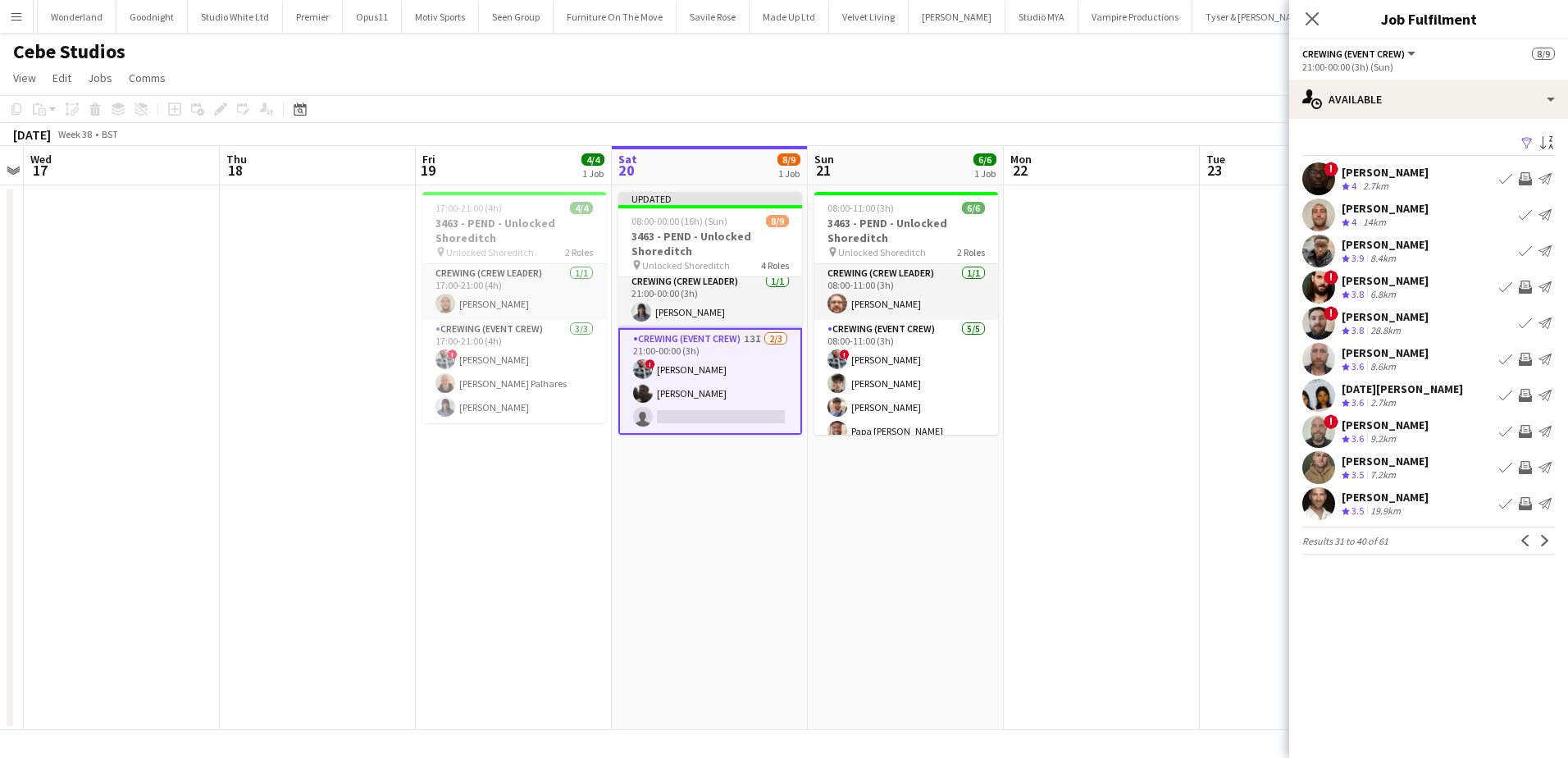
click at [1527, 364] on app-icon "Invite crew" at bounding box center [1526, 360] width 13 height 13
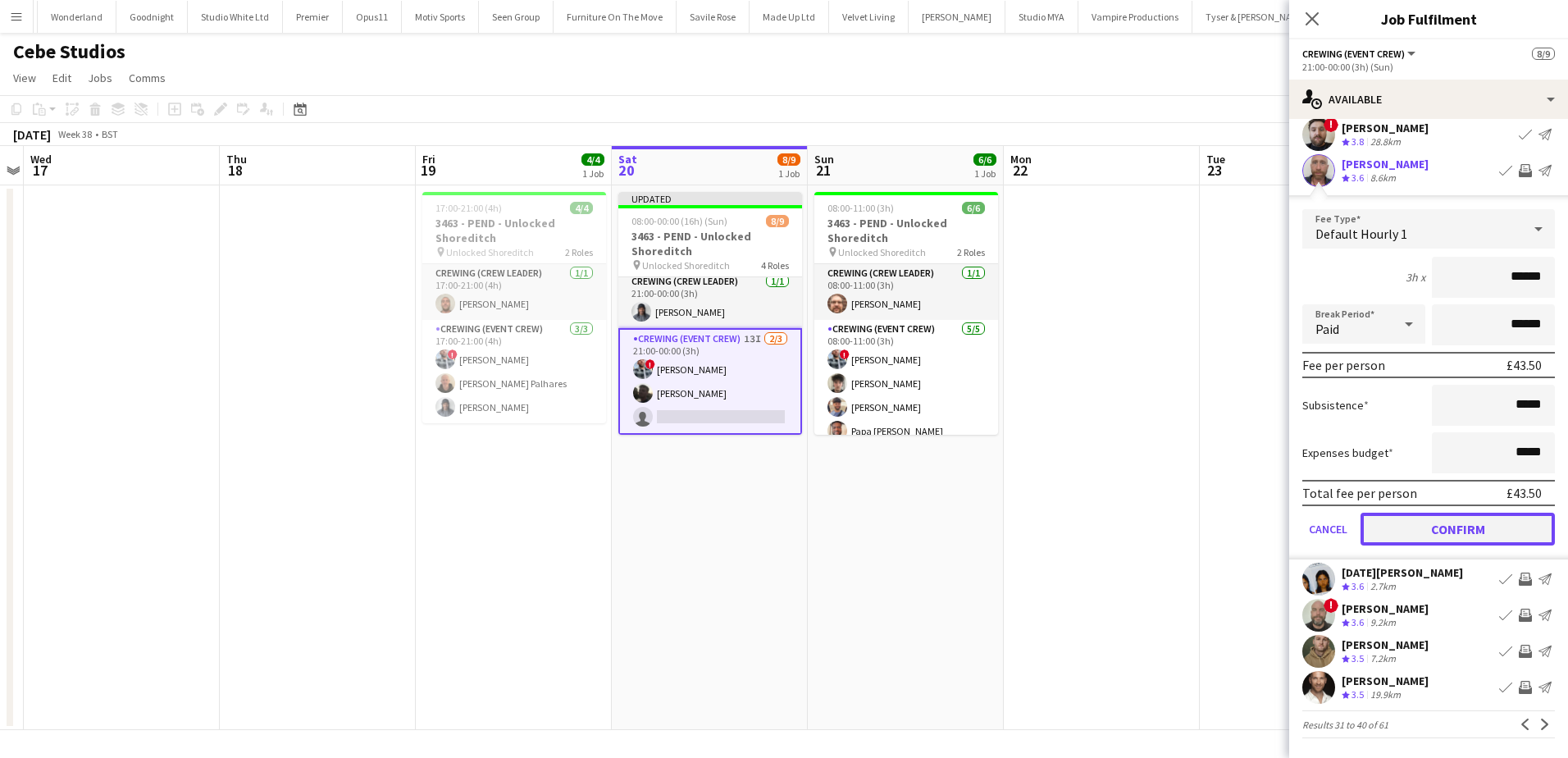
click at [1493, 543] on button "Confirm" at bounding box center [1458, 529] width 195 height 33
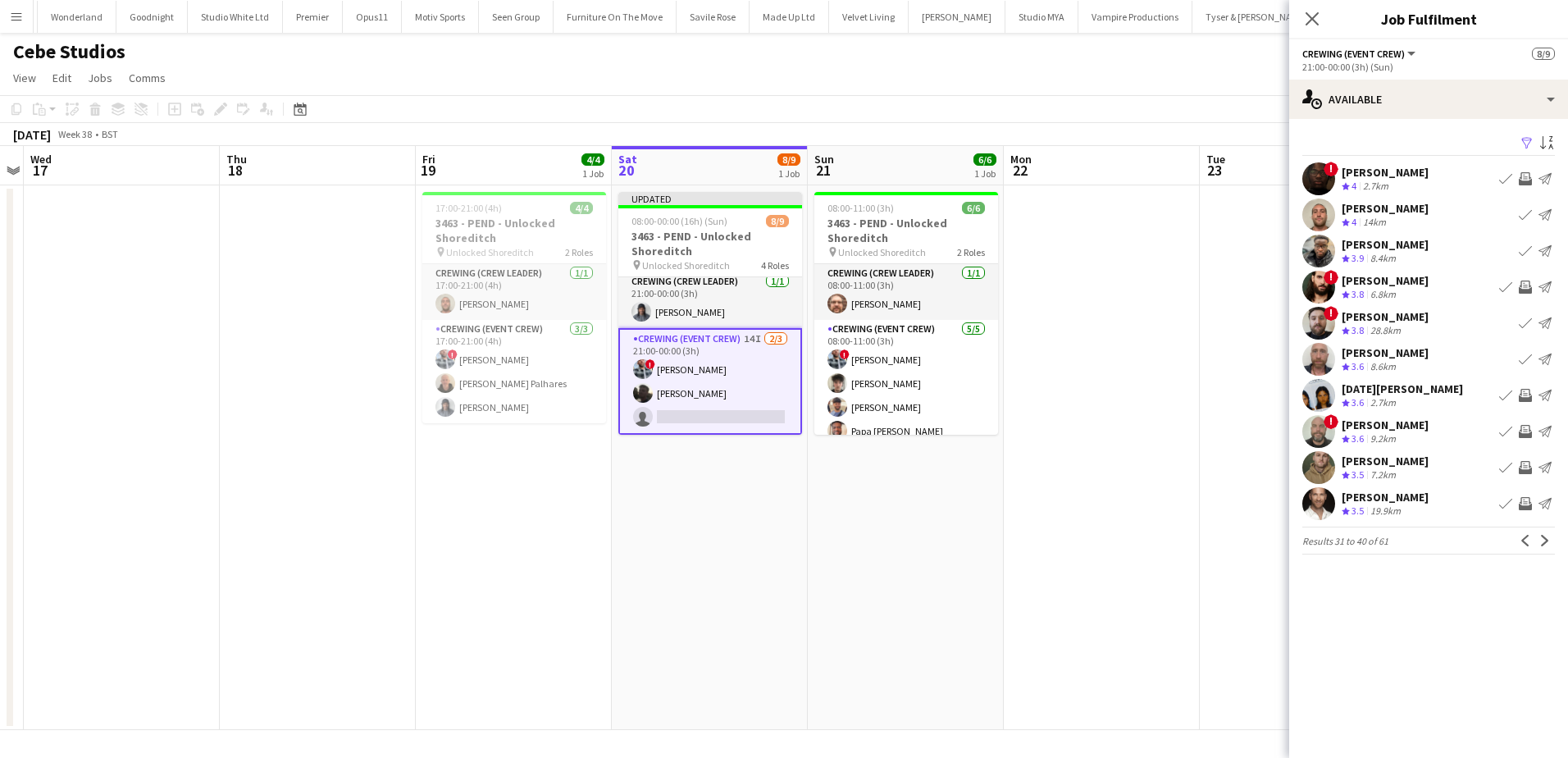
click at [1527, 397] on app-icon "Invite crew" at bounding box center [1526, 396] width 13 height 13
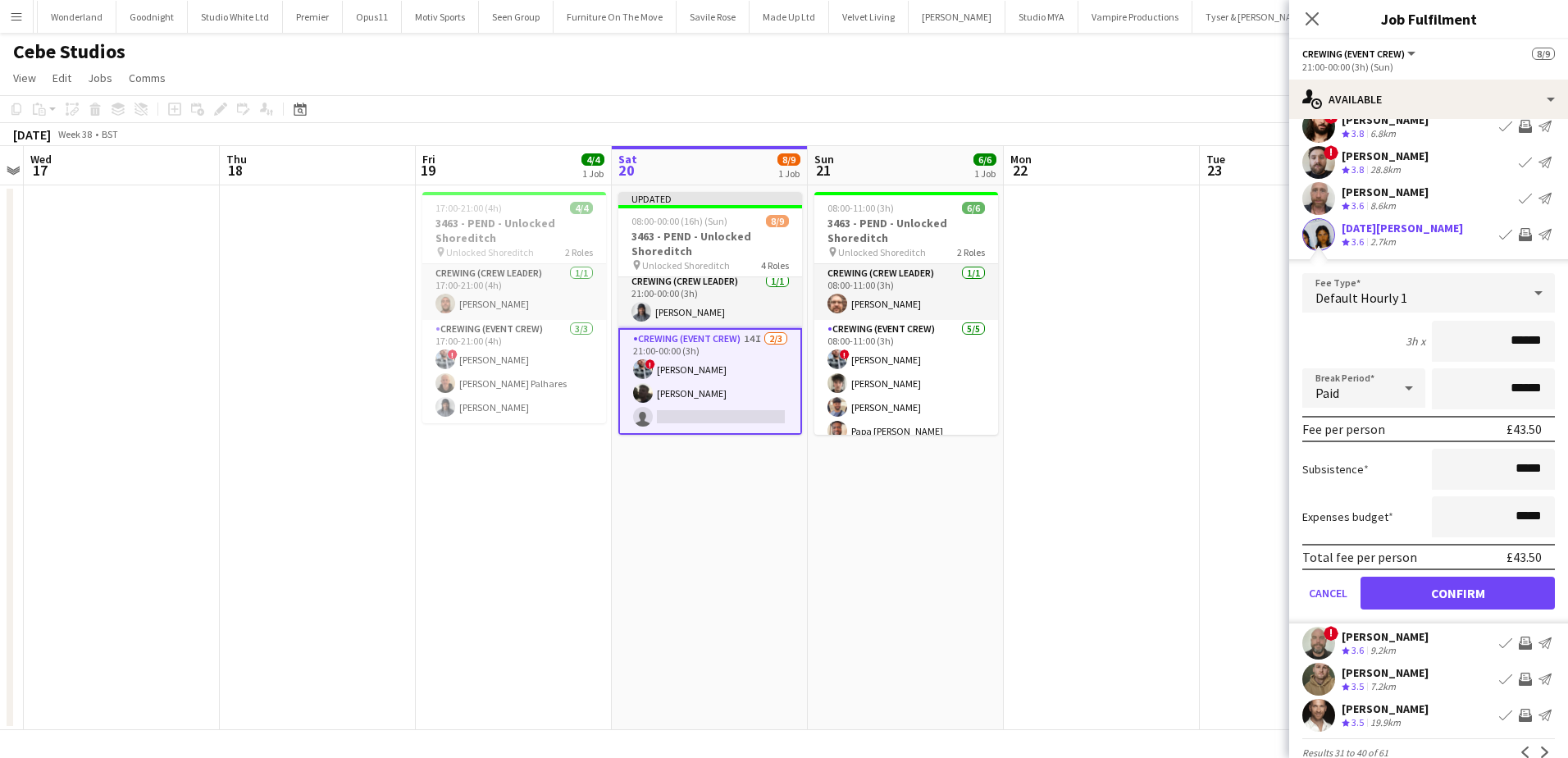
scroll to position [189, 0]
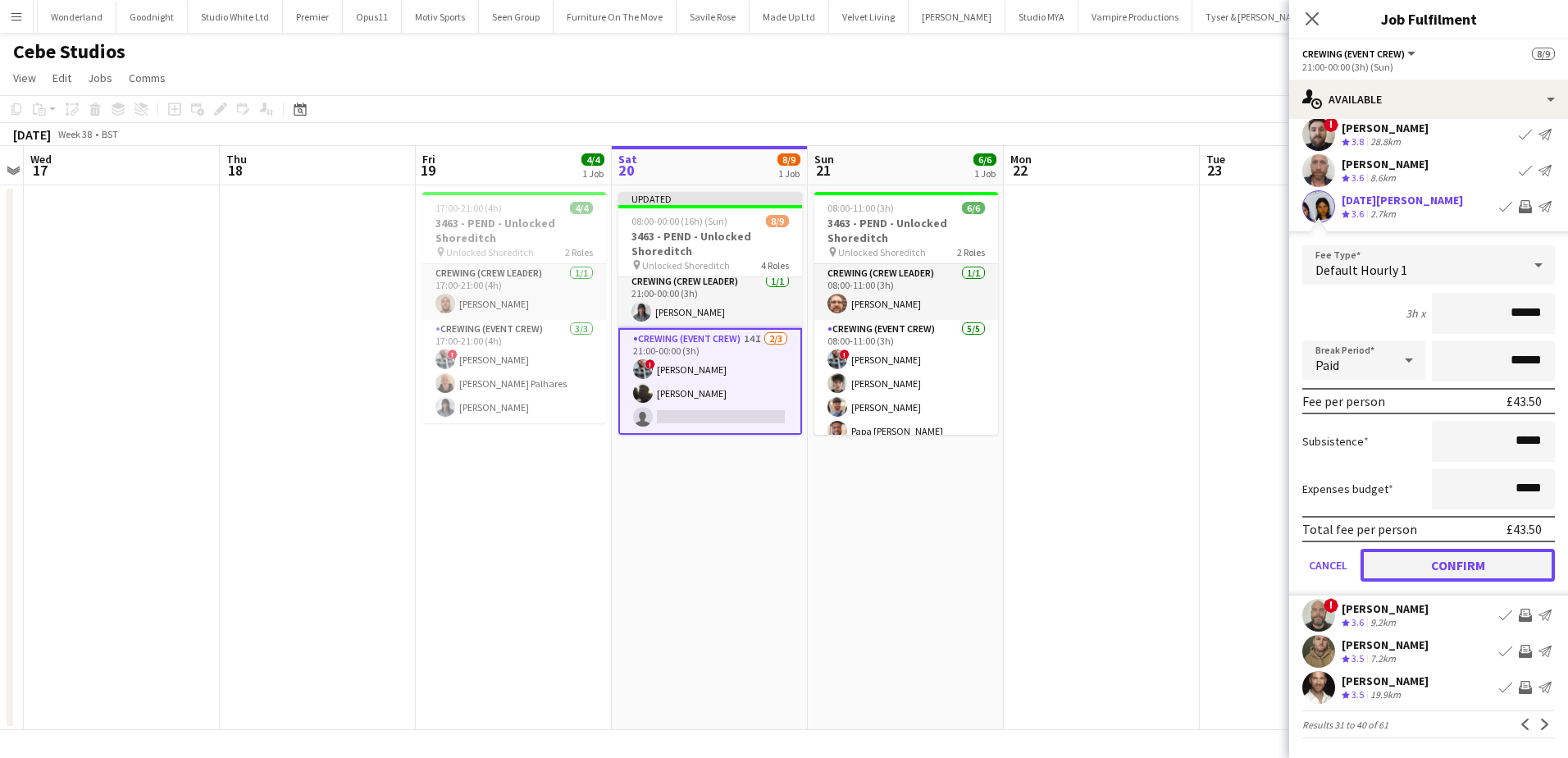
click at [1495, 558] on button "Confirm" at bounding box center [1458, 566] width 195 height 33
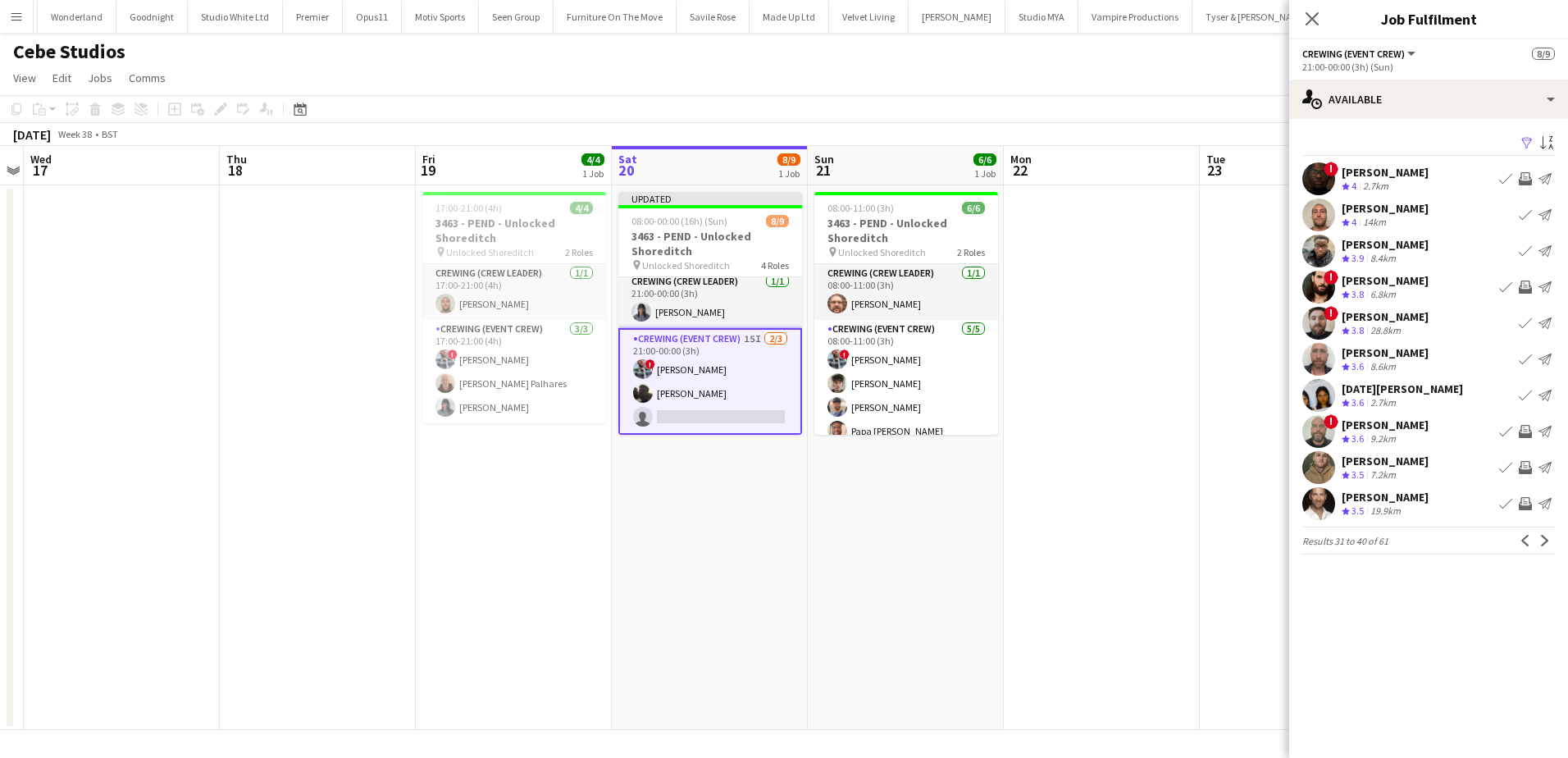
scroll to position [0, 0]
click at [1088, 309] on app-date-cell at bounding box center [1102, 458] width 196 height 545
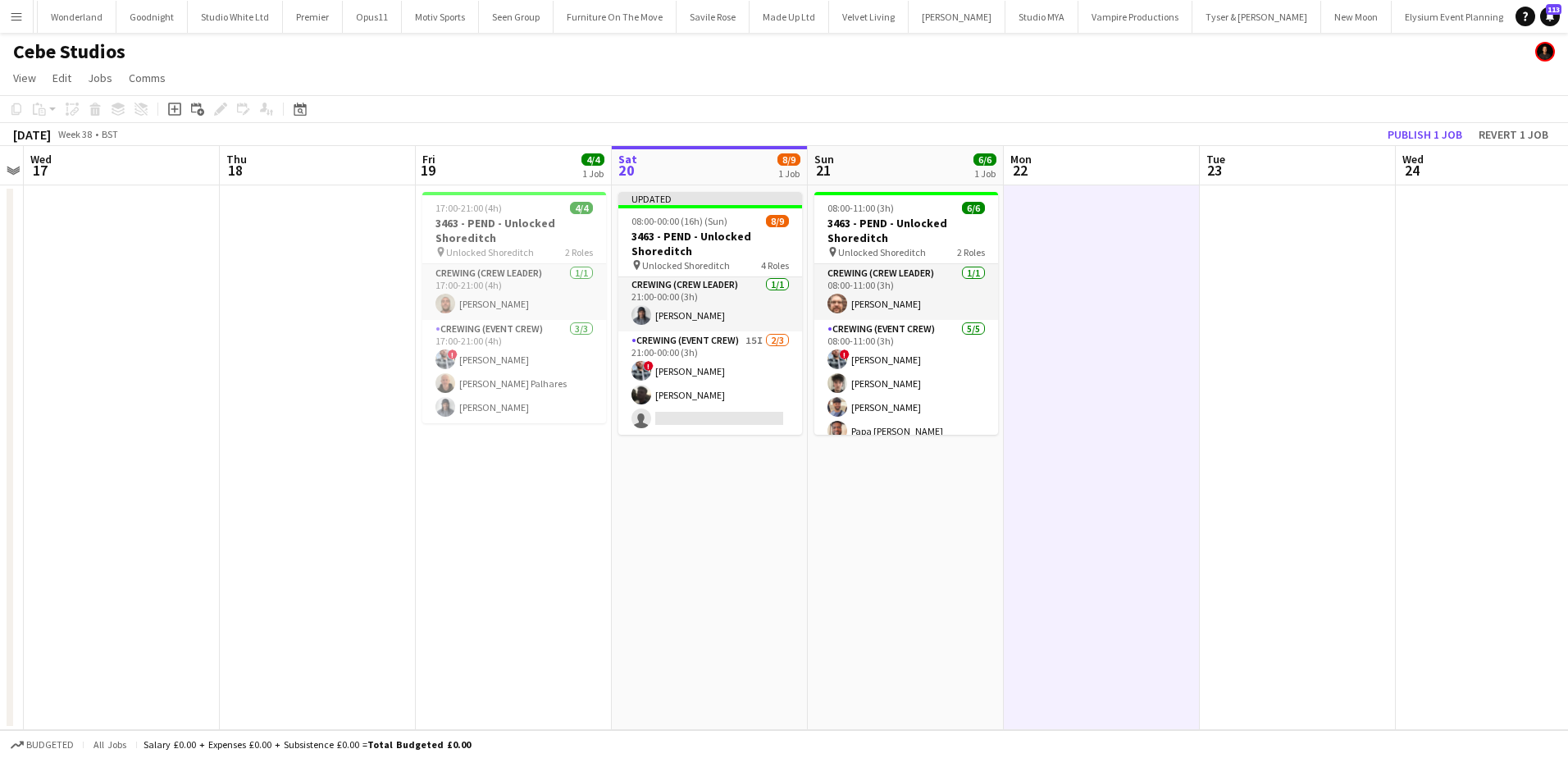
scroll to position [185, 0]
click at [1416, 131] on button "Publish 1 job" at bounding box center [1425, 135] width 88 height 22
